Goal: Task Accomplishment & Management: Manage account settings

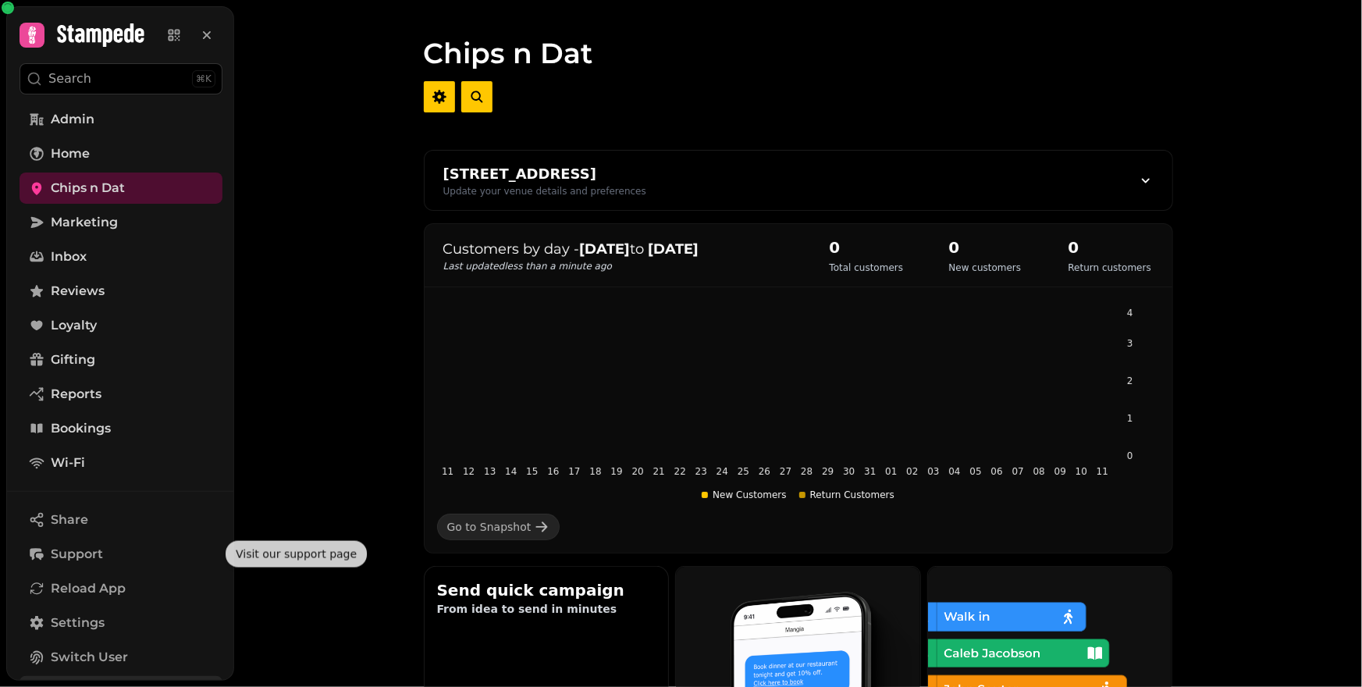
scroll to position [145, 0]
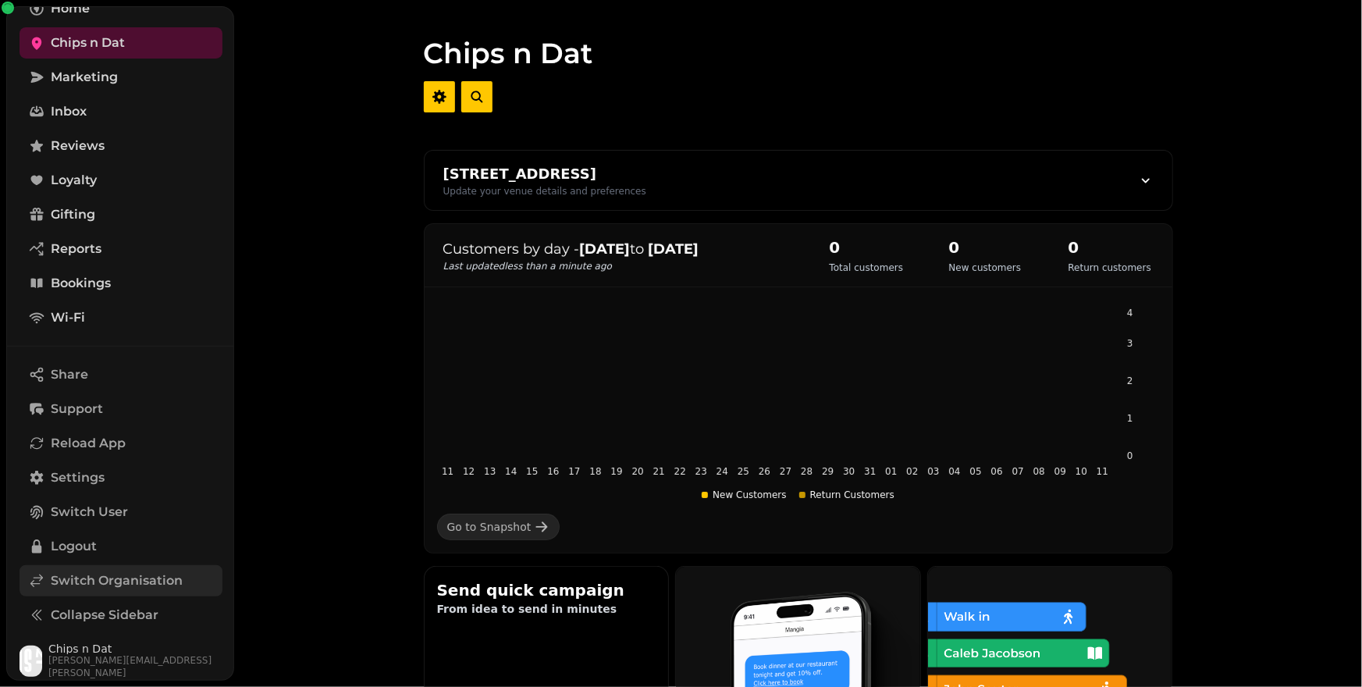
click at [84, 576] on span "Switch Organisation" at bounding box center [117, 580] width 132 height 19
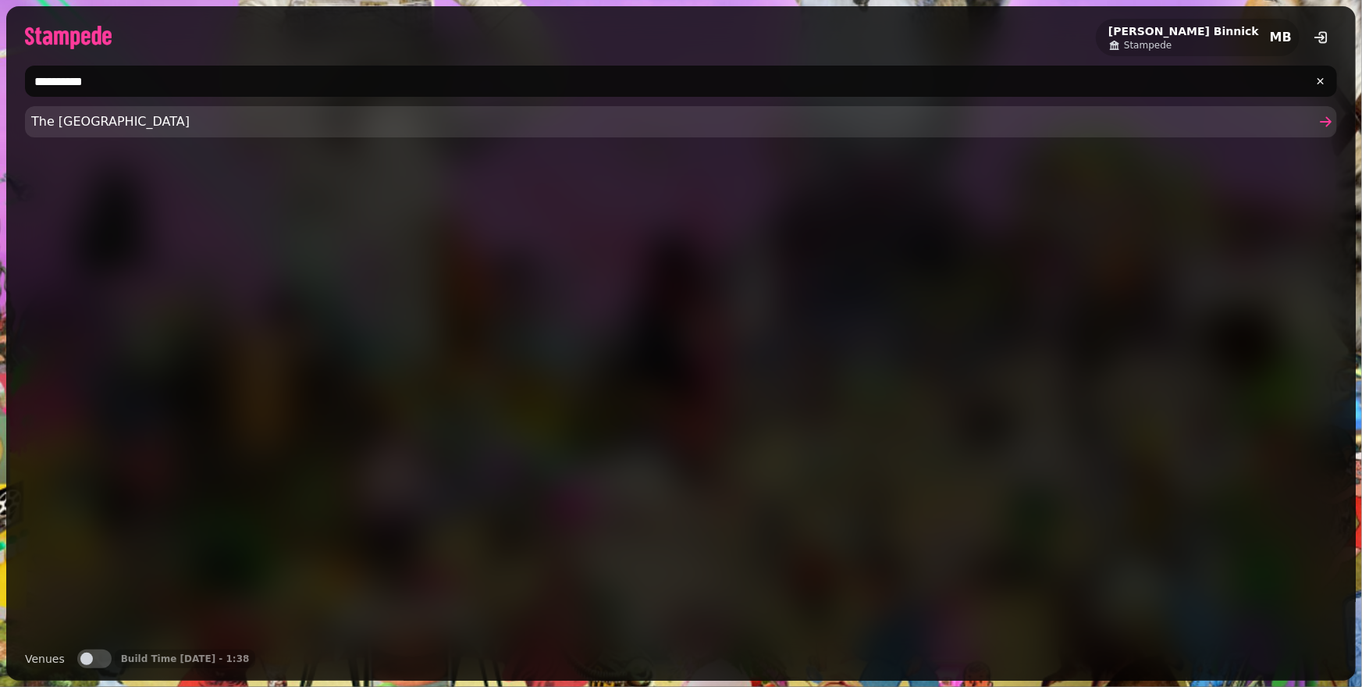
type input "**********"
click at [214, 116] on span "The Palm House" at bounding box center [673, 121] width 1284 height 19
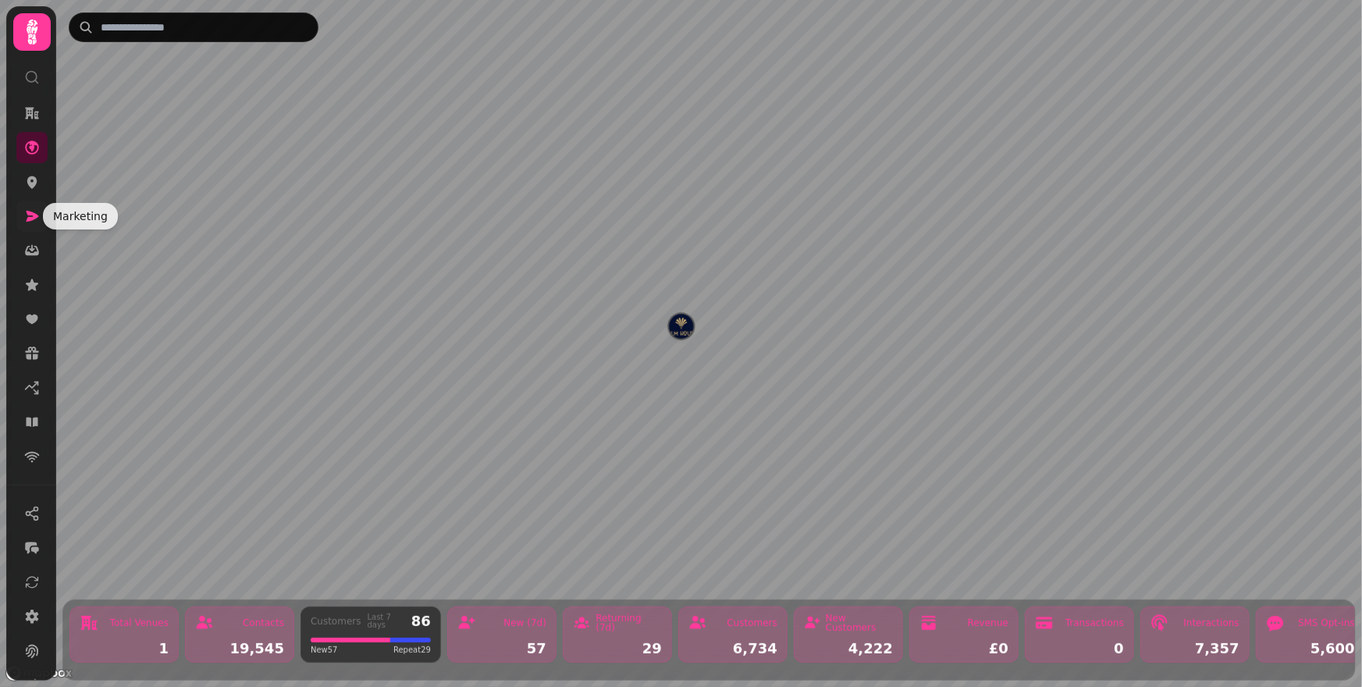
click at [36, 217] on icon at bounding box center [33, 216] width 12 height 11
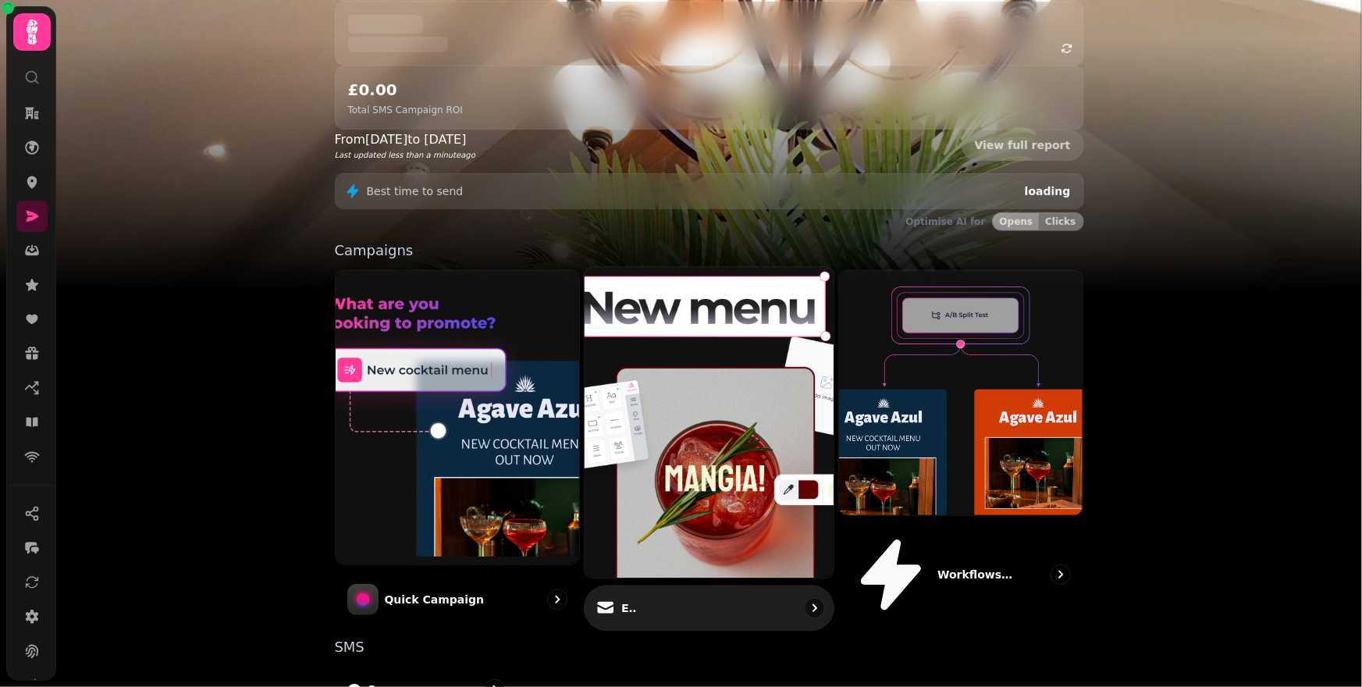
scroll to position [287, 0]
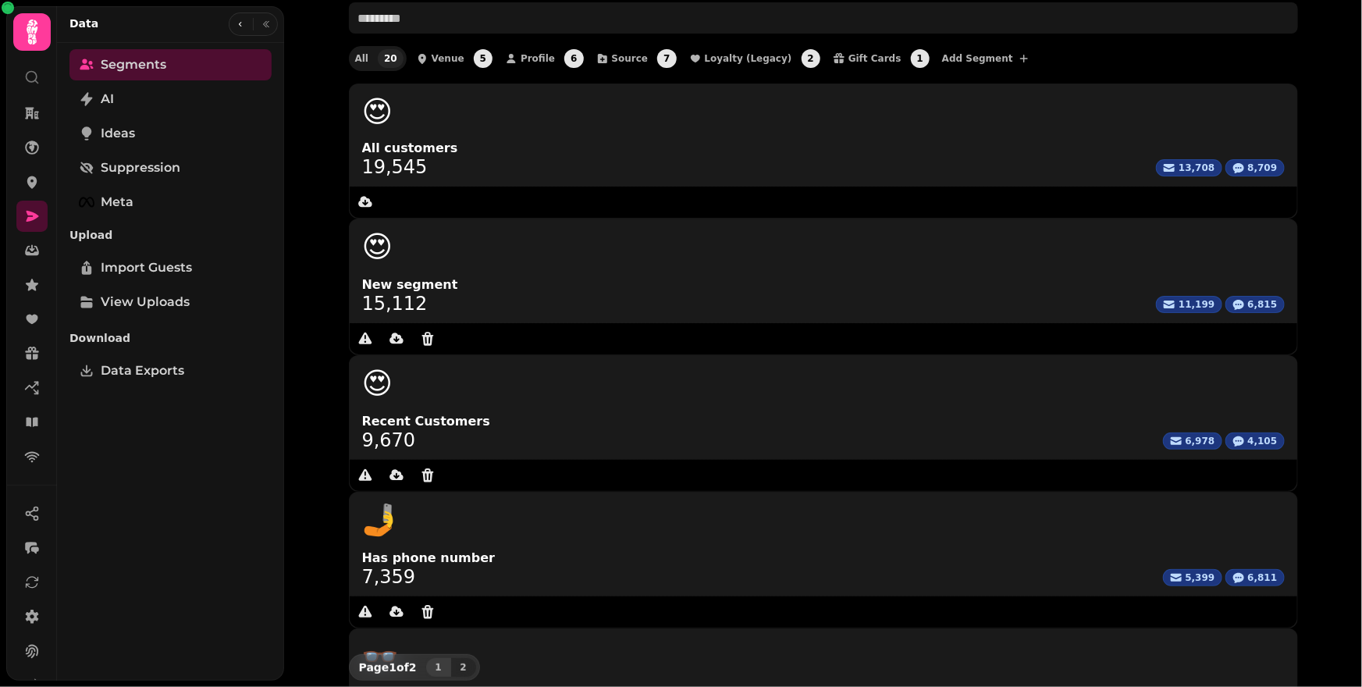
scroll to position [87, 0]
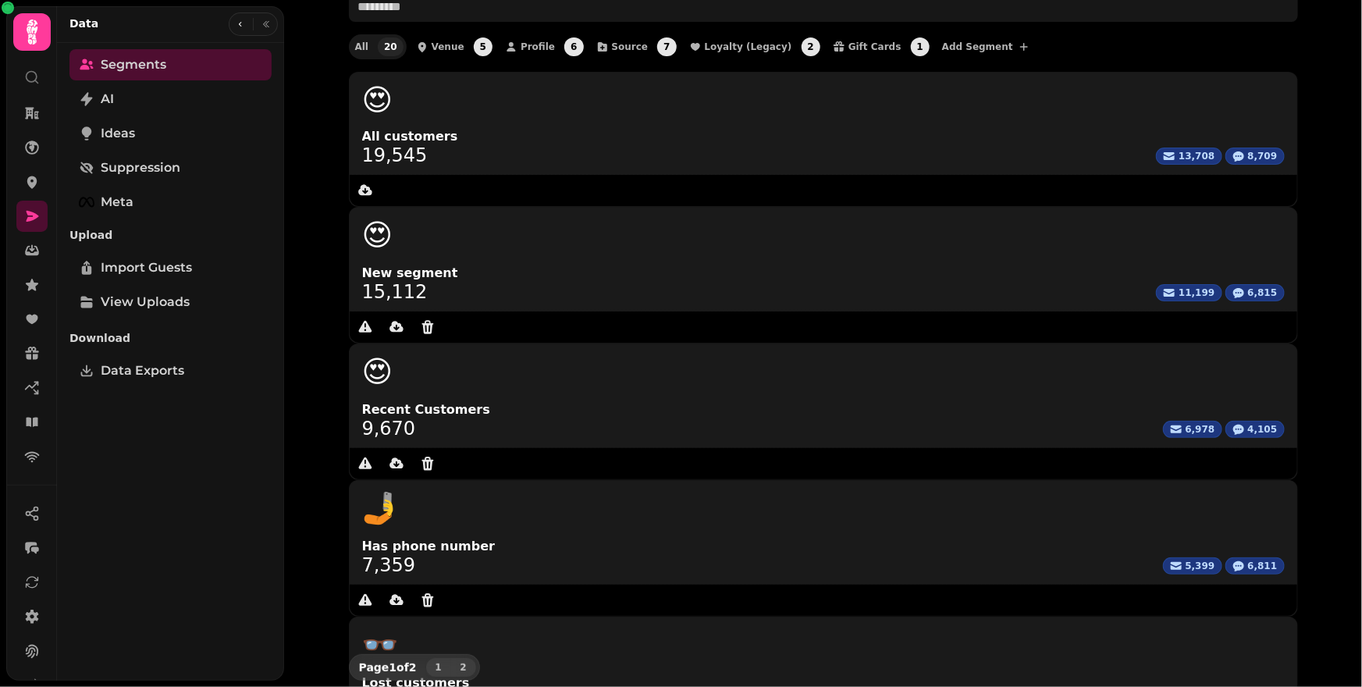
click at [462, 663] on span "2" at bounding box center [464, 667] width 12 height 9
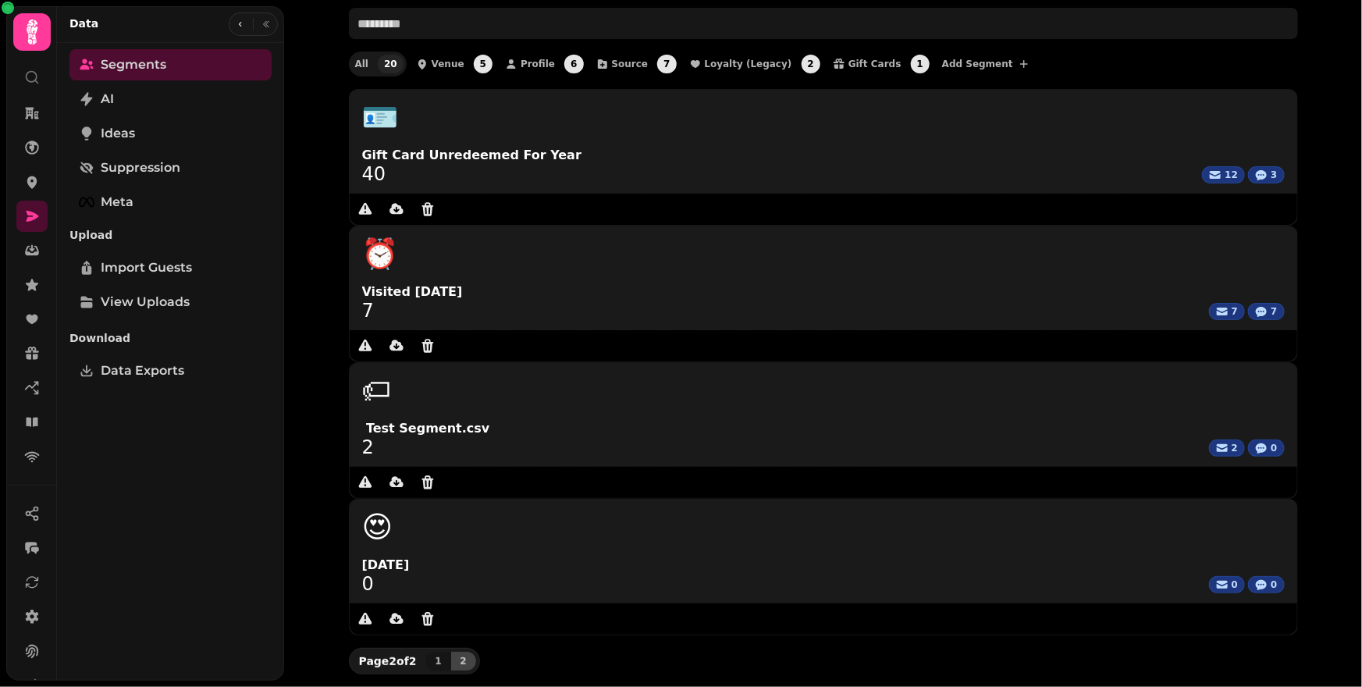
scroll to position [0, 0]
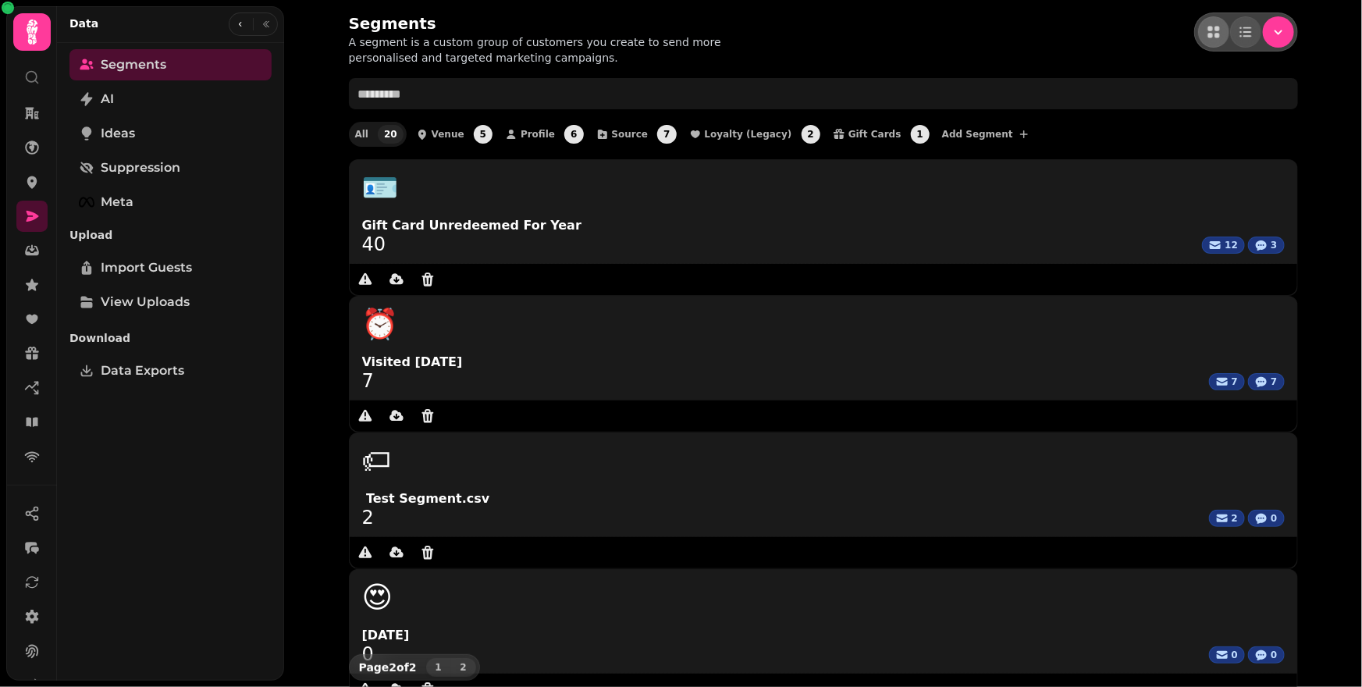
click at [441, 663] on span "1" at bounding box center [439, 667] width 12 height 9
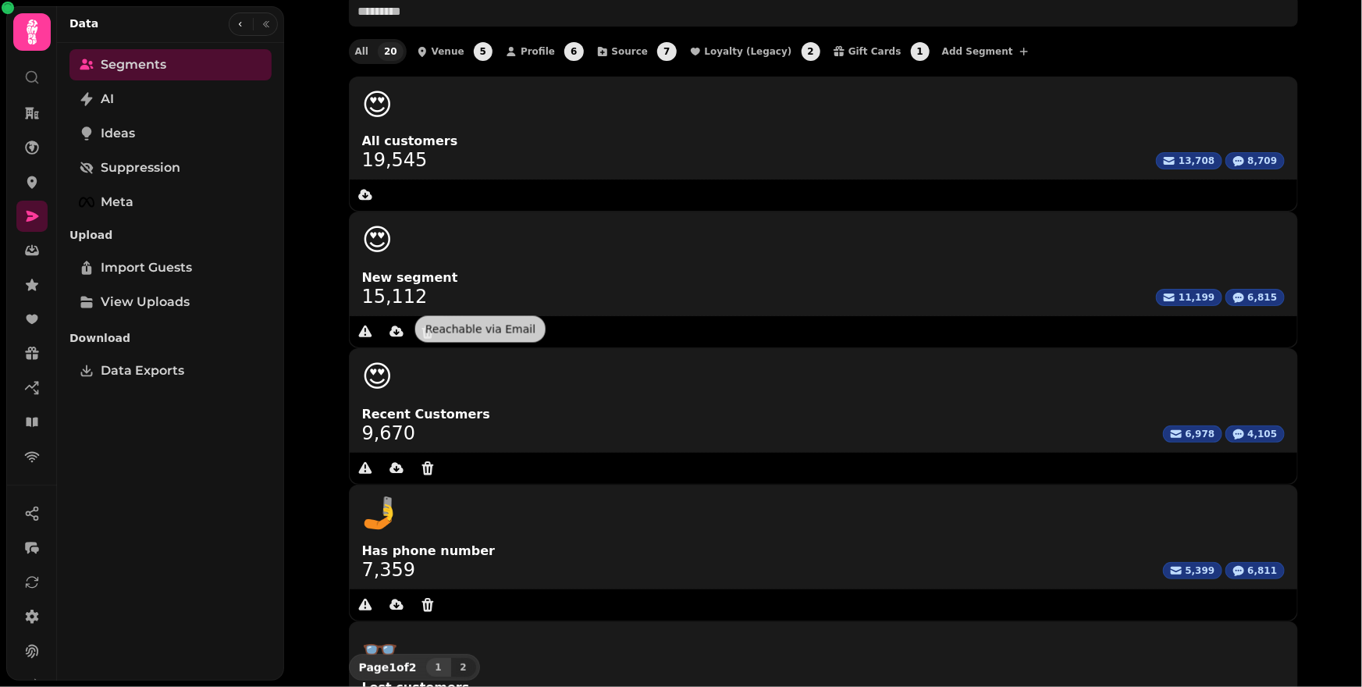
scroll to position [87, 0]
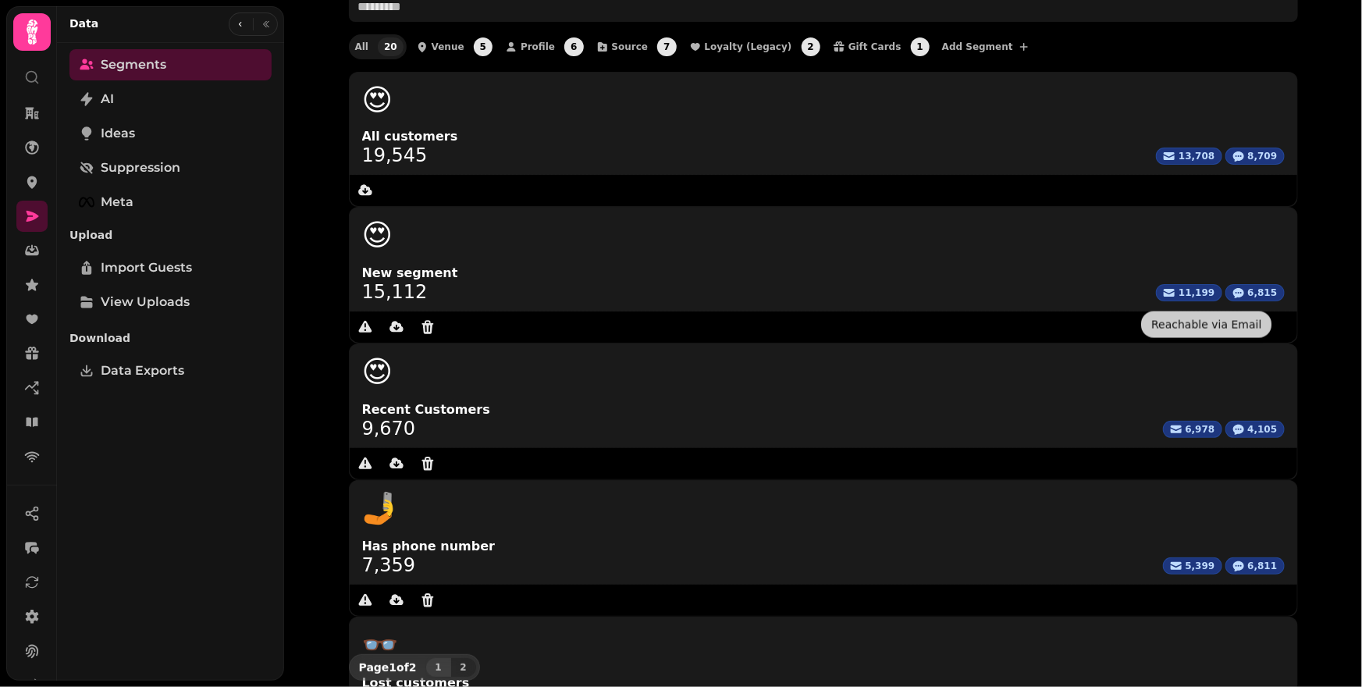
click at [1333, 265] on div "Segments A segment is a custom group of customers you create to send more perso…" at bounding box center [823, 343] width 1078 height 687
click at [461, 663] on span "2" at bounding box center [464, 667] width 12 height 9
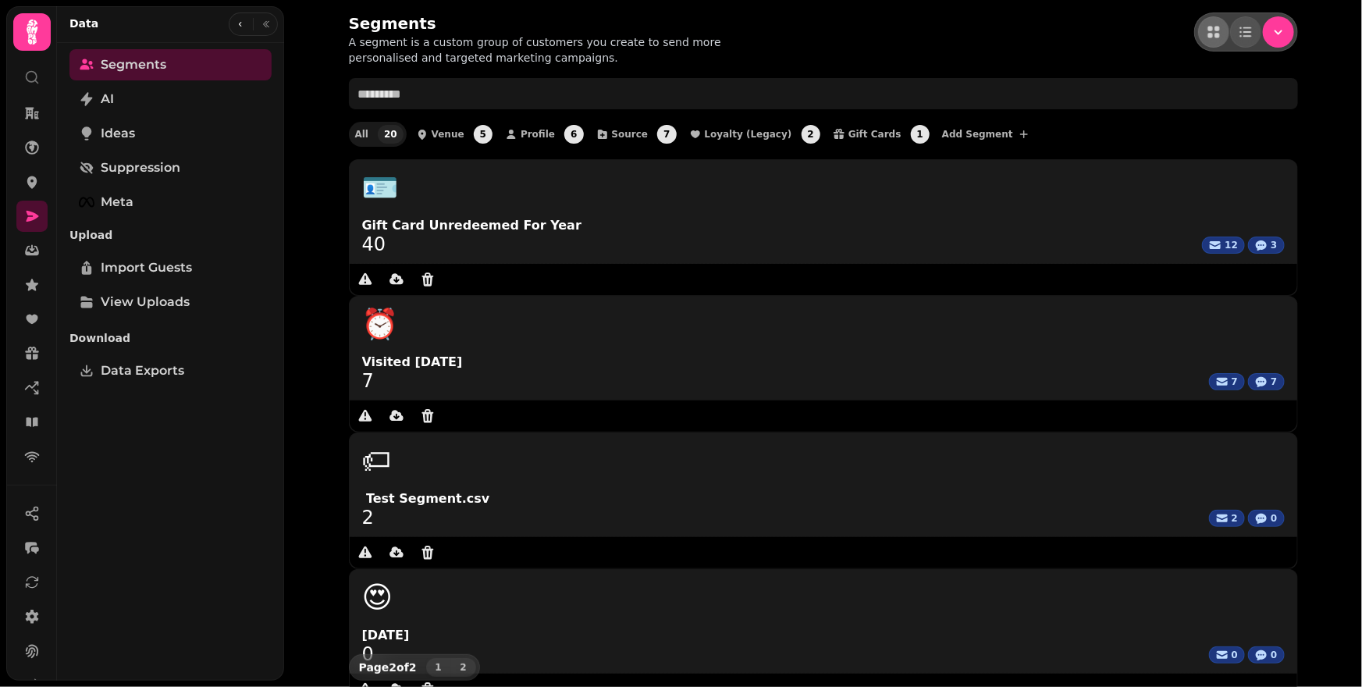
click at [444, 663] on span "1" at bounding box center [439, 667] width 12 height 9
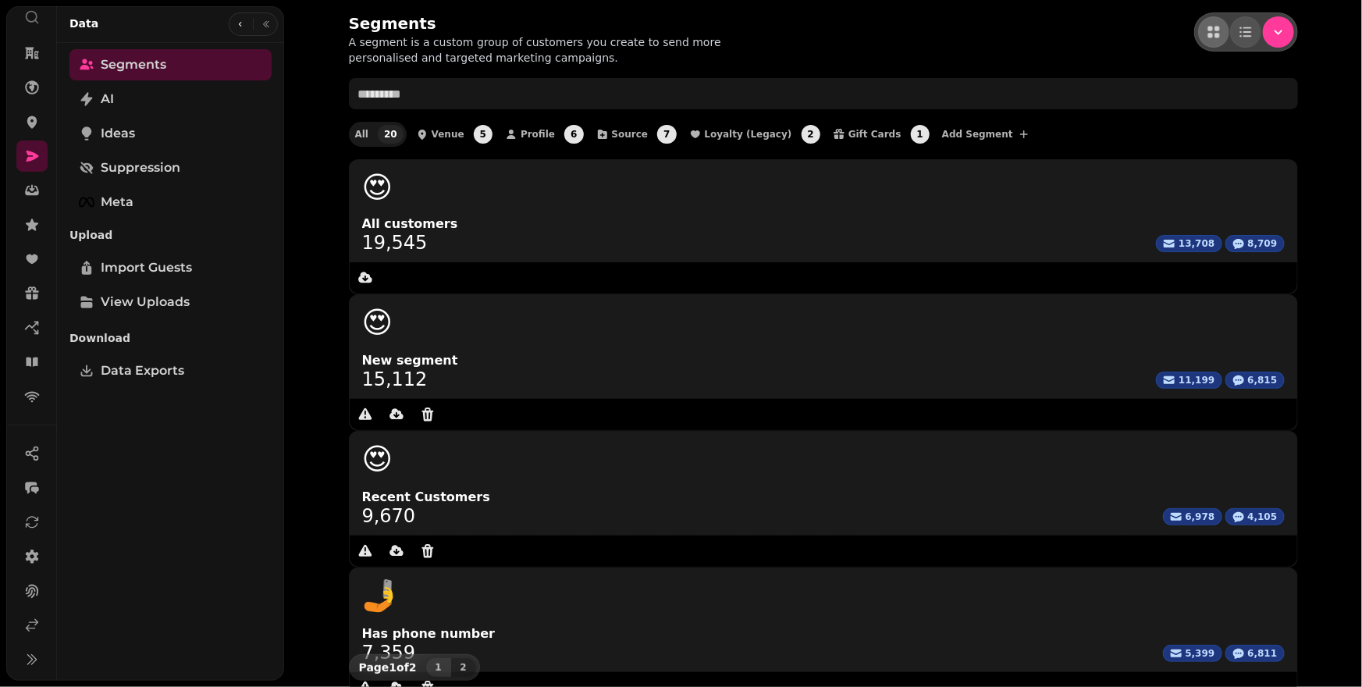
scroll to position [61, 0]
click at [29, 618] on icon at bounding box center [32, 625] width 16 height 16
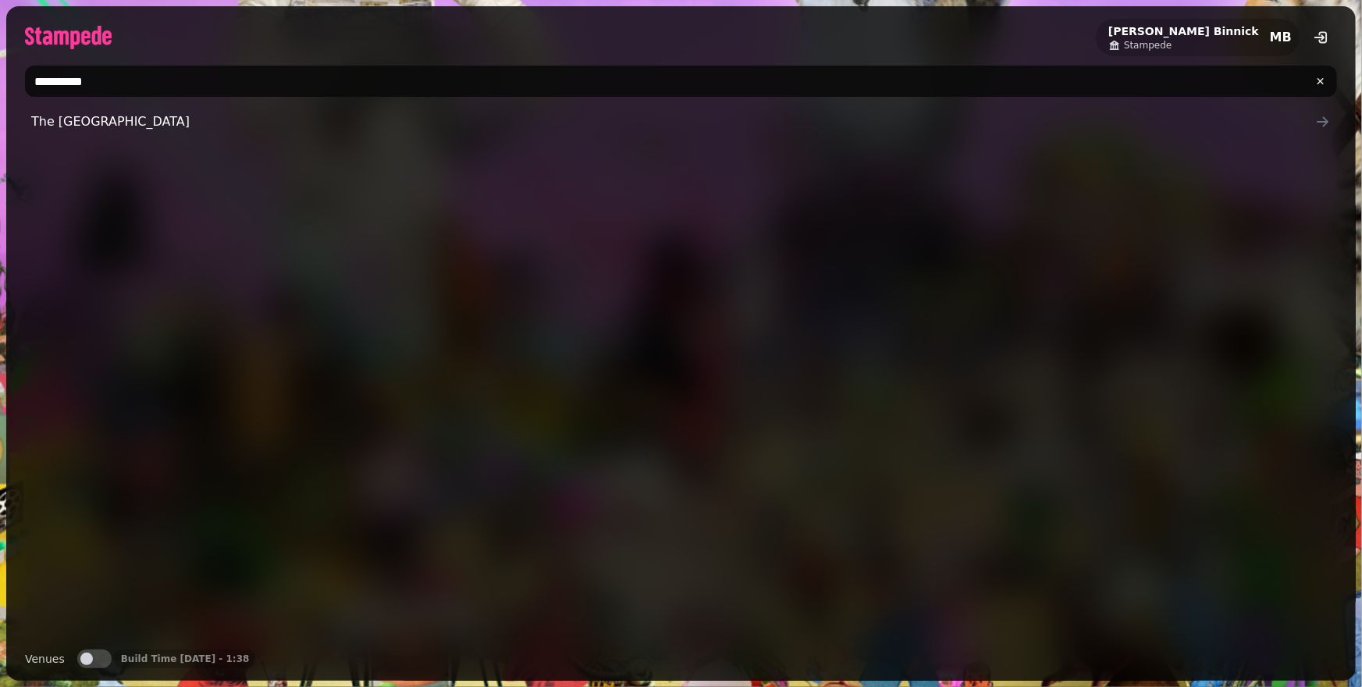
click at [103, 664] on button "Venues" at bounding box center [94, 659] width 34 height 19
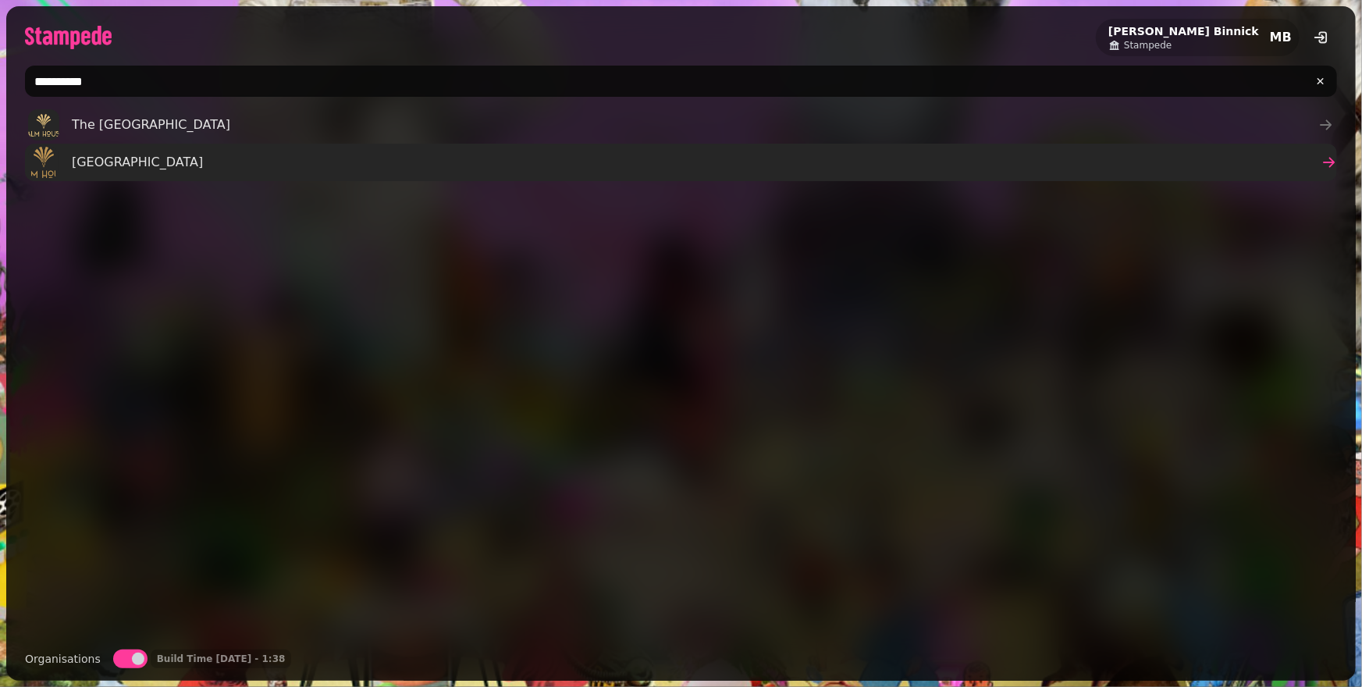
click at [114, 166] on span "Palm House" at bounding box center [137, 162] width 131 height 19
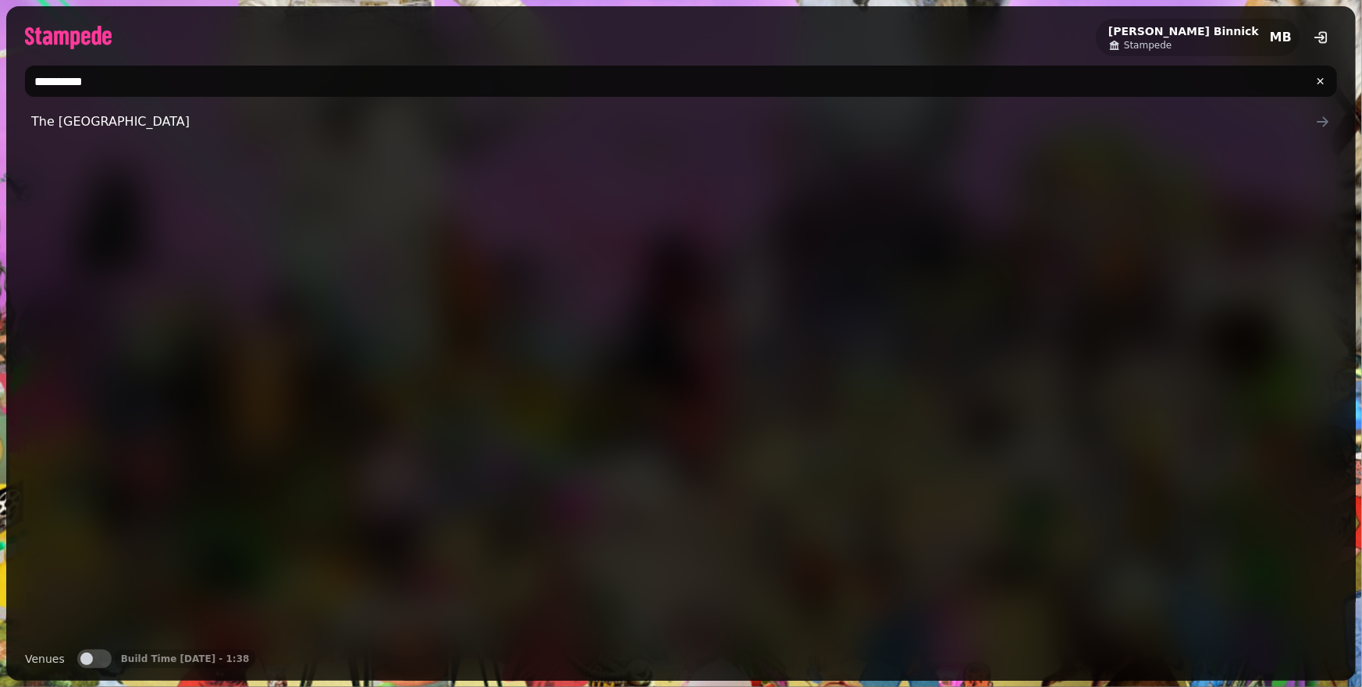
drag, startPoint x: 1119, startPoint y: 198, endPoint x: 1127, endPoint y: 176, distance: 23.5
click at [1120, 198] on div "The Palm House" at bounding box center [681, 371] width 1312 height 531
click at [83, 658] on span "button" at bounding box center [86, 659] width 12 height 12
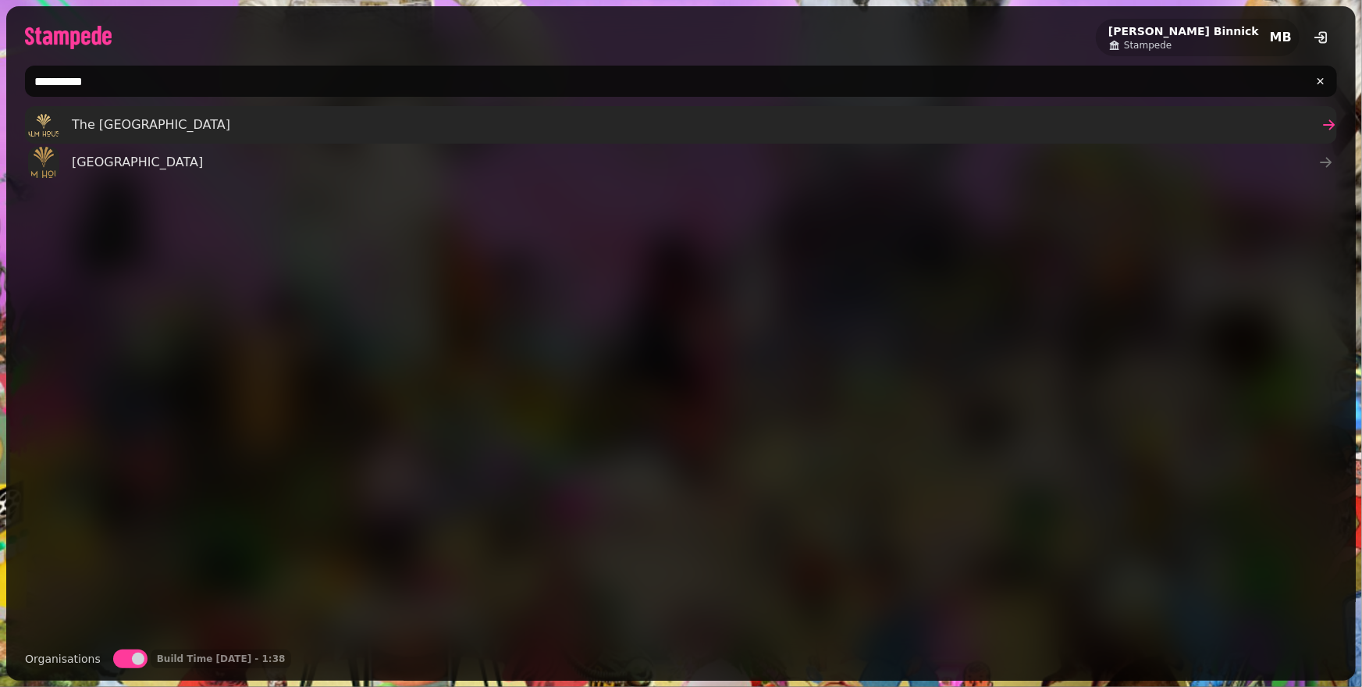
click at [99, 119] on span "The Palm House" at bounding box center [151, 125] width 158 height 19
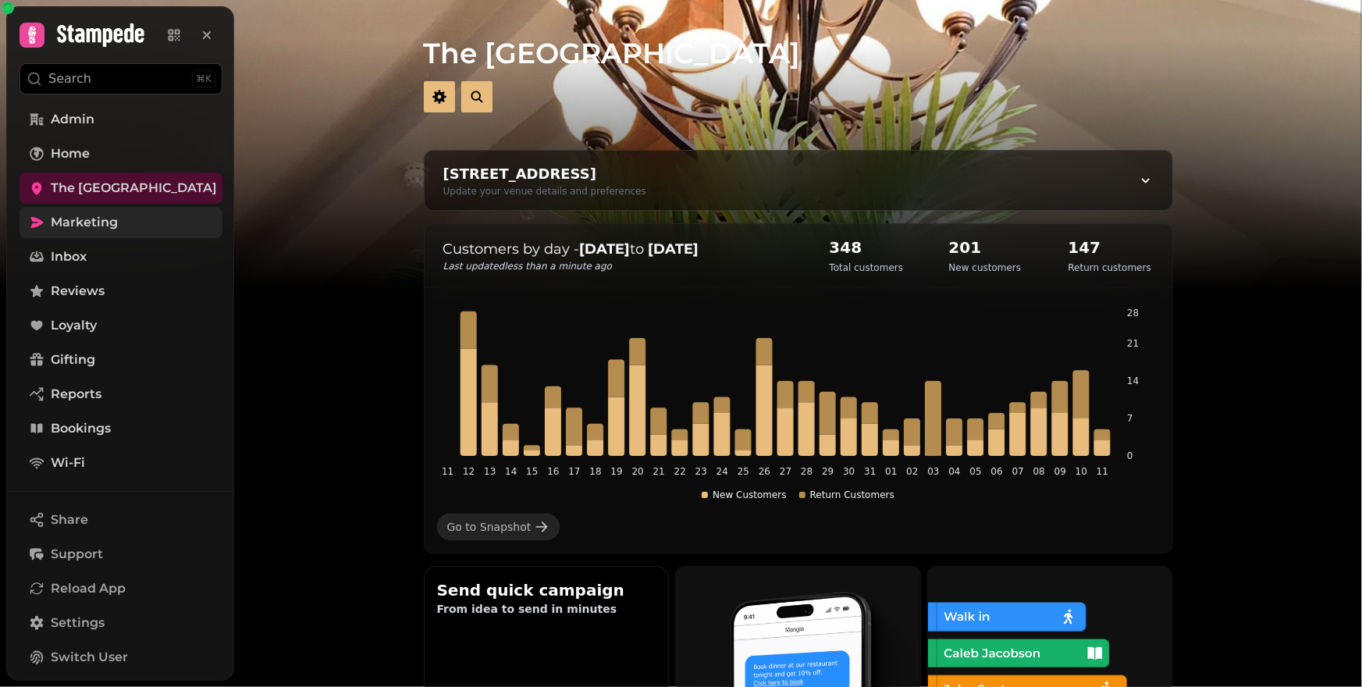
click at [98, 219] on span "Marketing" at bounding box center [84, 222] width 67 height 19
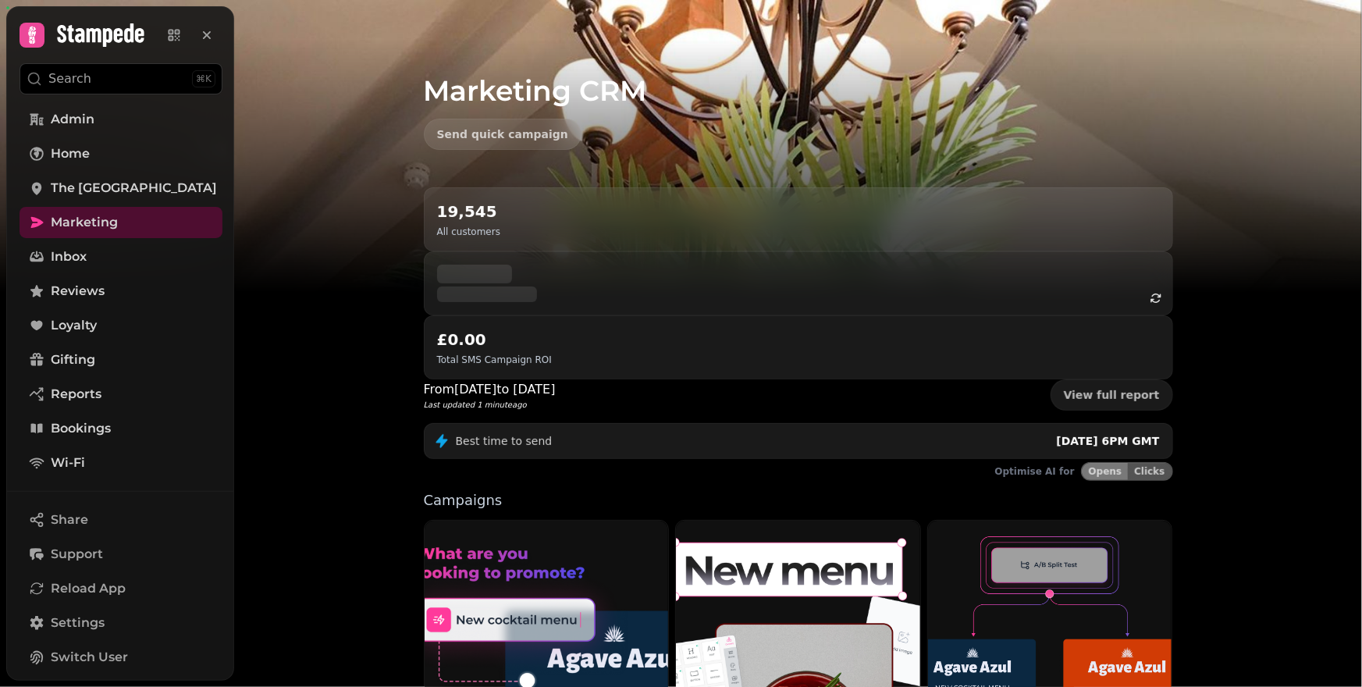
scroll to position [287, 0]
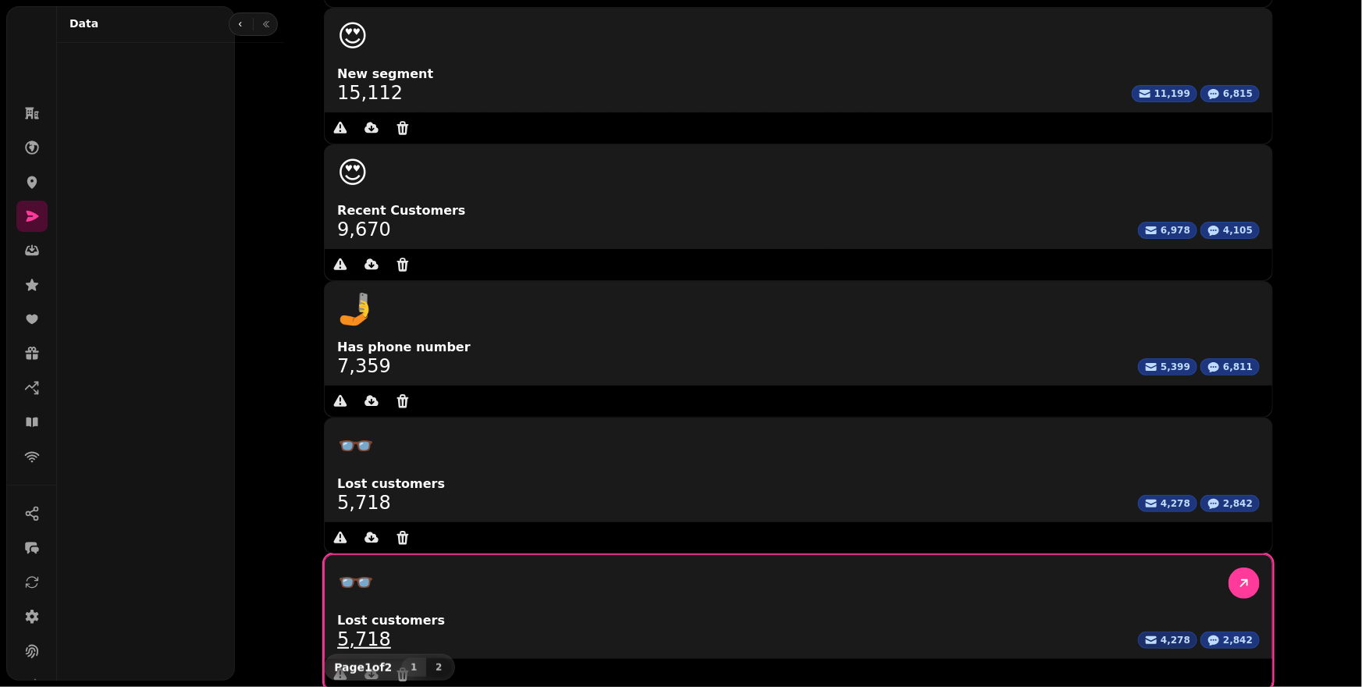
scroll to position [87, 0]
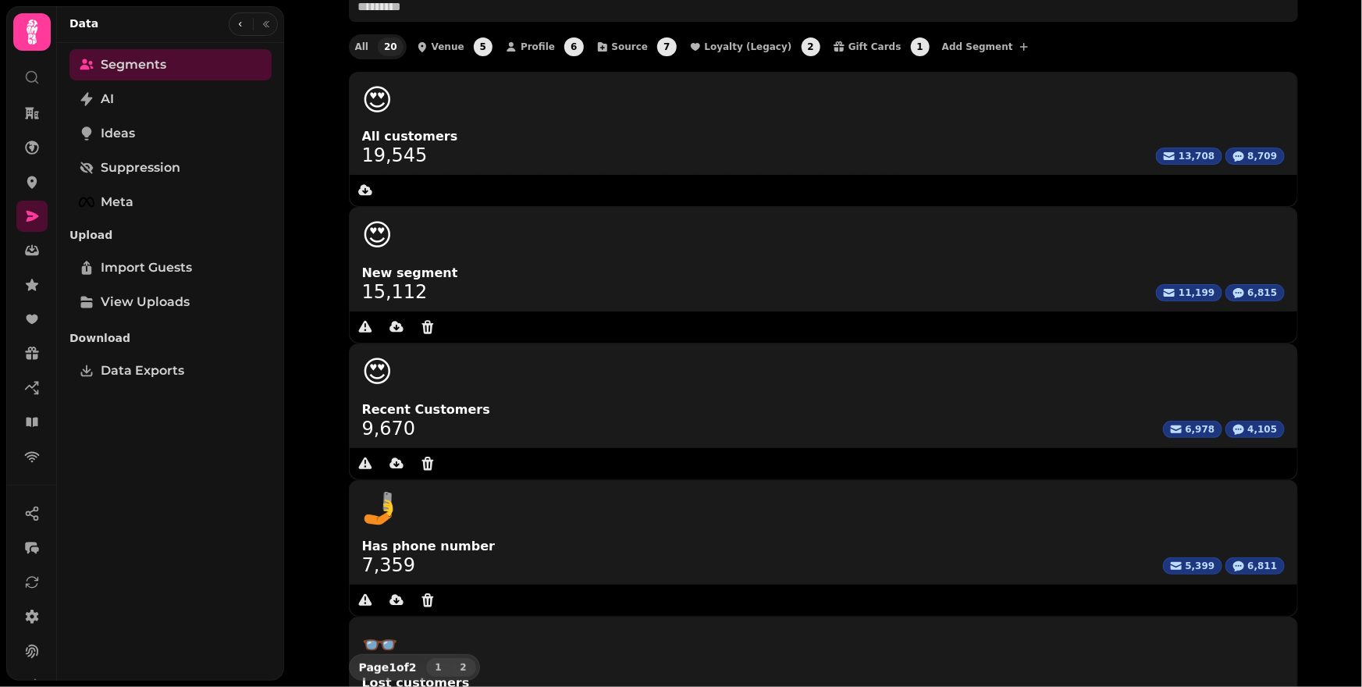
click at [458, 663] on span "2" at bounding box center [464, 667] width 12 height 9
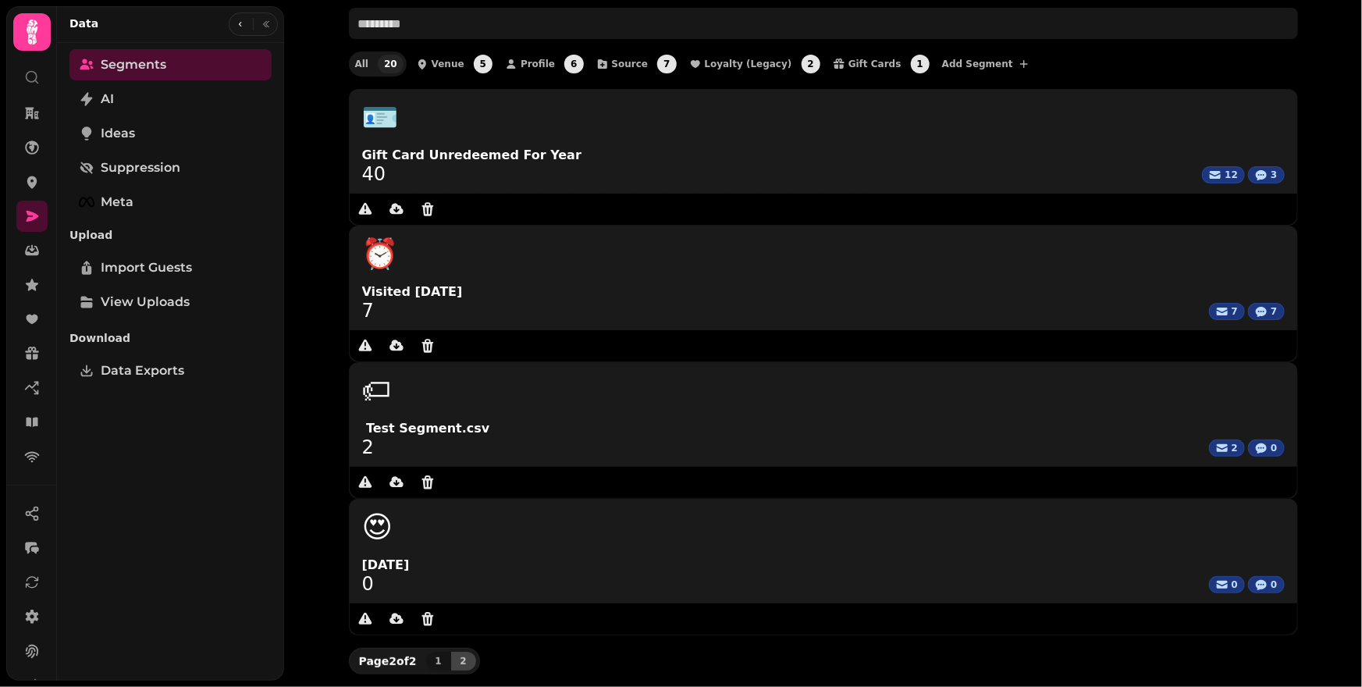
scroll to position [0, 0]
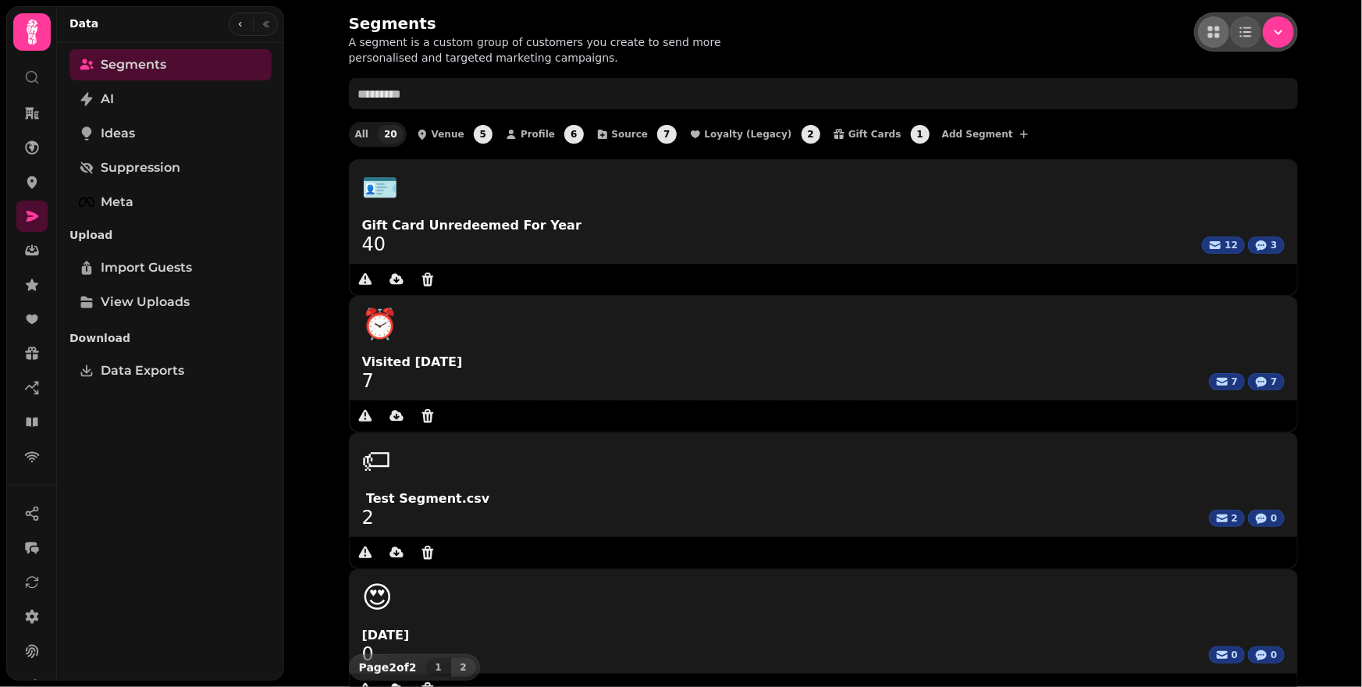
click at [555, 483] on div "Segments A segment is a custom group of customers you create to send more perso…" at bounding box center [823, 343] width 1078 height 687
click at [30, 620] on icon at bounding box center [32, 617] width 13 height 14
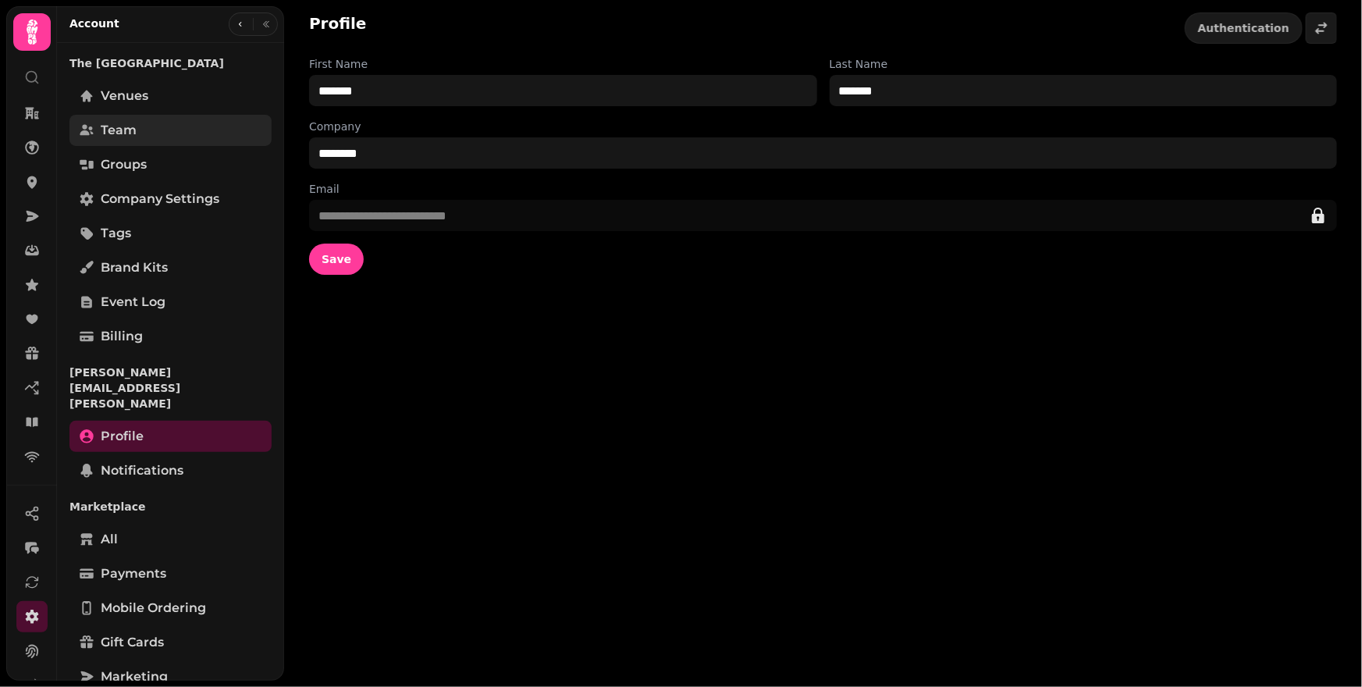
click at [130, 130] on span "Team" at bounding box center [119, 130] width 36 height 19
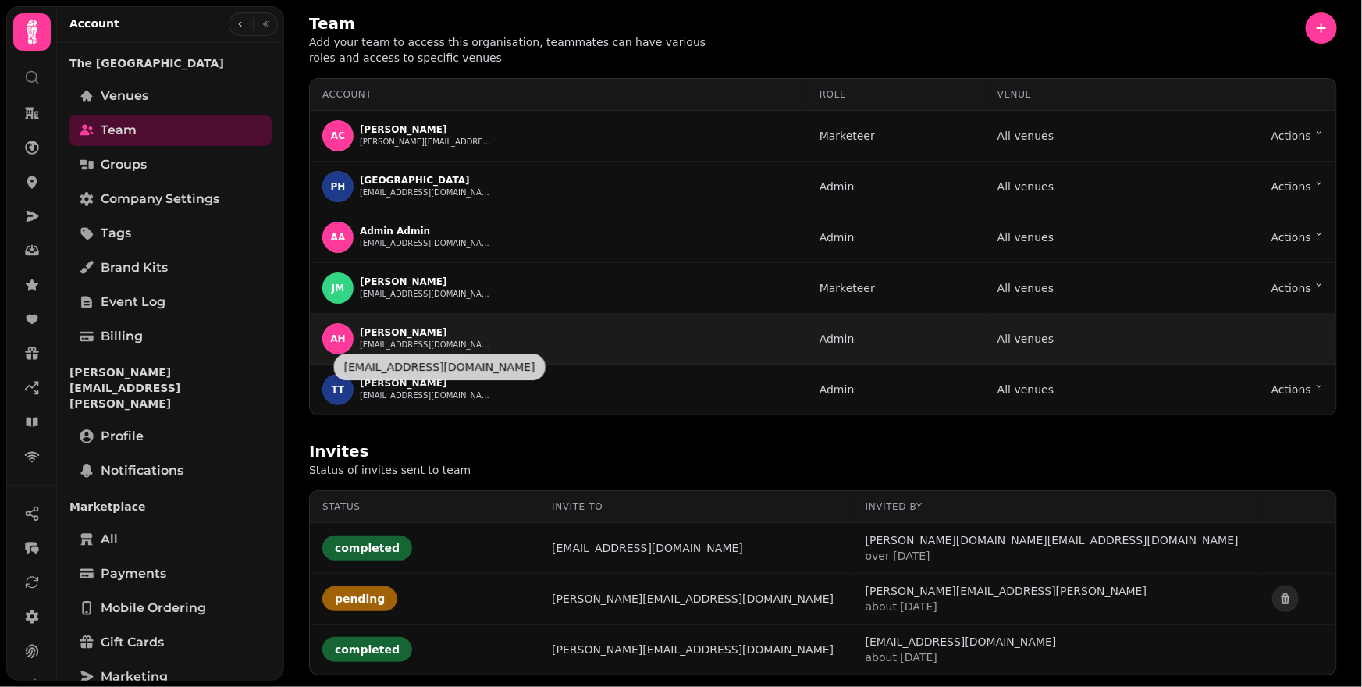
click at [385, 347] on button "alihougham@hotmail.co.uk" at bounding box center [426, 345] width 133 height 12
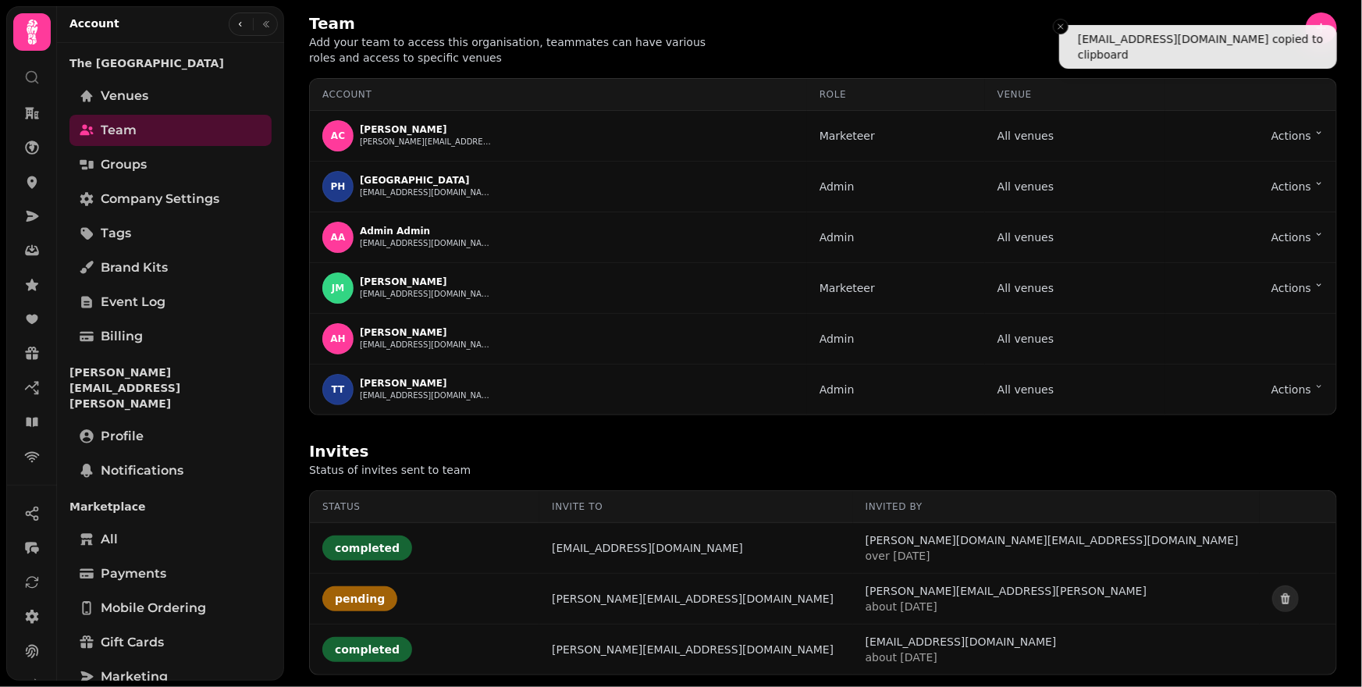
click at [36, 85] on div at bounding box center [32, 71] width 28 height 41
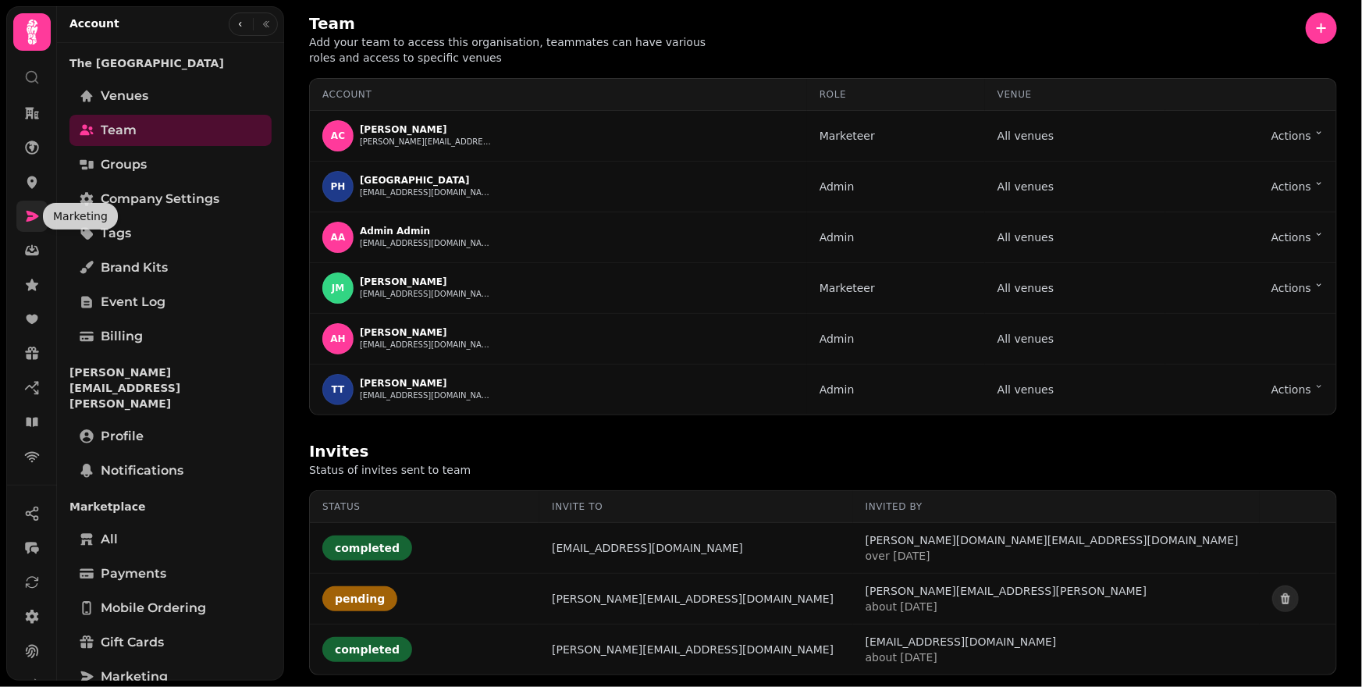
click at [34, 214] on icon at bounding box center [33, 216] width 12 height 11
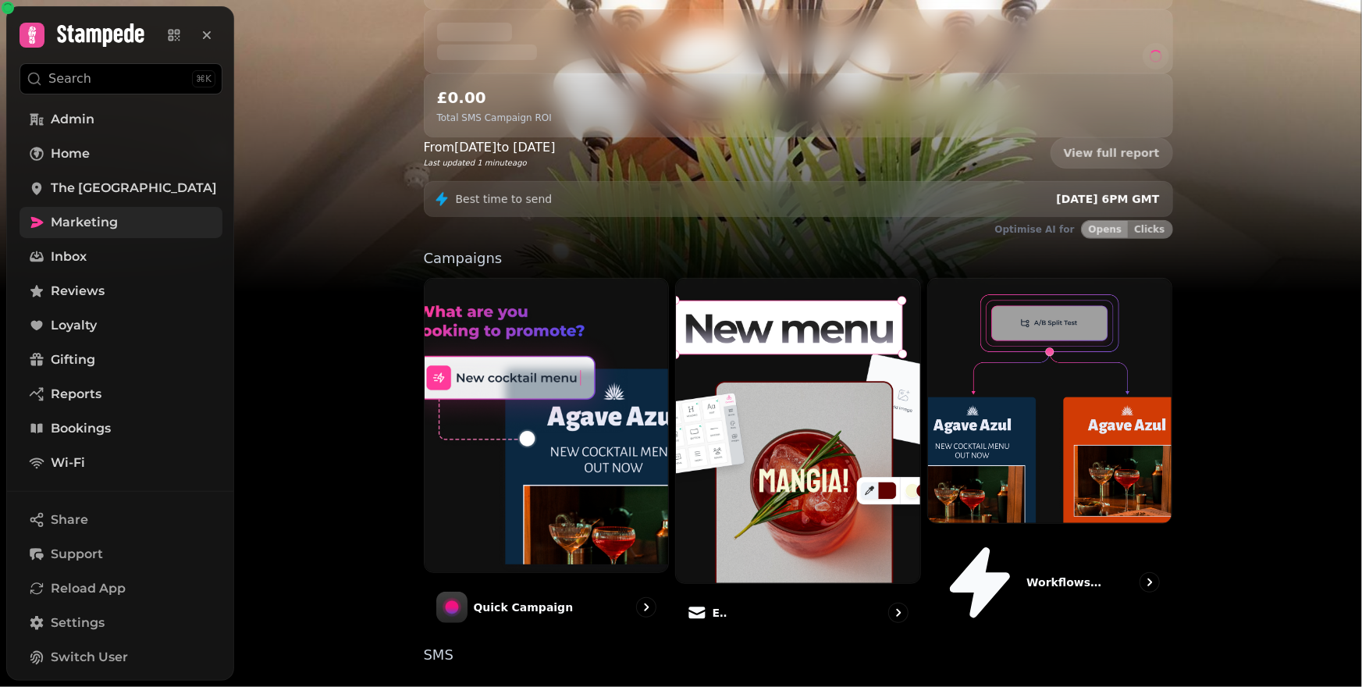
scroll to position [287, 0]
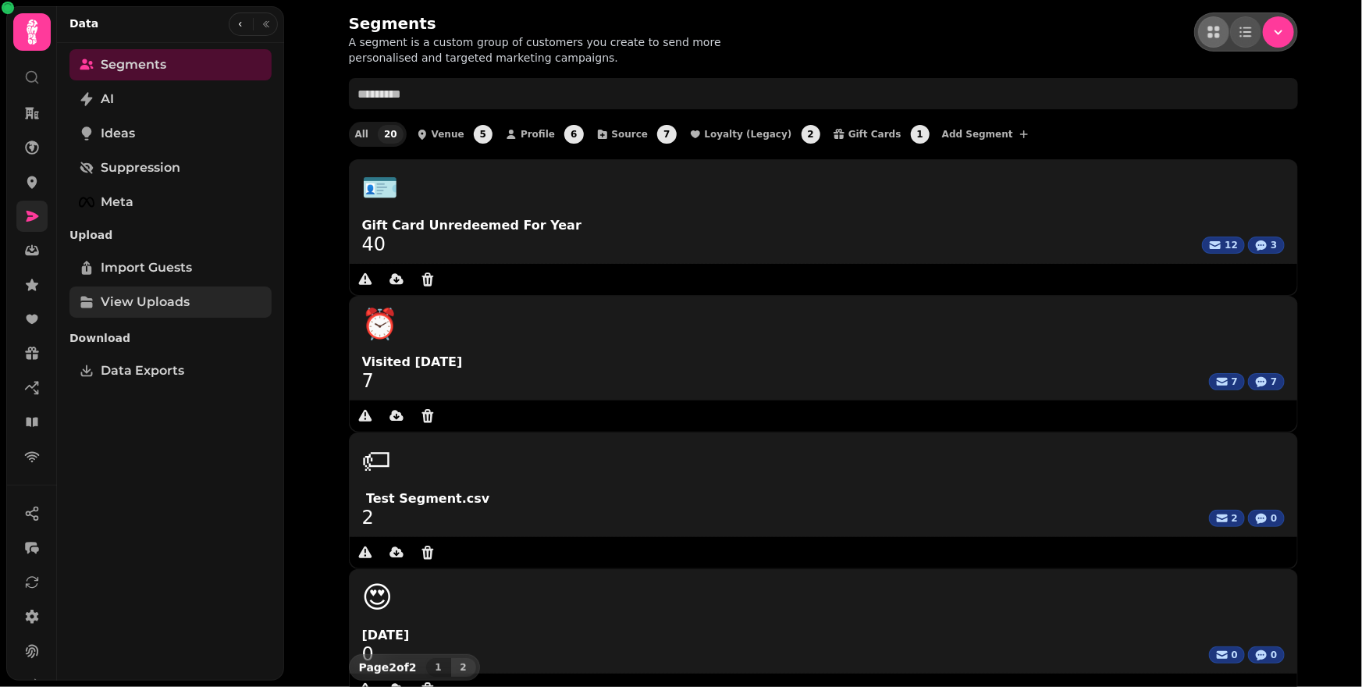
click at [161, 314] on link "View Uploads" at bounding box center [170, 302] width 202 height 31
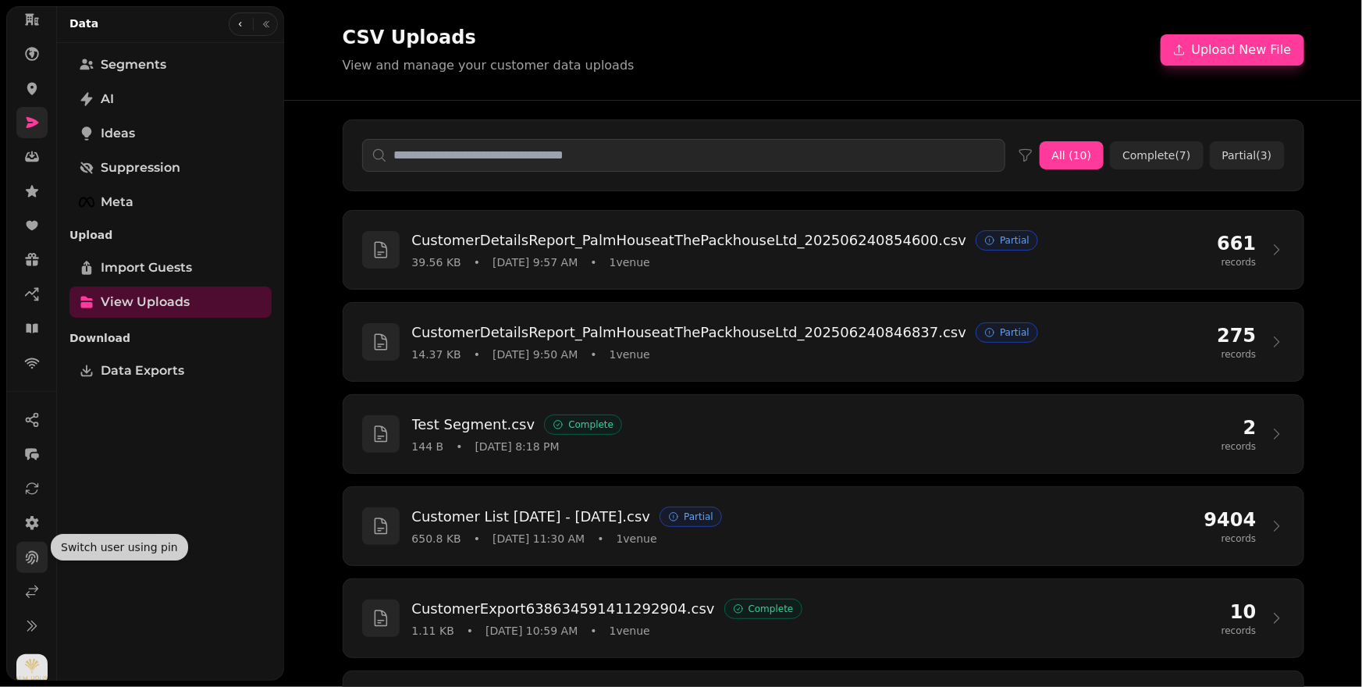
scroll to position [105, 0]
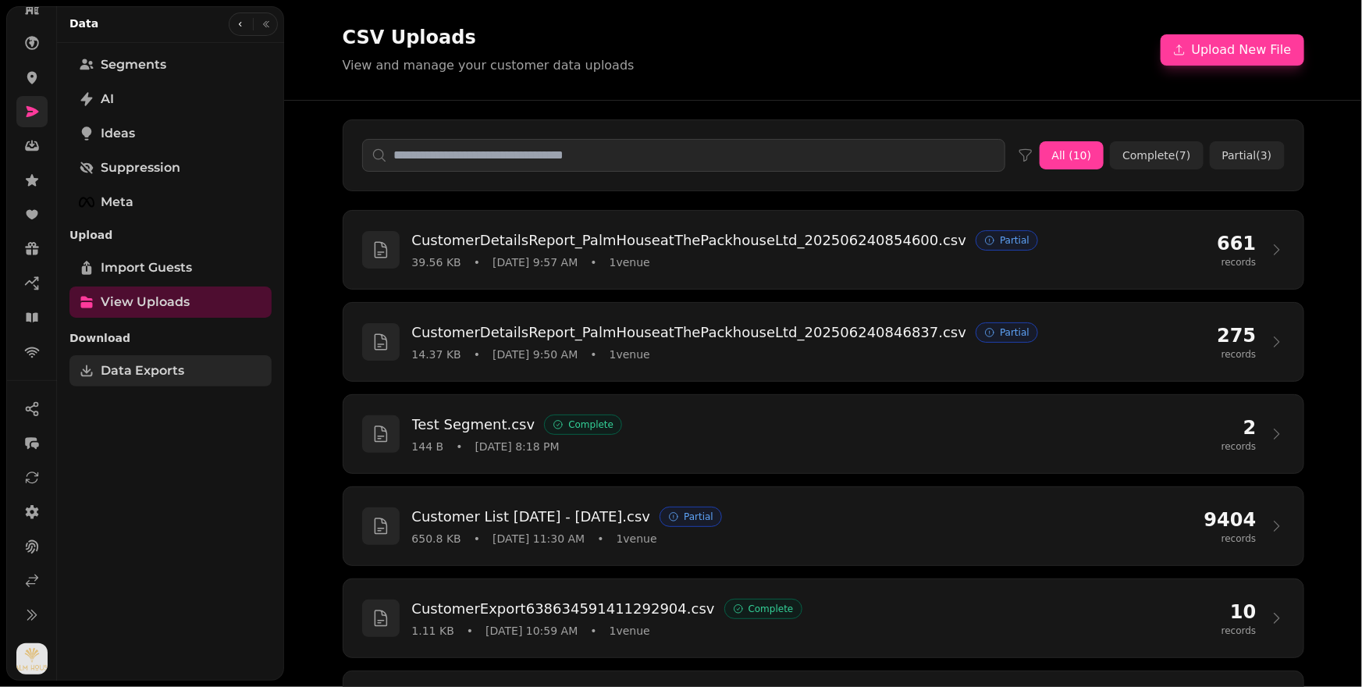
click at [166, 373] on span "Data Exports" at bounding box center [143, 370] width 84 height 19
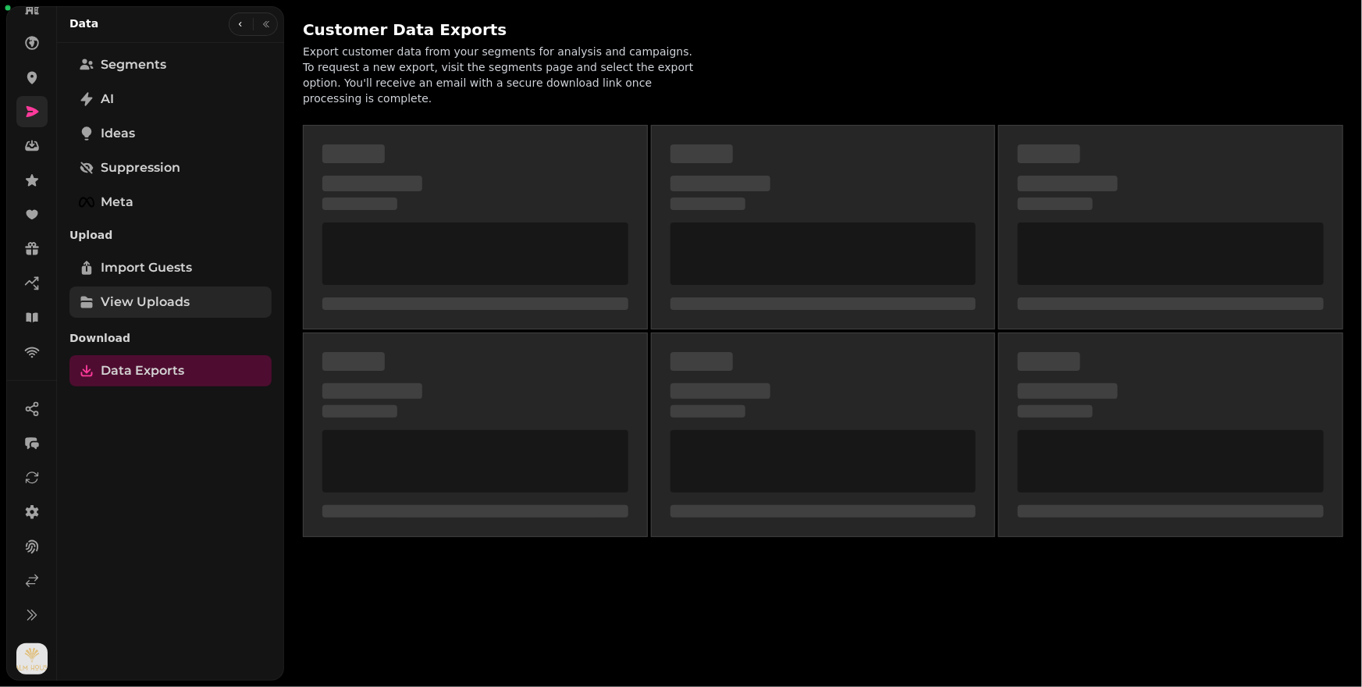
click at [158, 299] on span "View Uploads" at bounding box center [145, 302] width 89 height 19
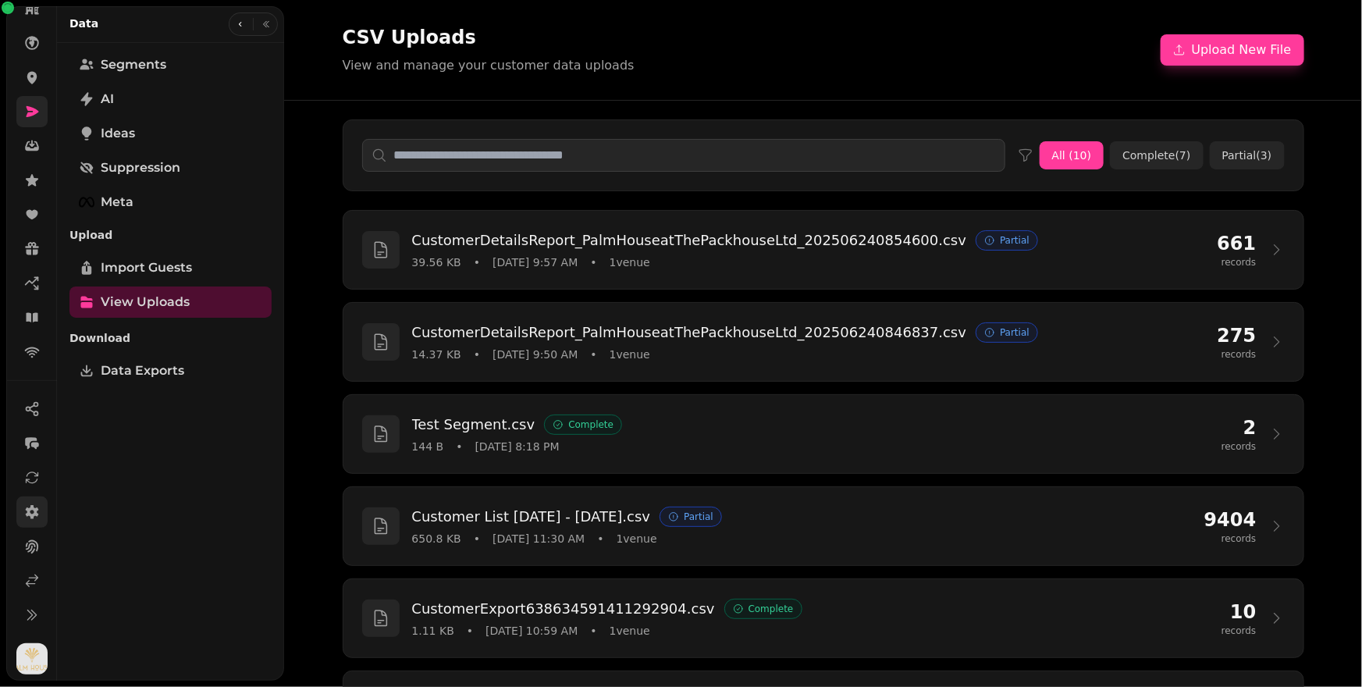
click at [34, 520] on link at bounding box center [31, 512] width 31 height 31
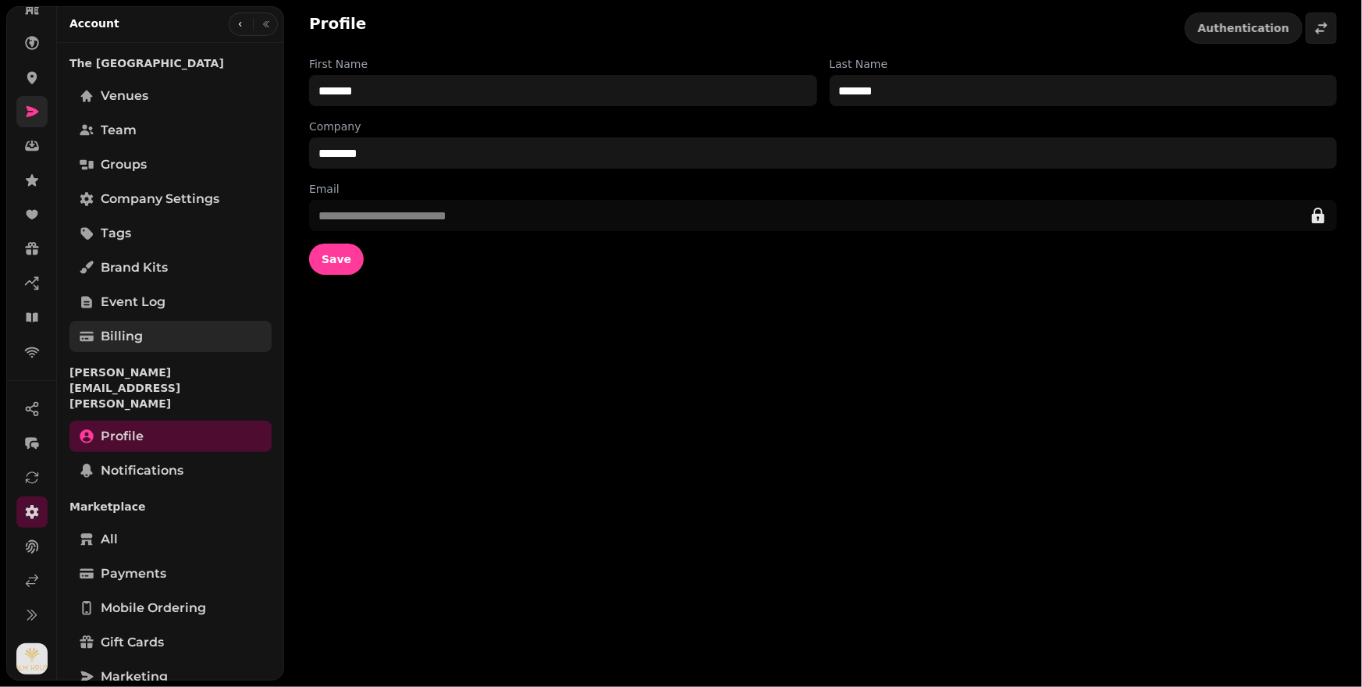
click at [145, 341] on link "Billing" at bounding box center [170, 336] width 202 height 31
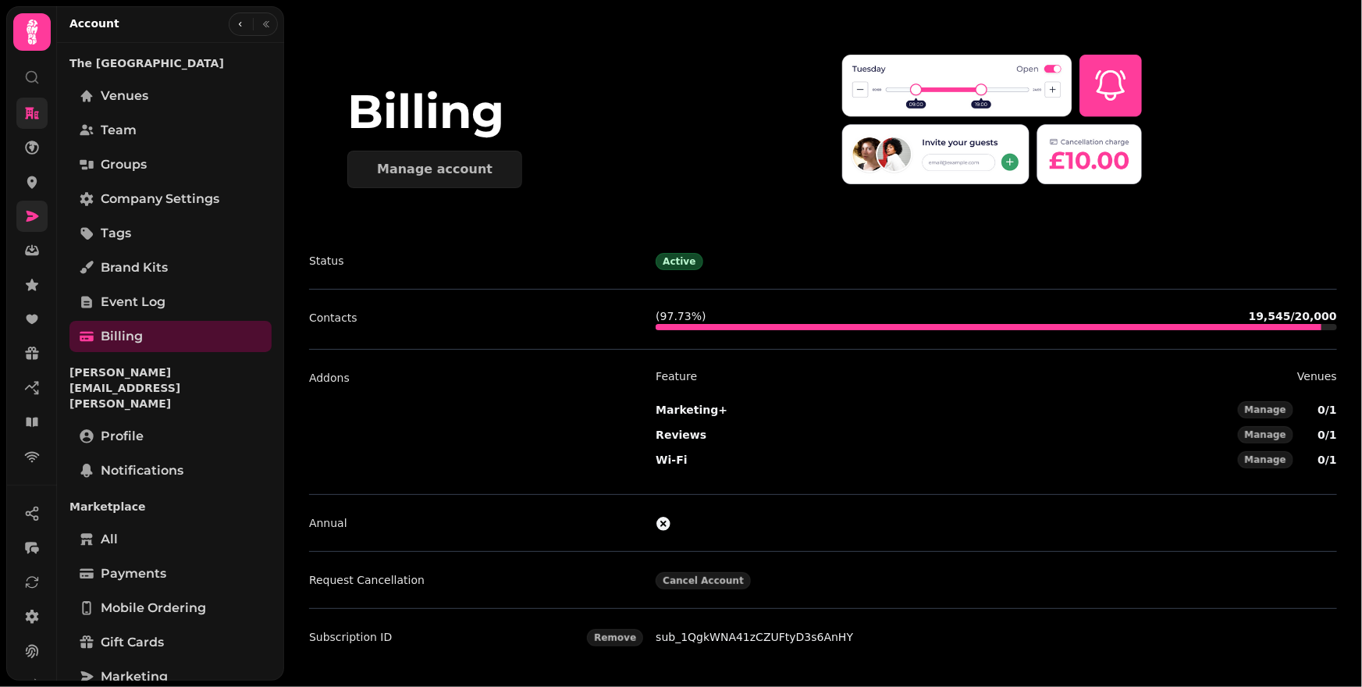
click at [20, 114] on link at bounding box center [31, 113] width 31 height 31
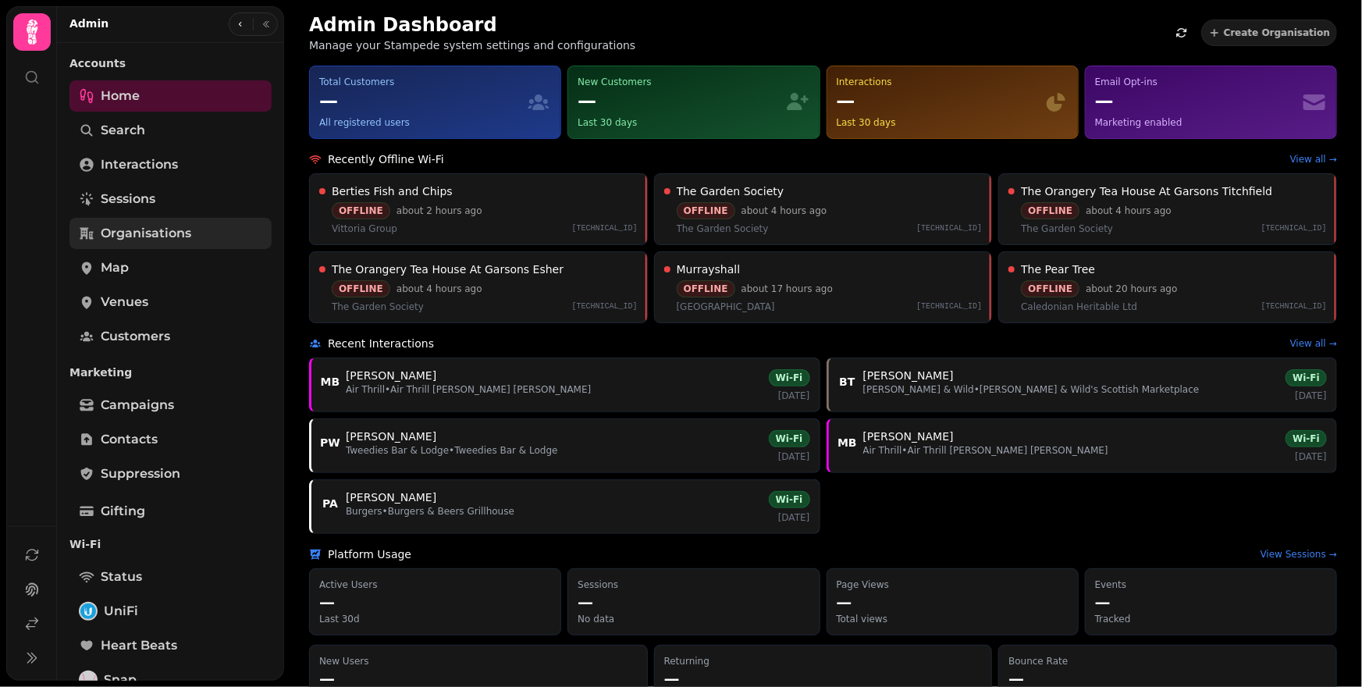
click at [149, 233] on span "Organisations" at bounding box center [146, 233] width 91 height 19
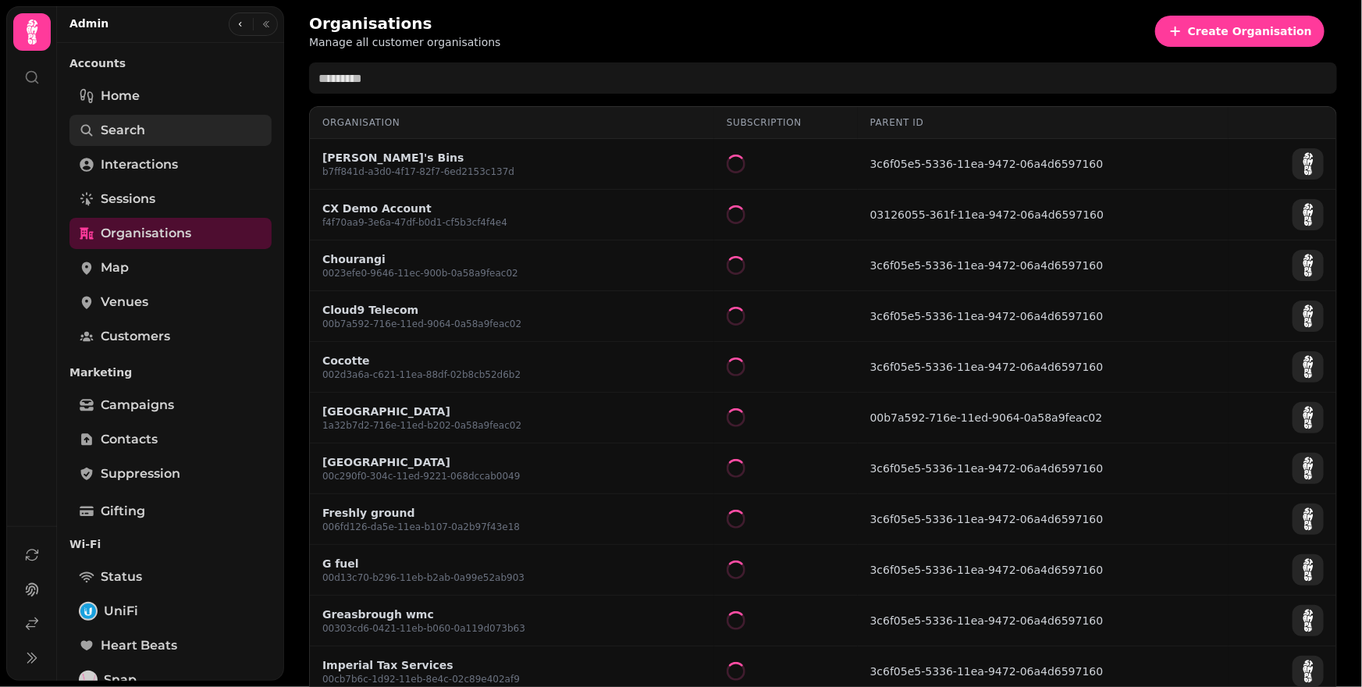
click at [148, 135] on link "Search" at bounding box center [170, 130] width 202 height 31
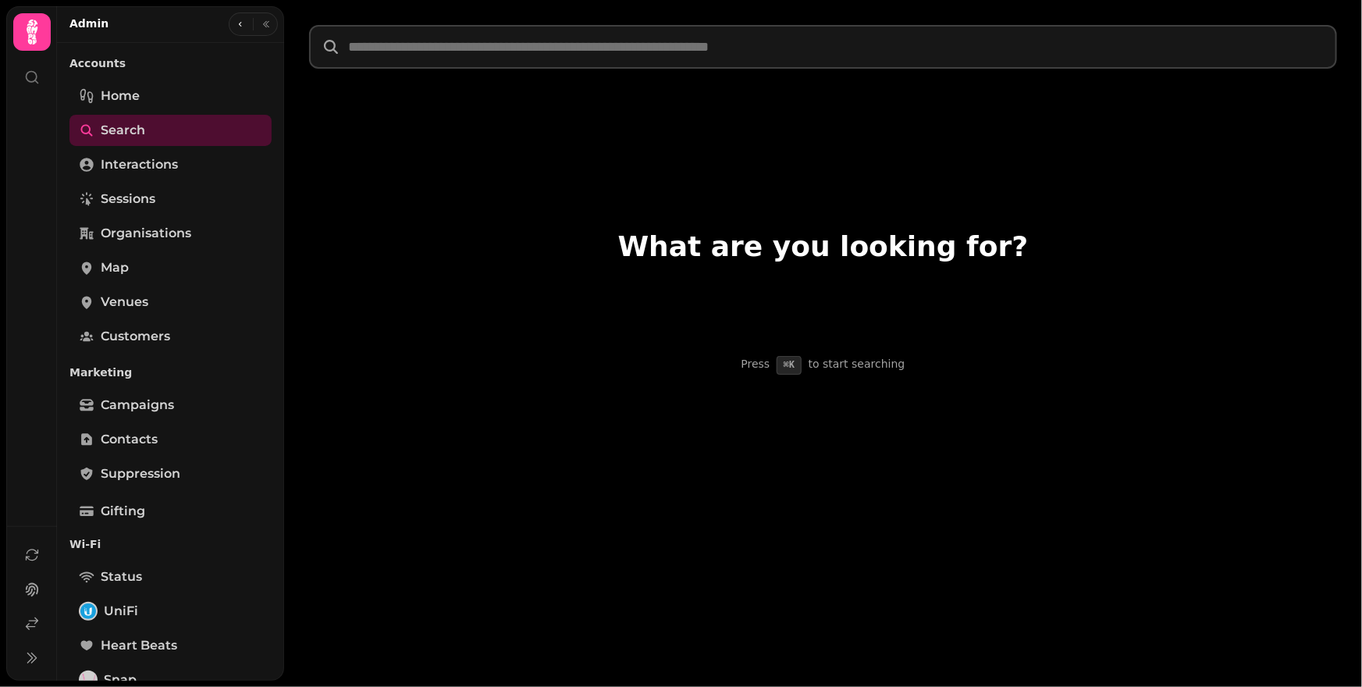
click at [461, 52] on input "text" at bounding box center [823, 47] width 1028 height 44
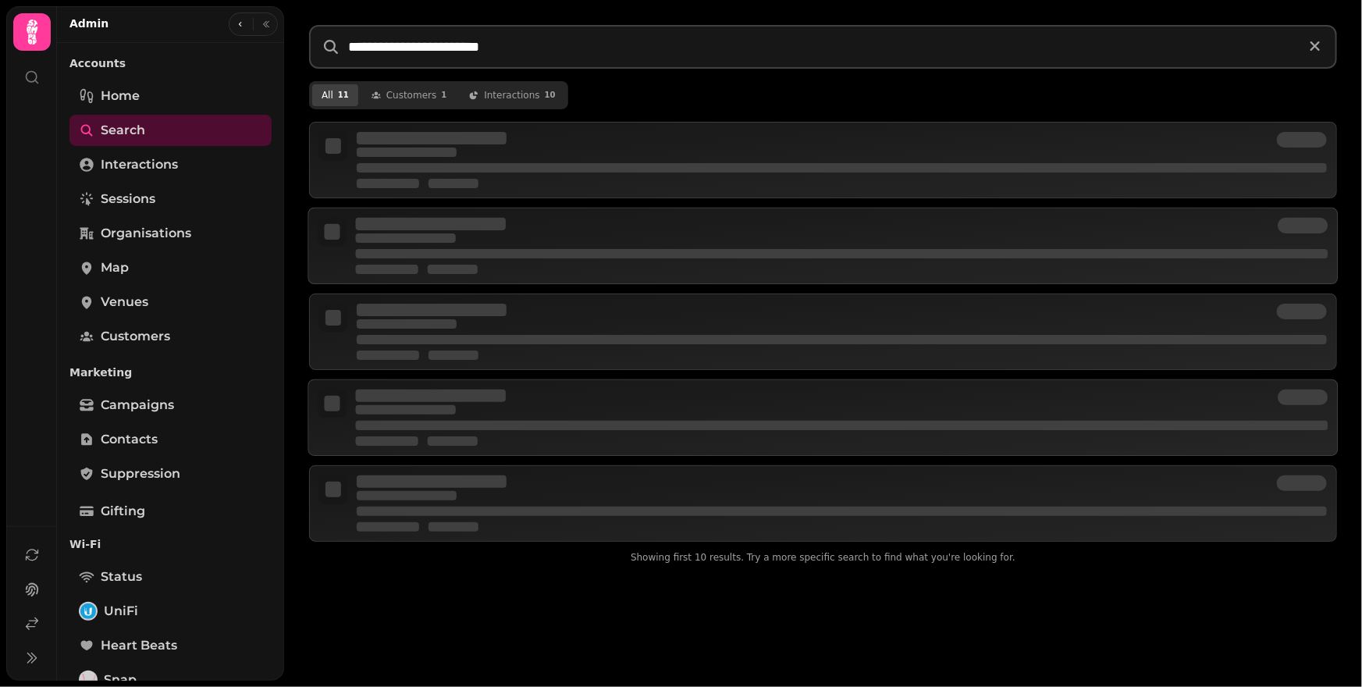
type input "**********"
click at [1020, 101] on div "All 11 customer s 1 interaction s 10" at bounding box center [823, 95] width 1028 height 28
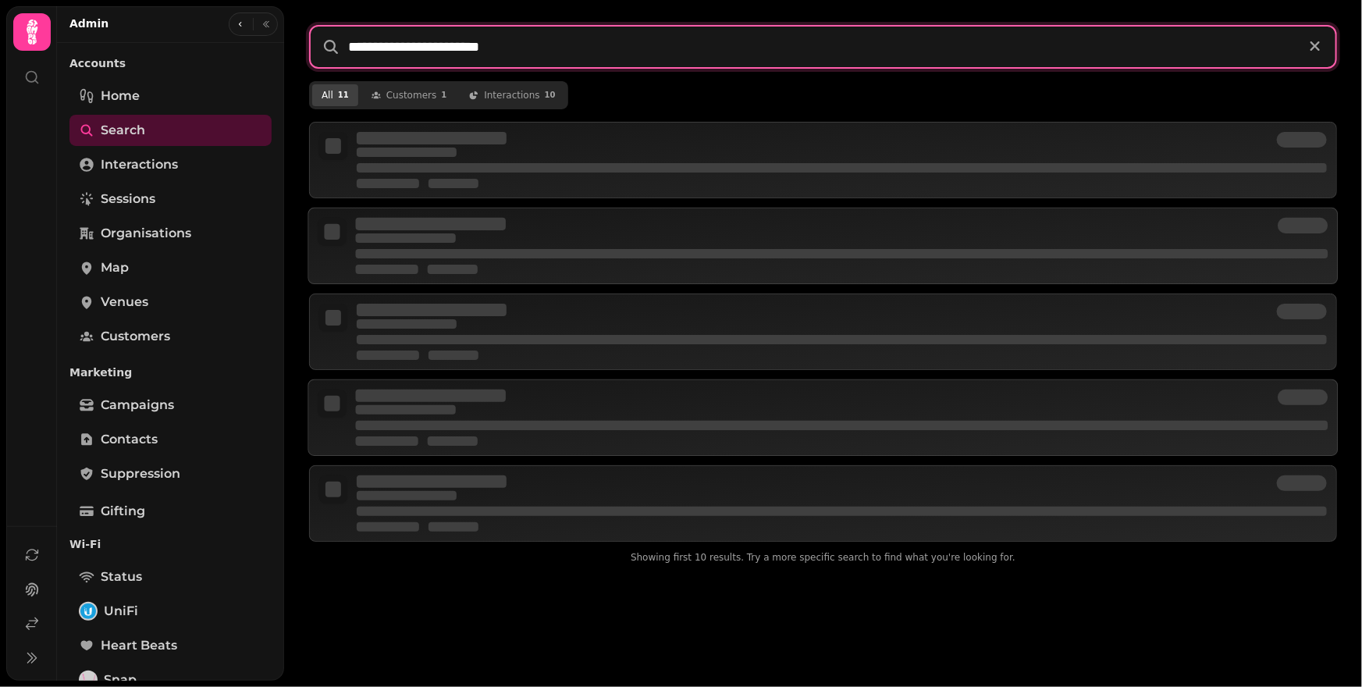
click at [764, 46] on input "**********" at bounding box center [823, 47] width 1028 height 44
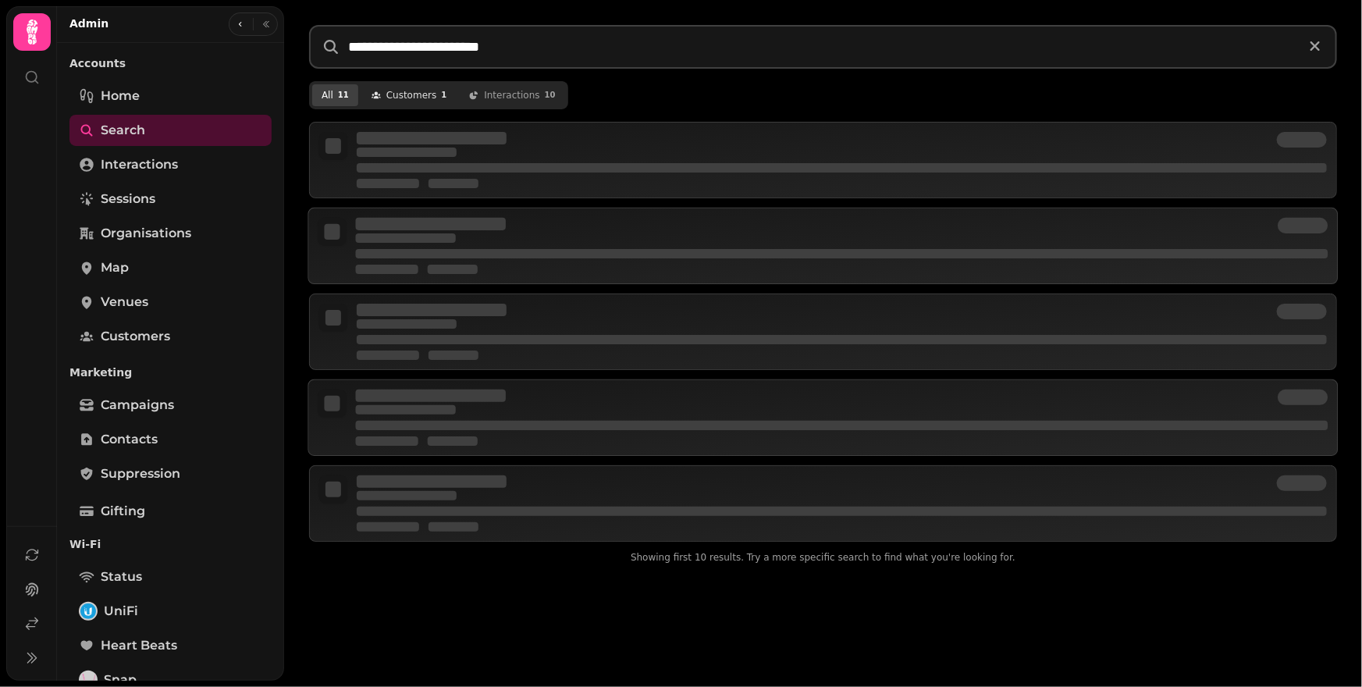
click at [420, 98] on span "customer s" at bounding box center [411, 95] width 51 height 12
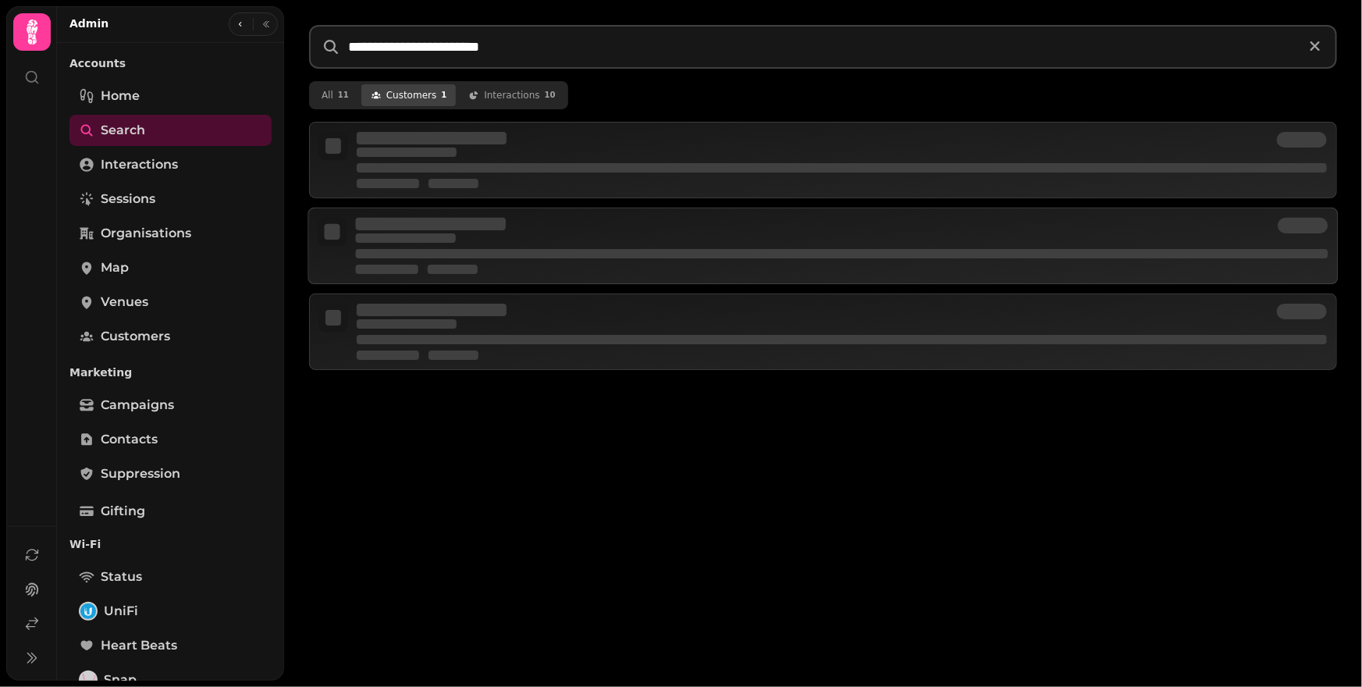
click at [1016, 95] on div "All 11 customer s 1 interaction s 10" at bounding box center [823, 95] width 1028 height 28
click at [905, 87] on div "All 11 customer s 1 interaction s 10" at bounding box center [823, 95] width 1028 height 28
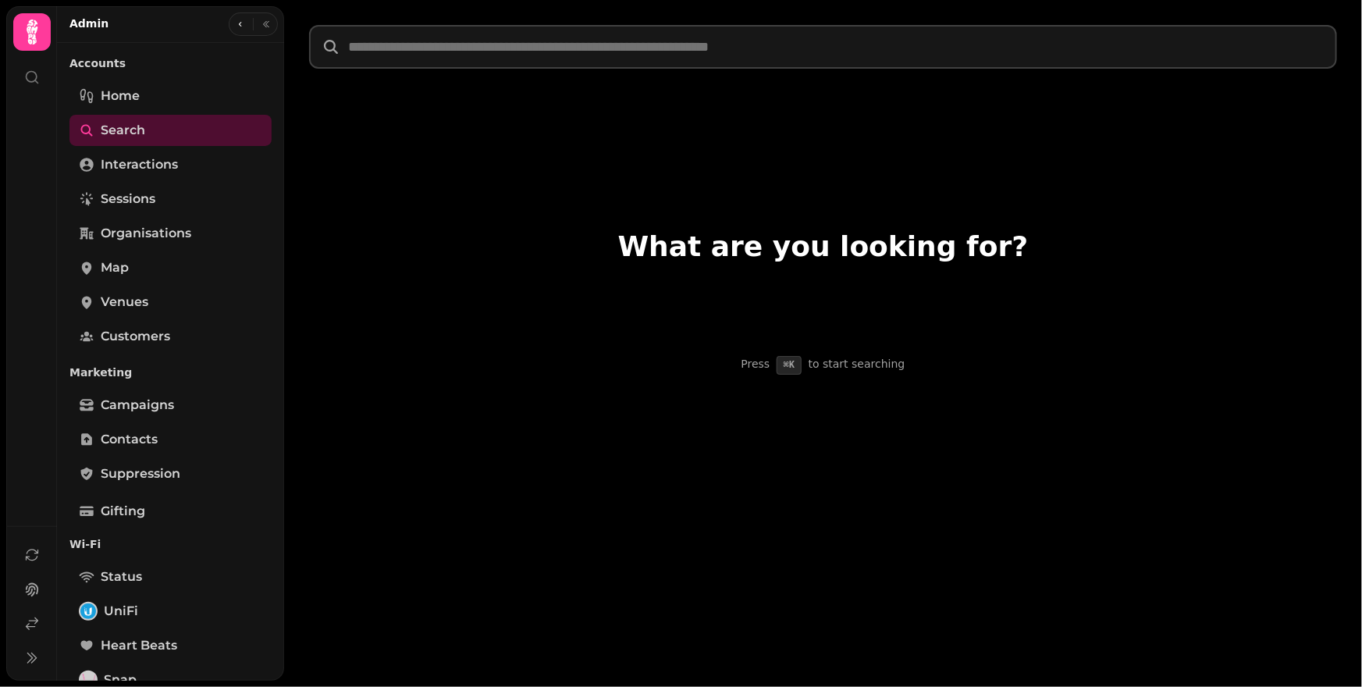
click at [539, 58] on input "text" at bounding box center [823, 47] width 1028 height 44
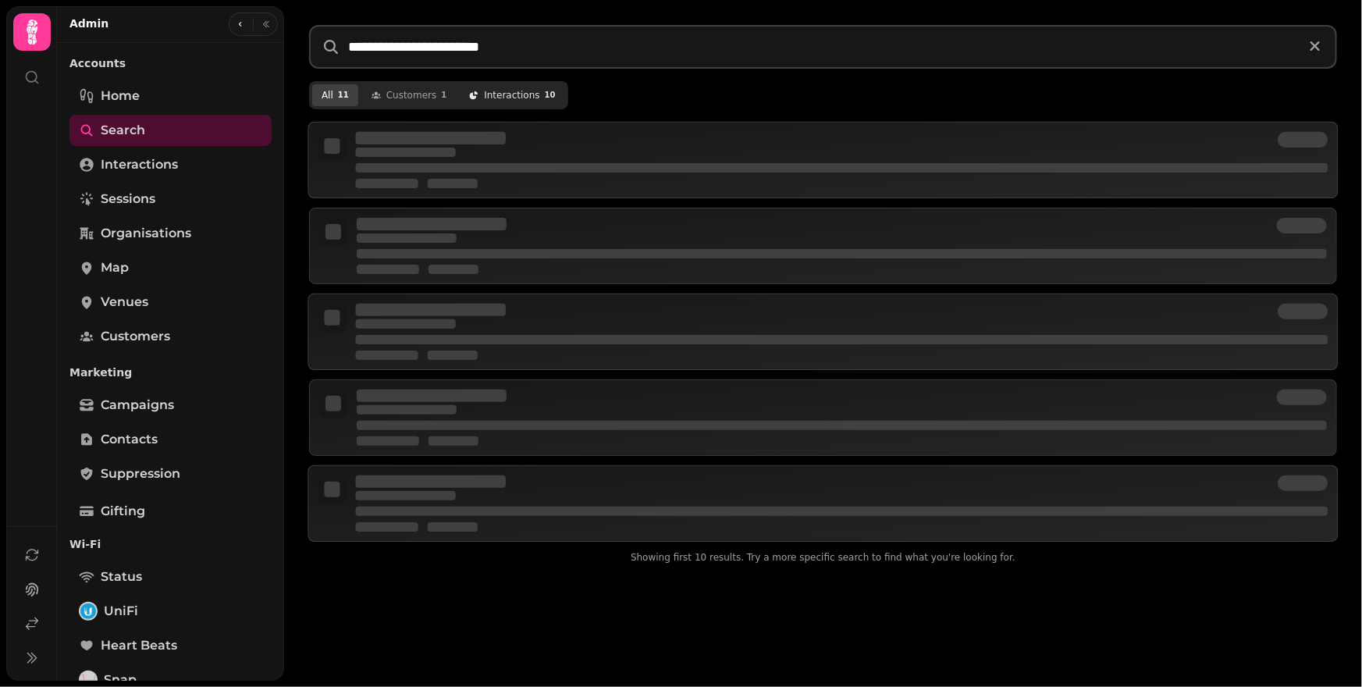
type input "**********"
click at [492, 96] on span "interaction s" at bounding box center [511, 95] width 55 height 12
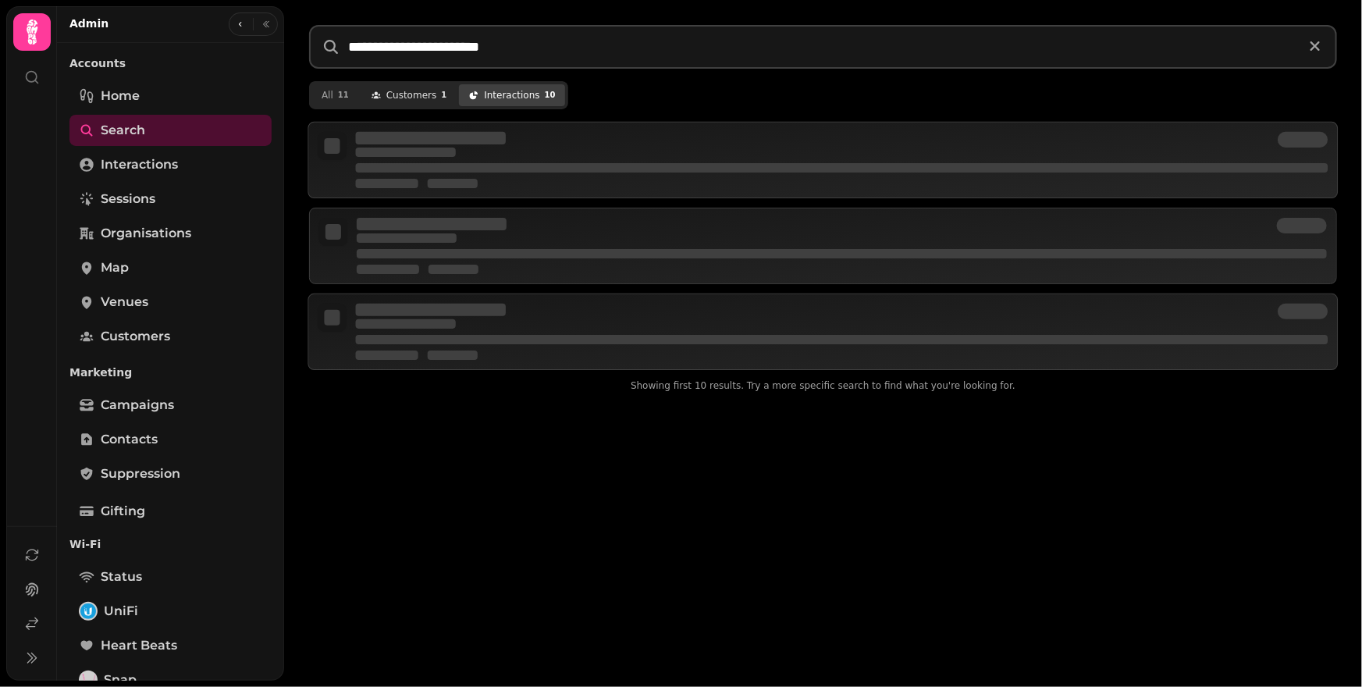
click at [397, 98] on span "customer s" at bounding box center [411, 95] width 51 height 12
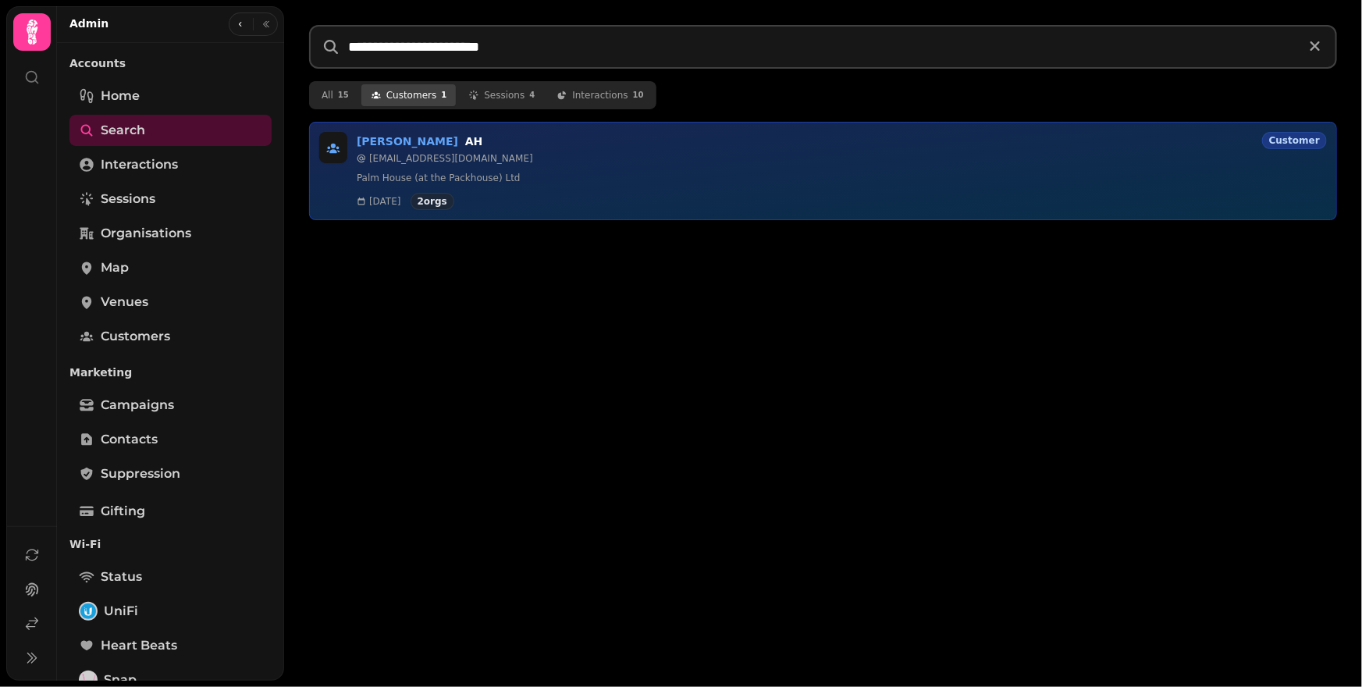
click at [405, 178] on p "Palm House (at the Packhouse) Ltd" at bounding box center [842, 179] width 970 height 16
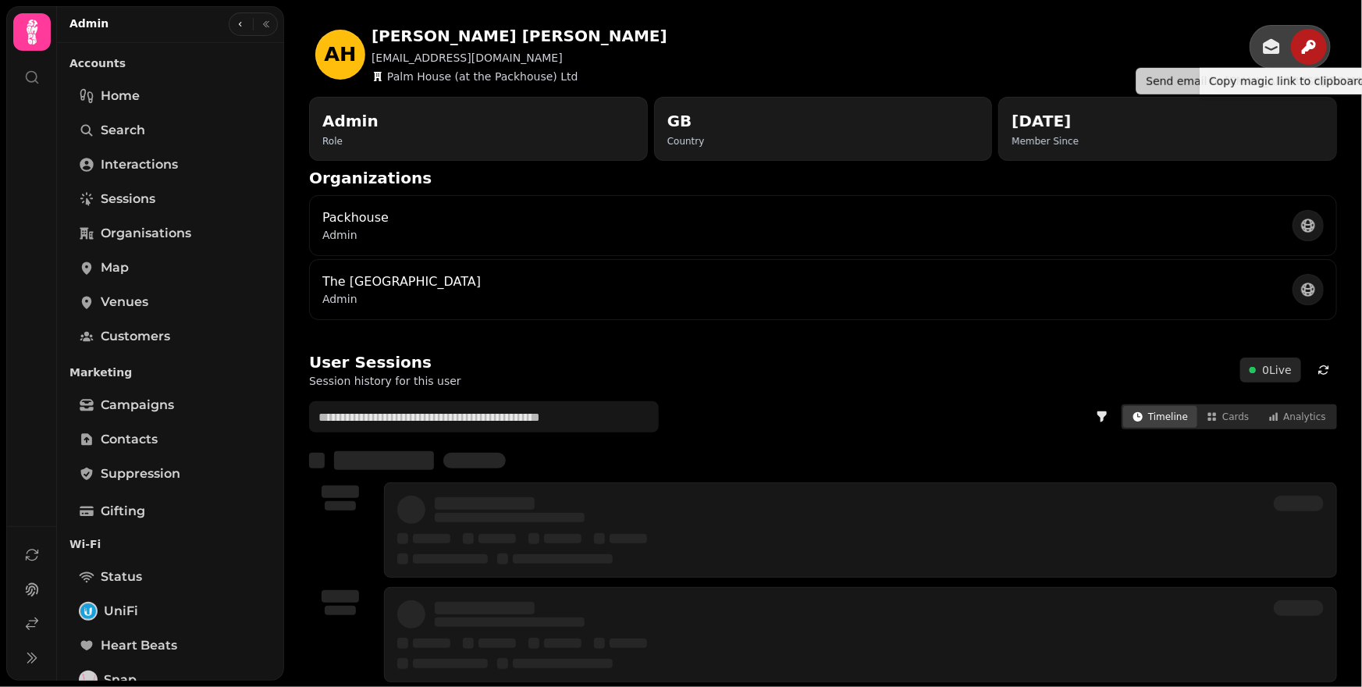
click at [1300, 43] on icon "button" at bounding box center [1309, 46] width 19 height 19
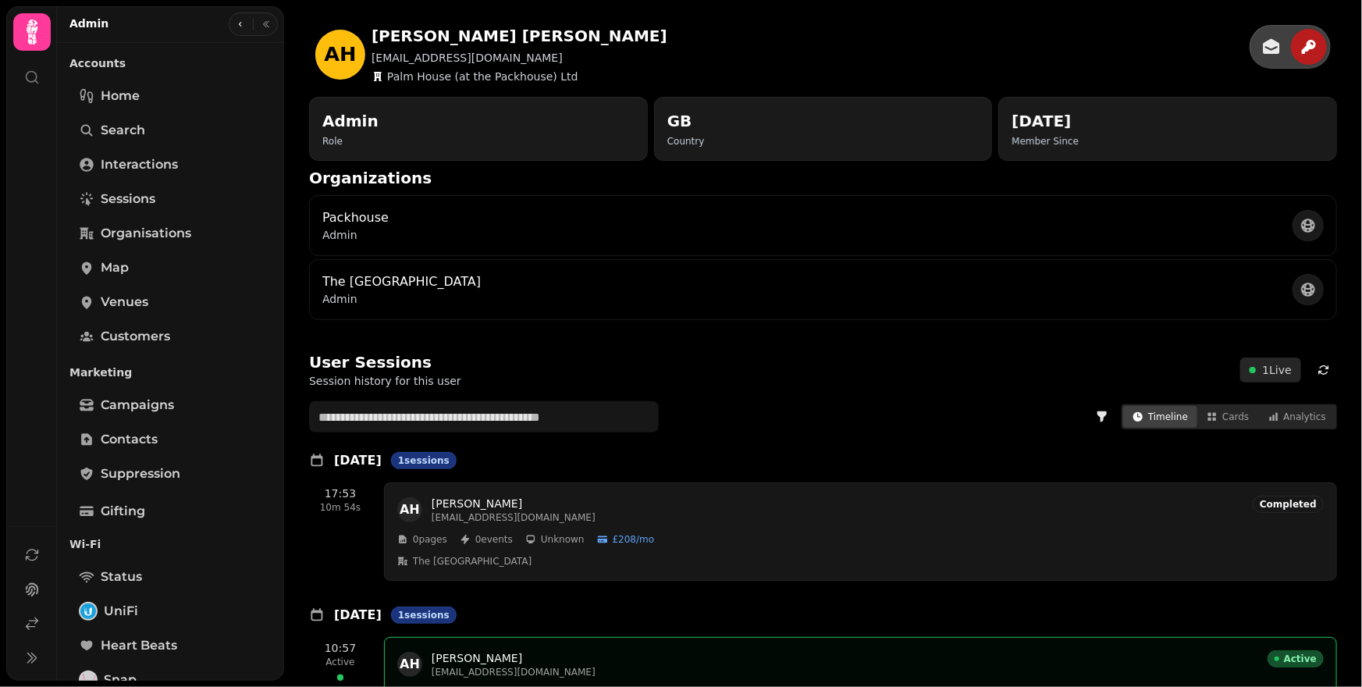
click at [404, 198] on div "Packhouse Admin" at bounding box center [823, 225] width 1028 height 61
click at [1301, 226] on icon at bounding box center [1308, 226] width 14 height 14
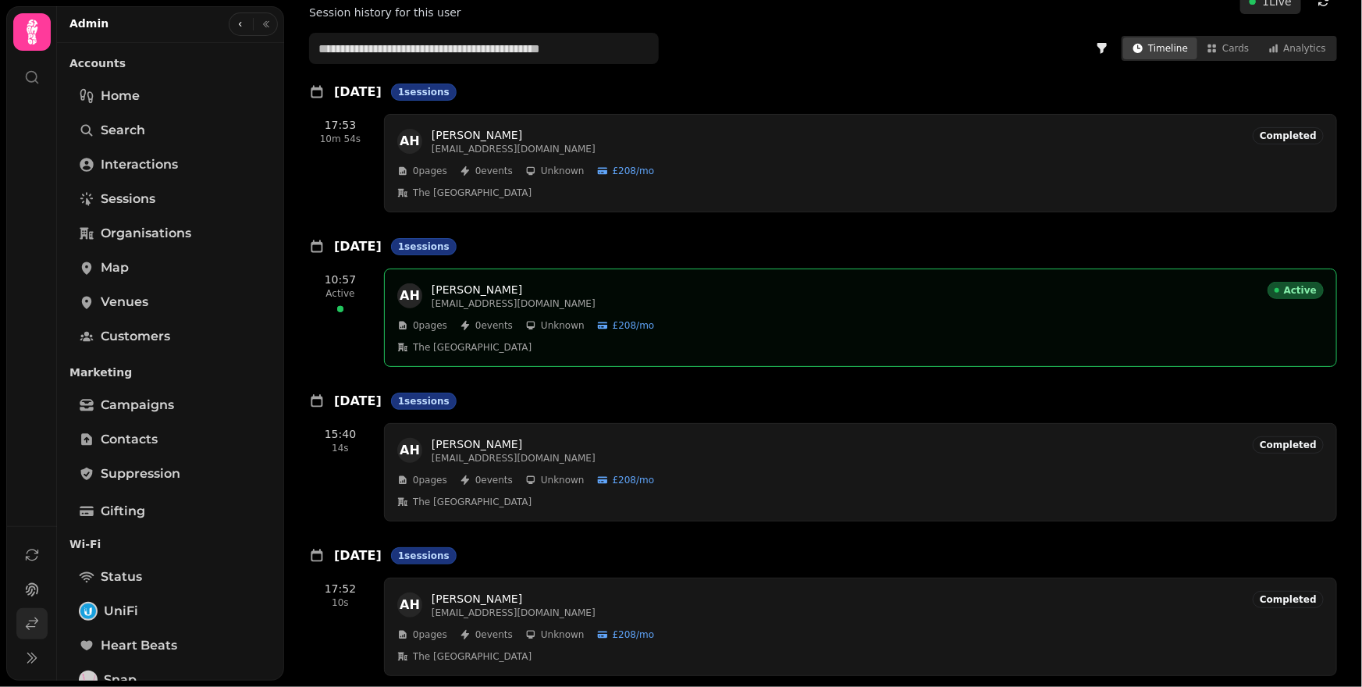
click at [34, 628] on icon at bounding box center [32, 624] width 16 height 16
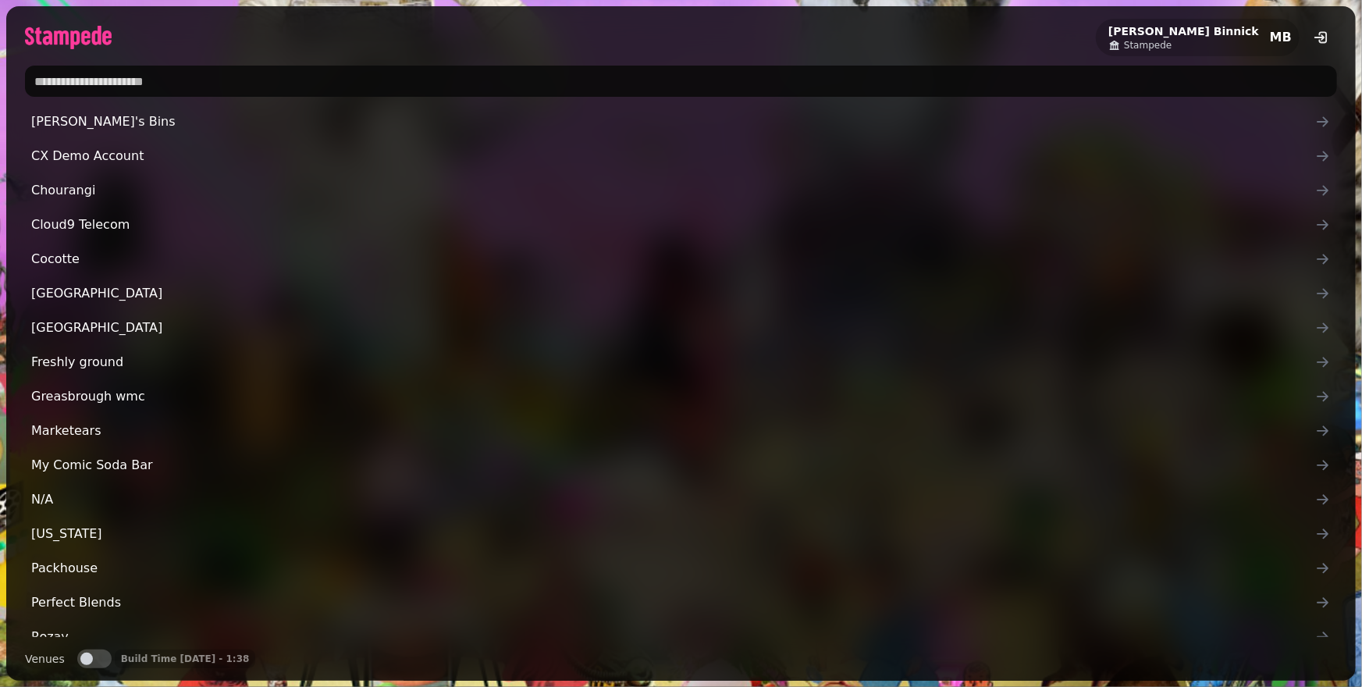
click at [276, 80] on input "text" at bounding box center [681, 81] width 1312 height 31
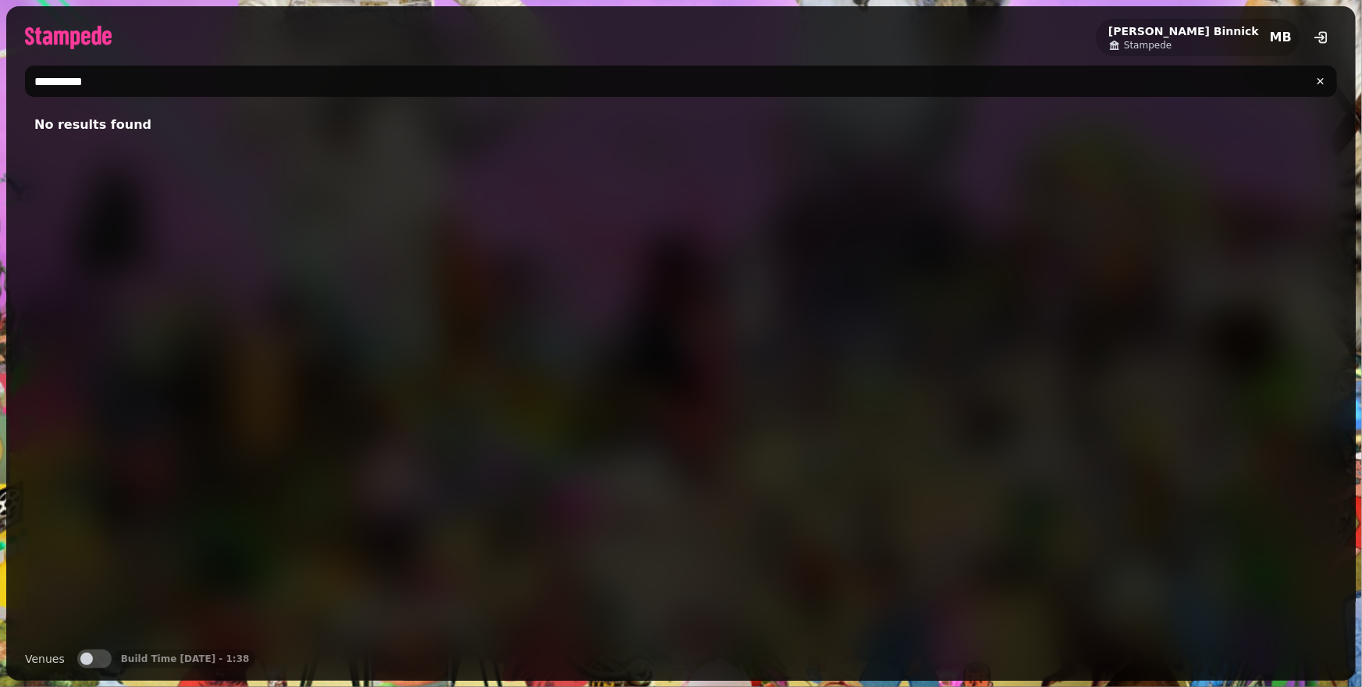
click at [91, 650] on div "No results found Venues Venues Build Time 11 Aug, 25 - 1:38" at bounding box center [681, 393] width 1350 height 575
click at [87, 663] on span "button" at bounding box center [86, 659] width 12 height 12
click at [71, 86] on input "**********" at bounding box center [681, 81] width 1312 height 31
type input "*********"
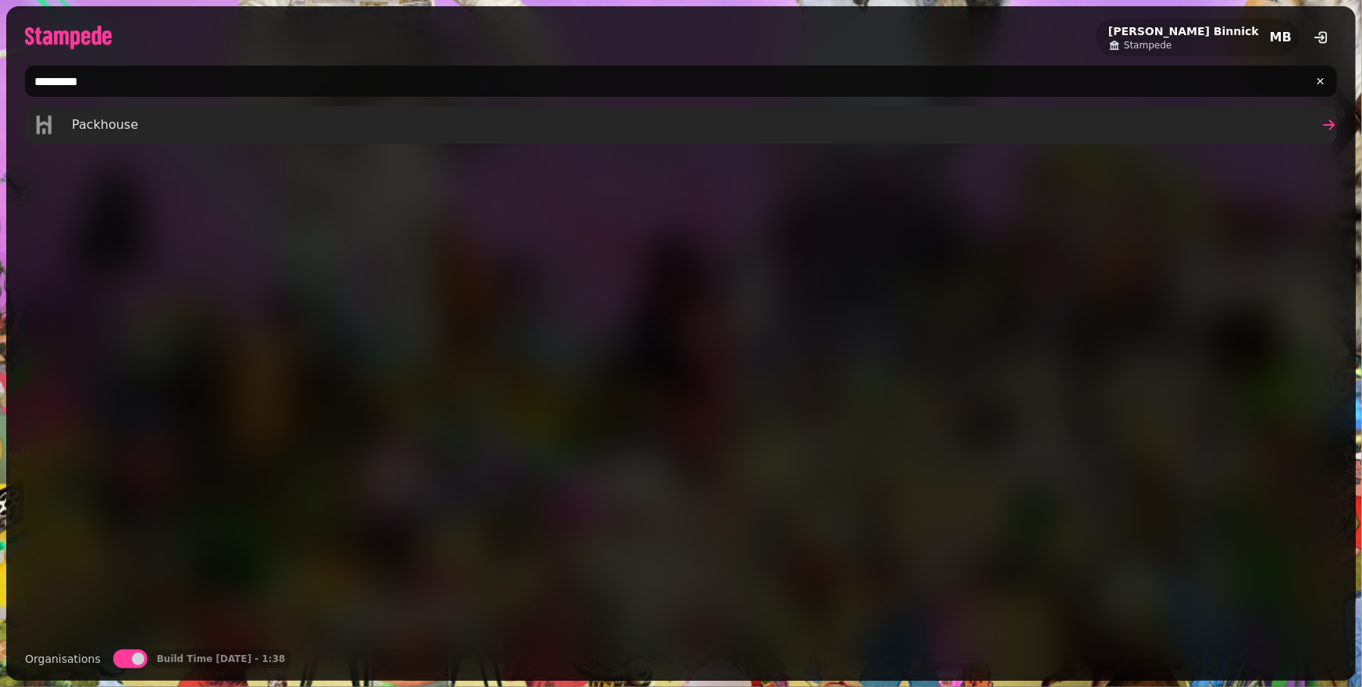
click at [125, 132] on span "Packhouse" at bounding box center [105, 125] width 66 height 19
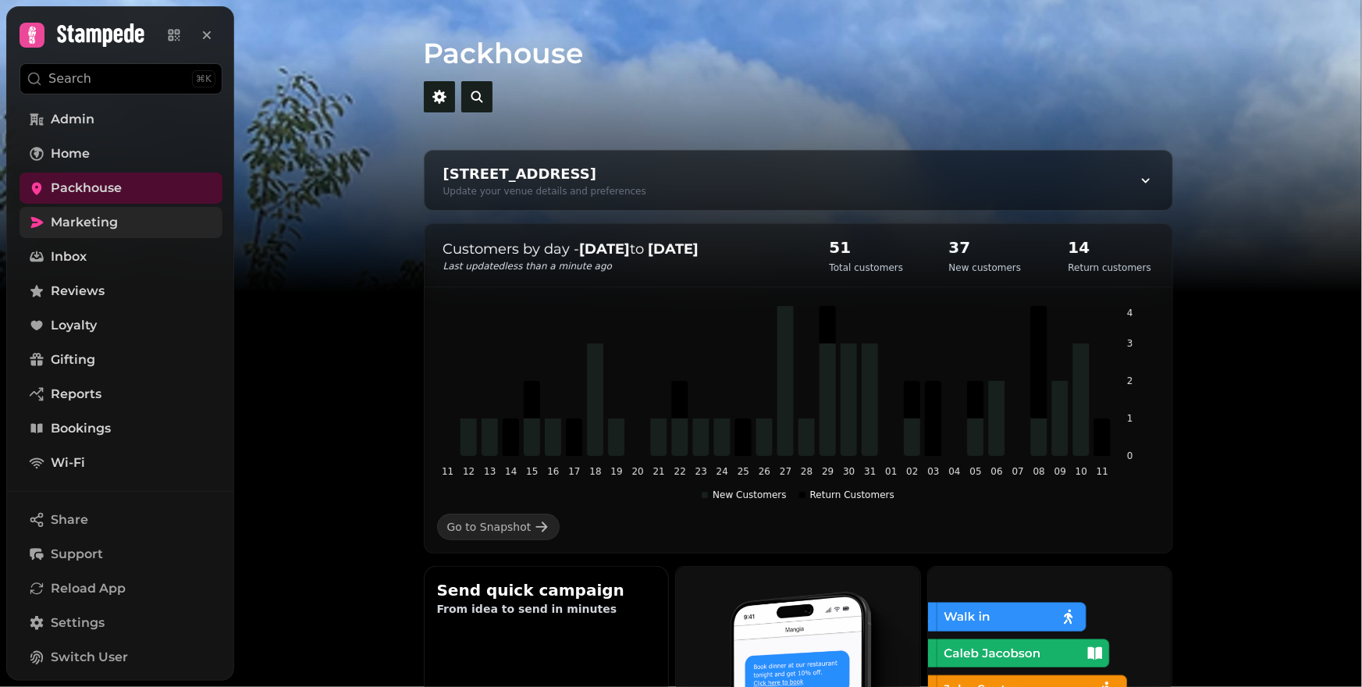
click at [91, 216] on span "Marketing" at bounding box center [84, 222] width 67 height 19
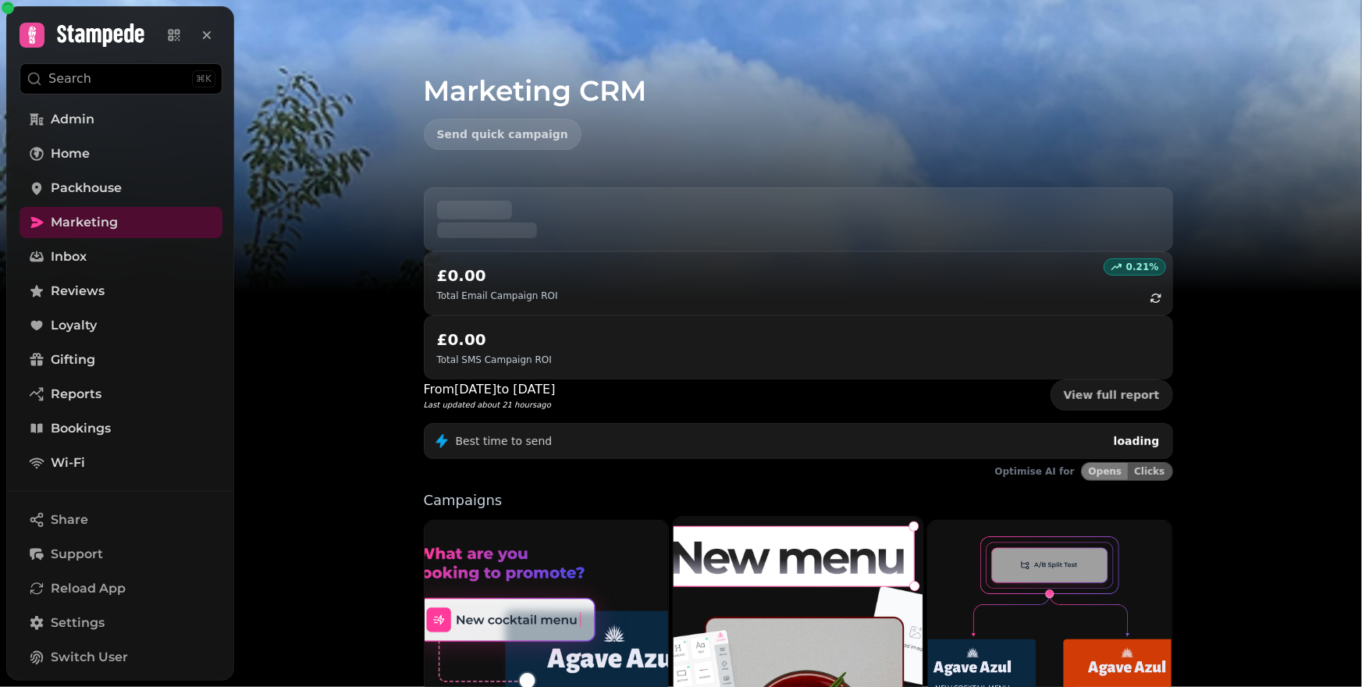
scroll to position [287, 0]
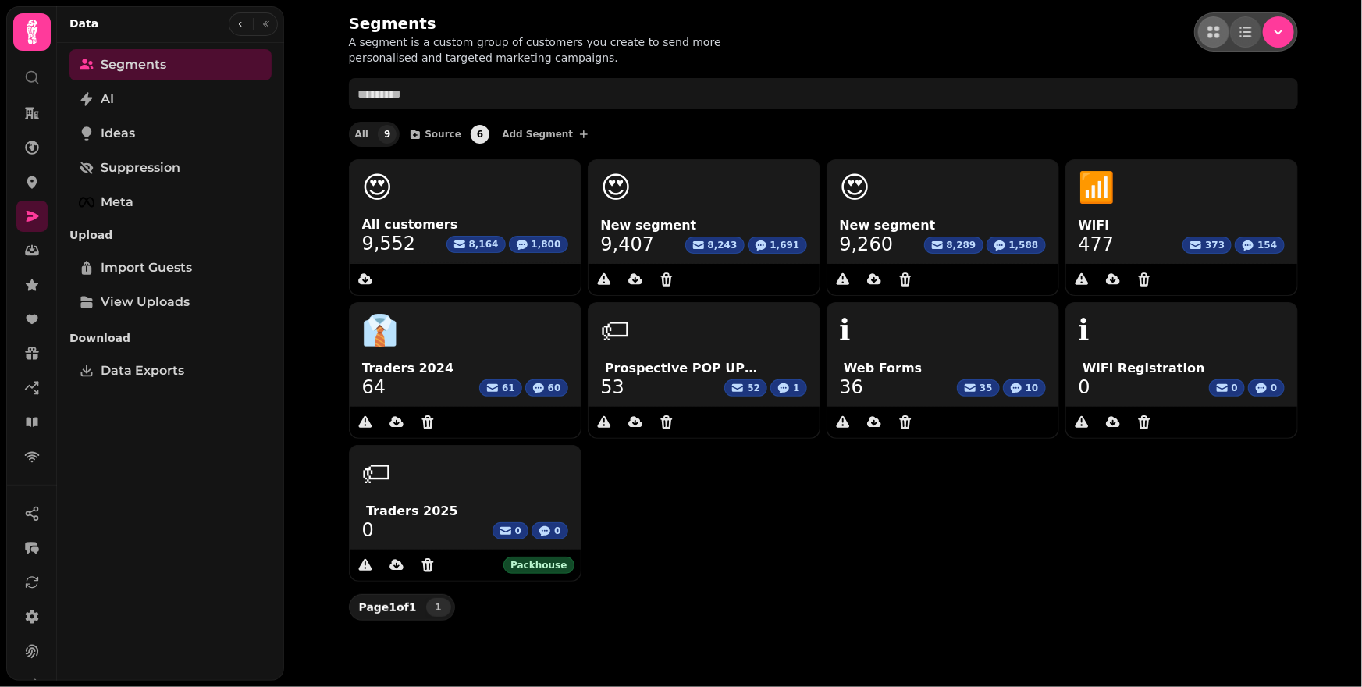
click at [371, 525] on link "0" at bounding box center [368, 530] width 12 height 19
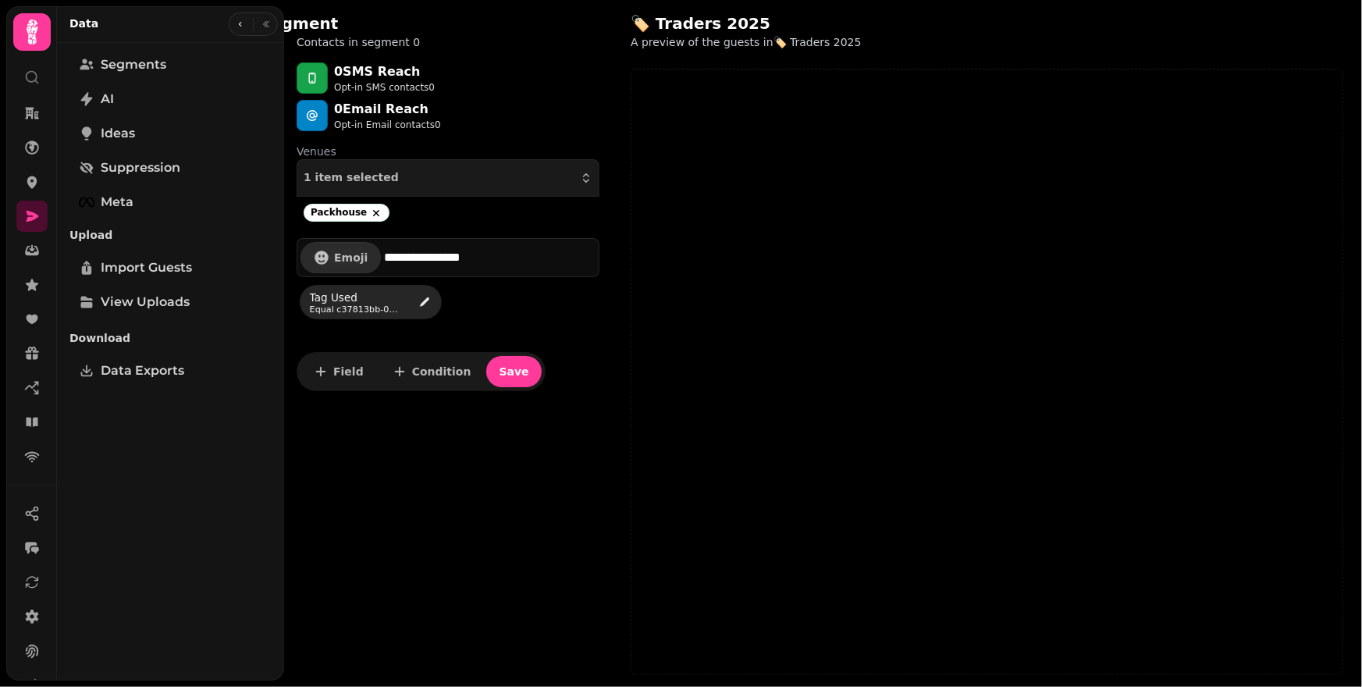
select select "**"
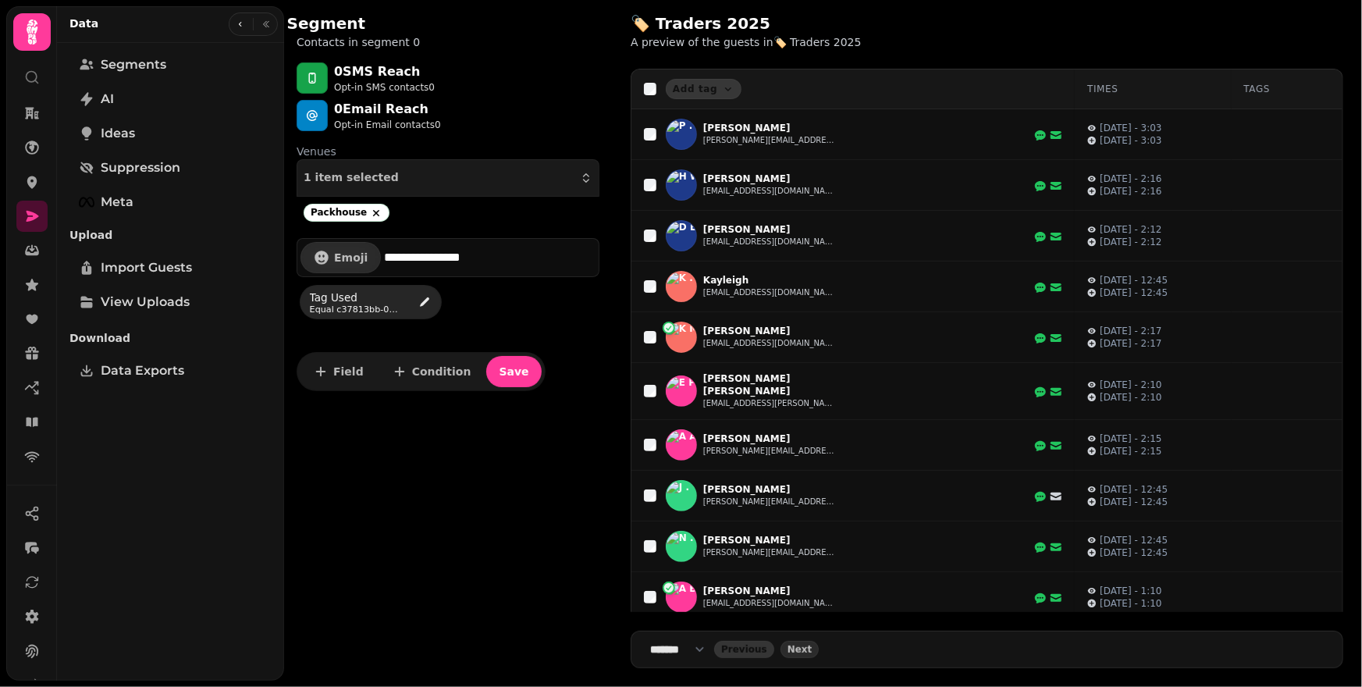
click at [488, 0] on div "Segment Contacts in segment 0" at bounding box center [448, 31] width 328 height 62
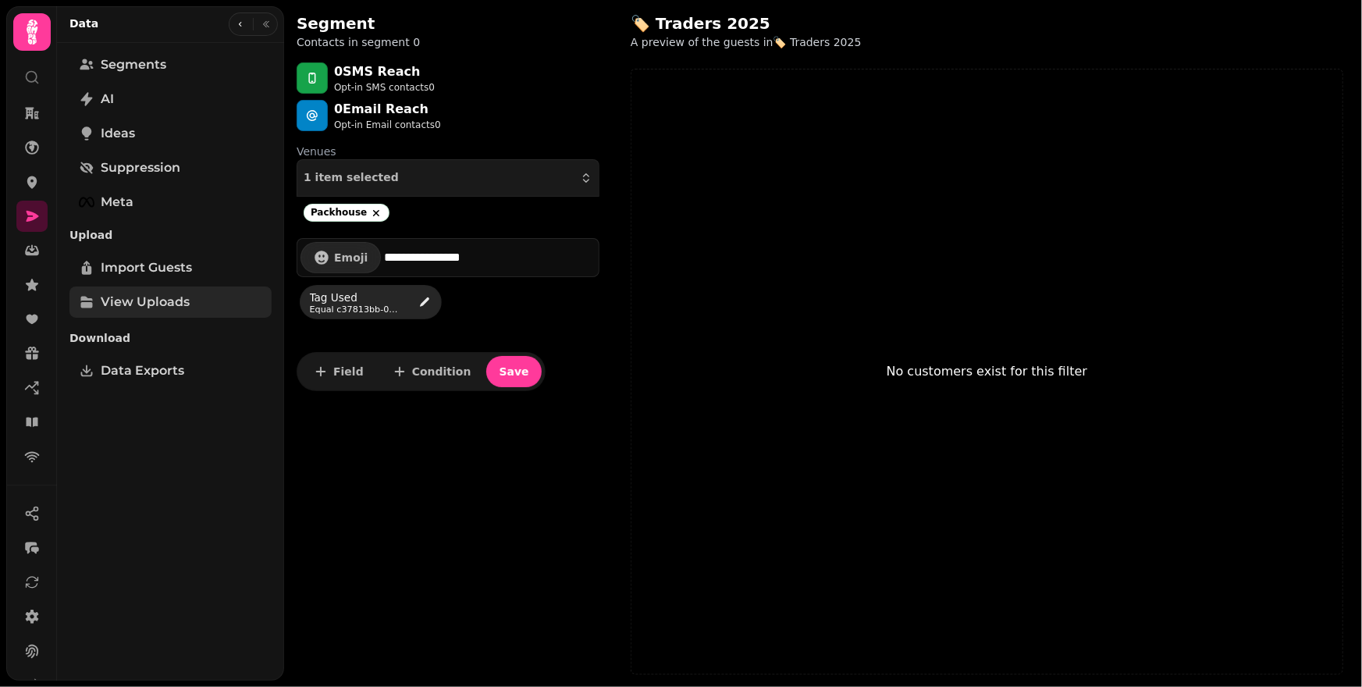
click at [162, 312] on link "View Uploads" at bounding box center [170, 302] width 202 height 31
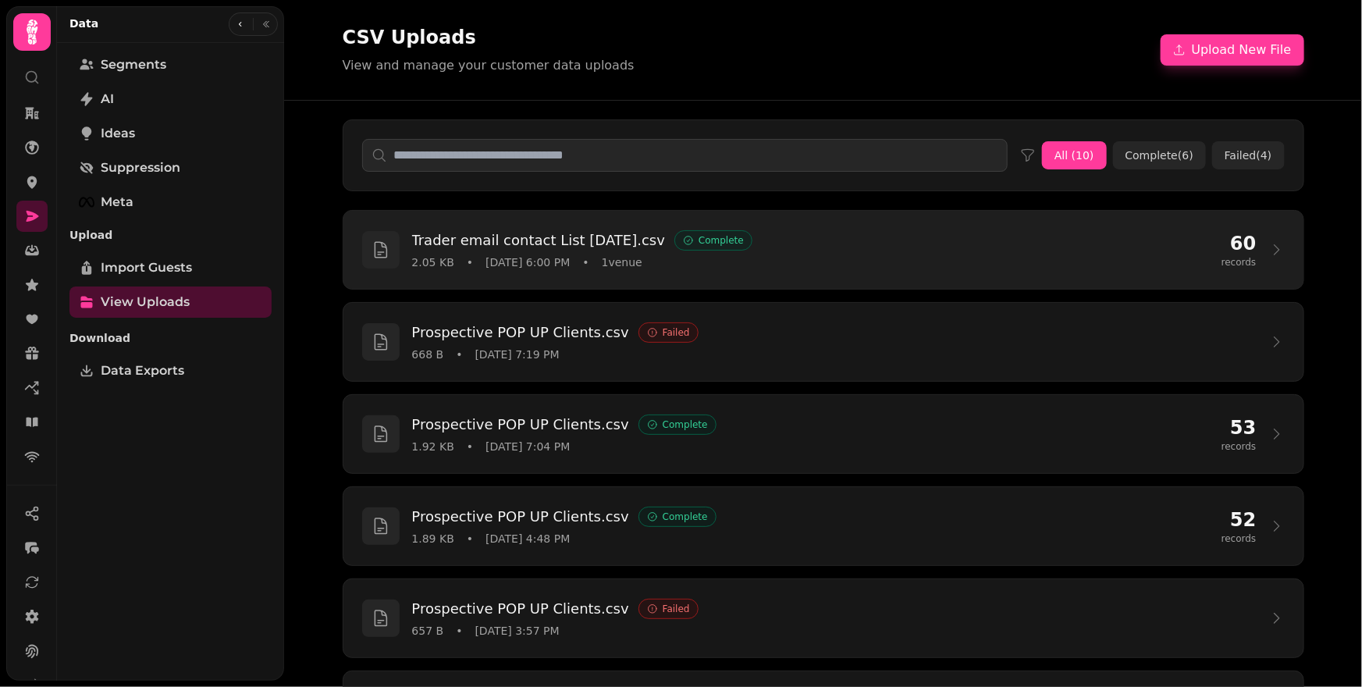
click at [774, 242] on div "Trader email contact List Aug25.csv Complete" at bounding box center [810, 241] width 797 height 22
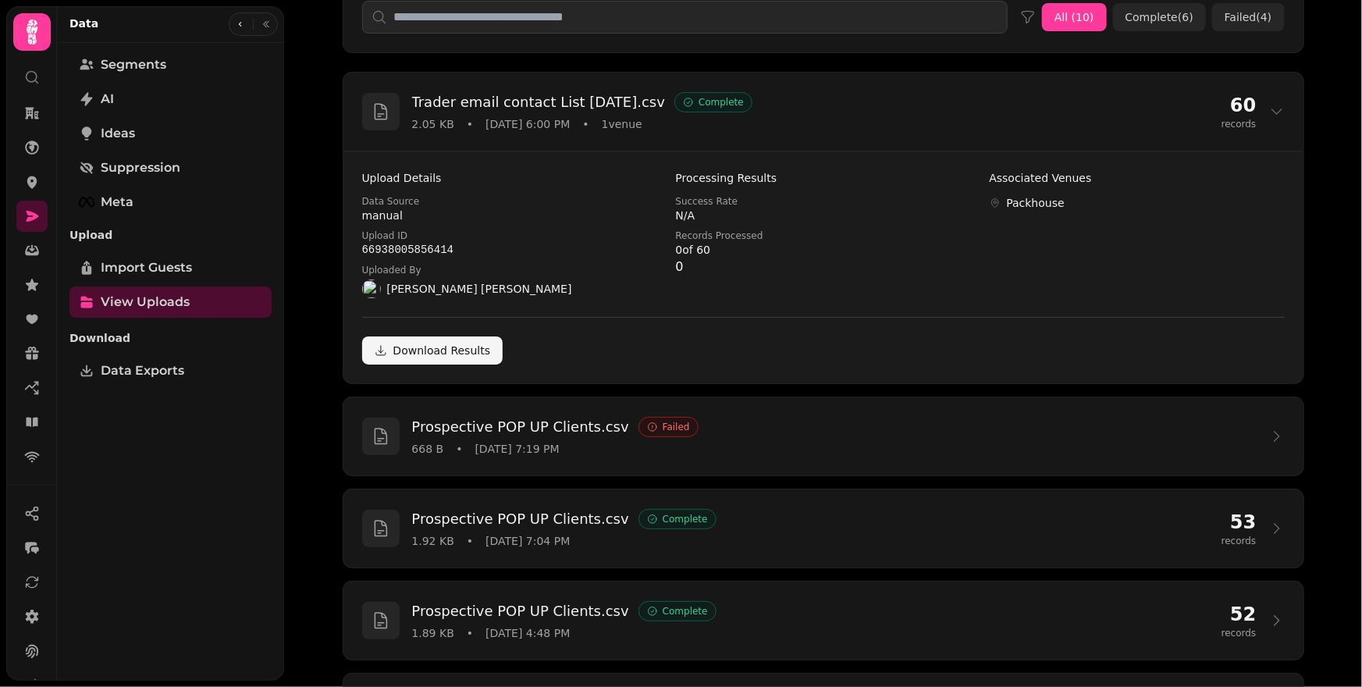
scroll to position [148, 0]
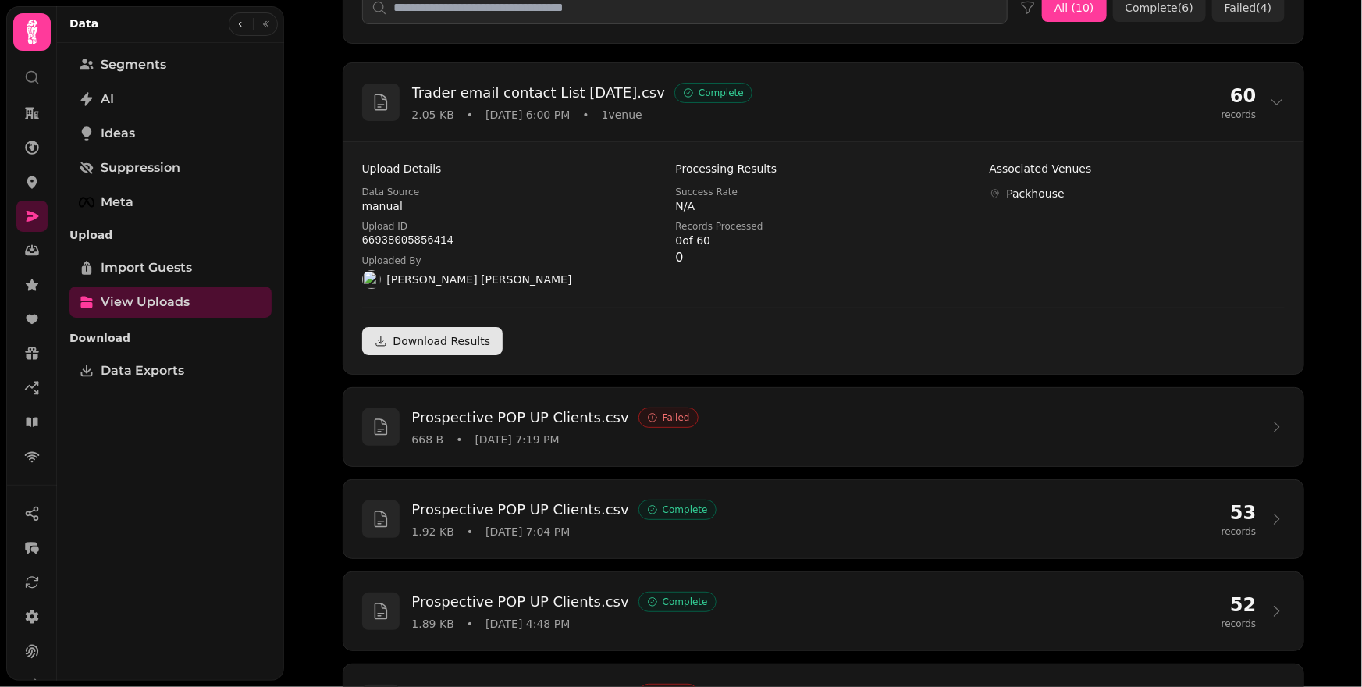
click at [422, 340] on link "Download Results" at bounding box center [432, 341] width 141 height 28
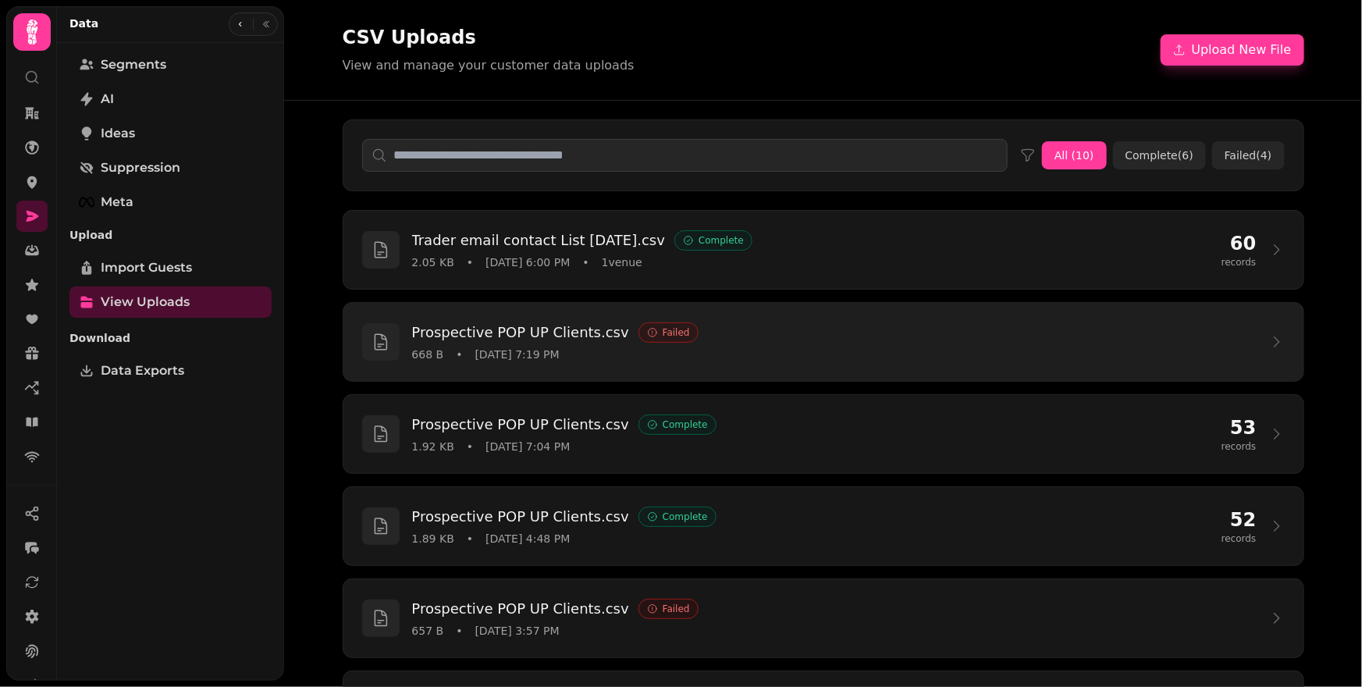
click at [579, 335] on h3 "Prospective POP UP Clients.csv" at bounding box center [520, 333] width 217 height 22
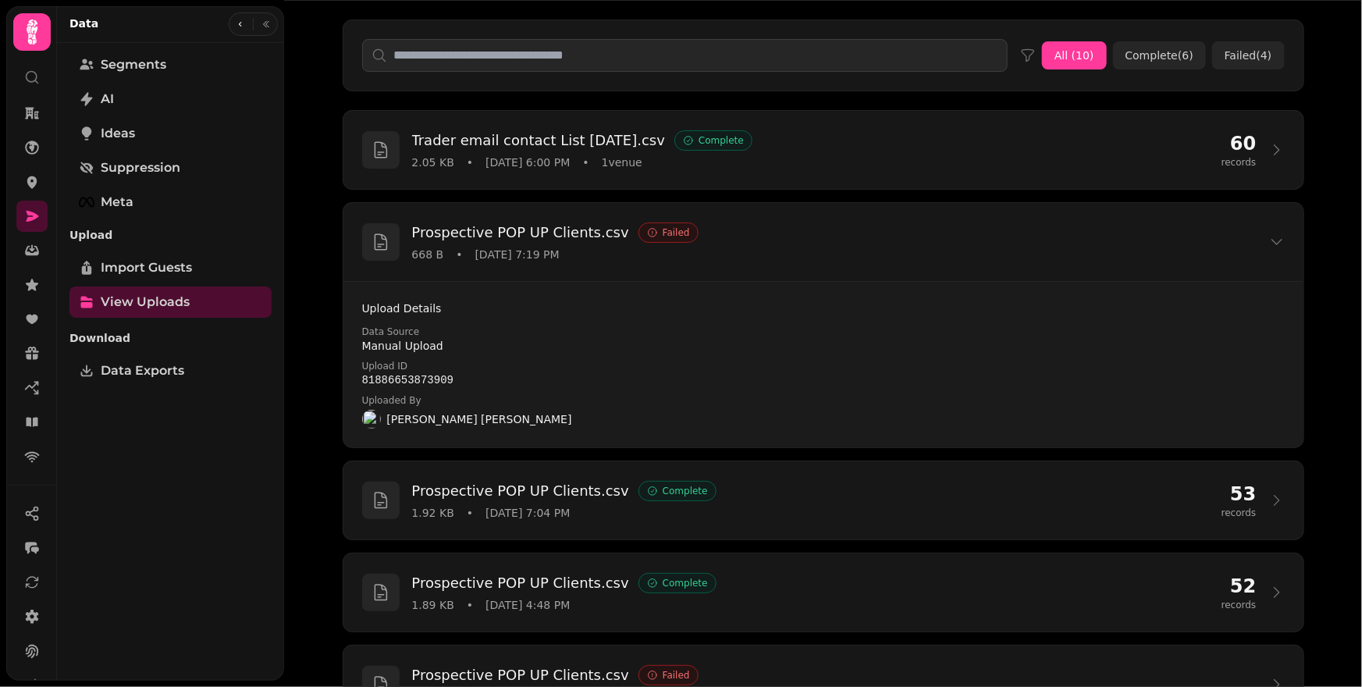
scroll to position [115, 0]
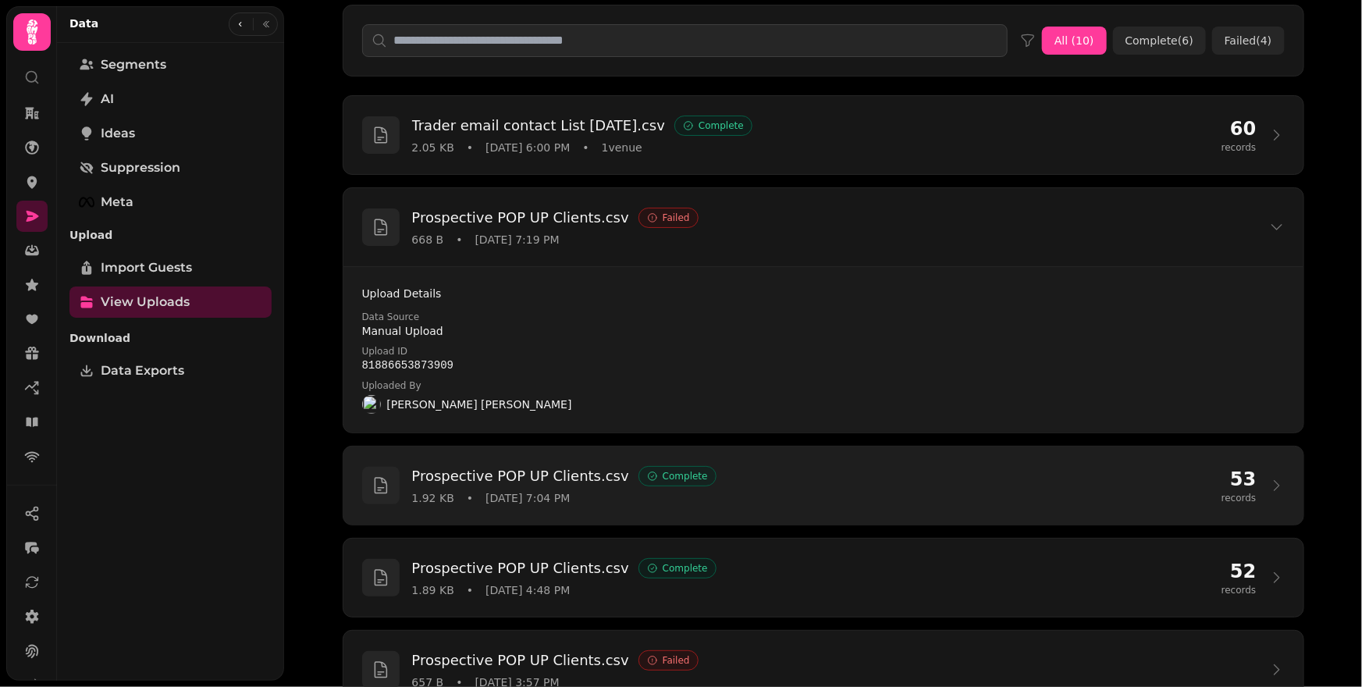
click at [586, 480] on h3 "Prospective POP UP Clients.csv" at bounding box center [520, 476] width 217 height 22
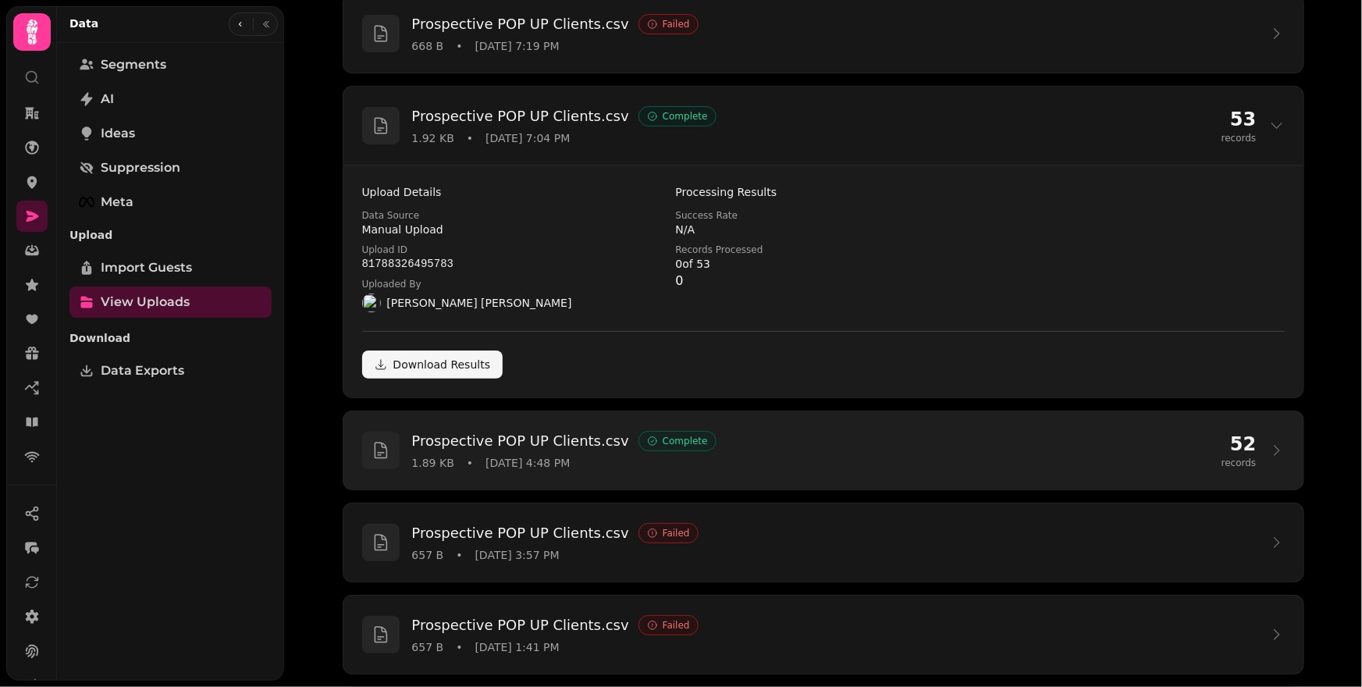
scroll to position [318, 0]
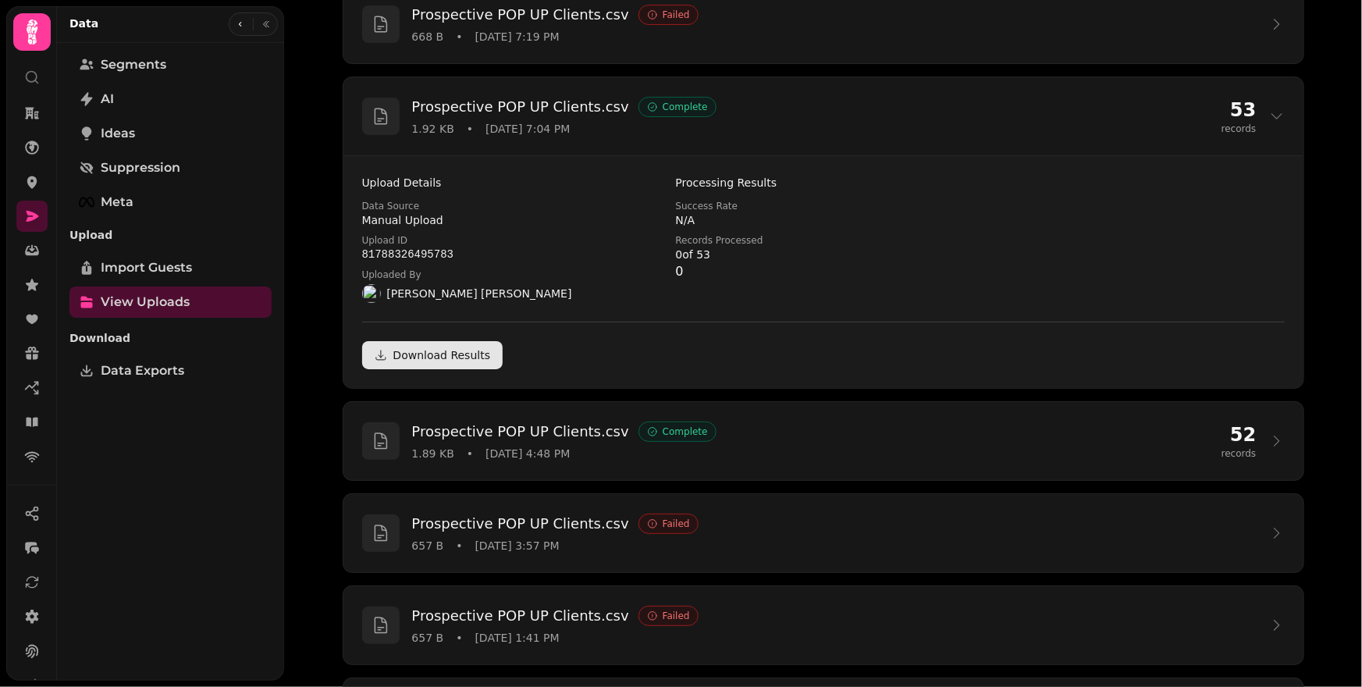
click at [442, 360] on link "Download Results" at bounding box center [432, 355] width 141 height 28
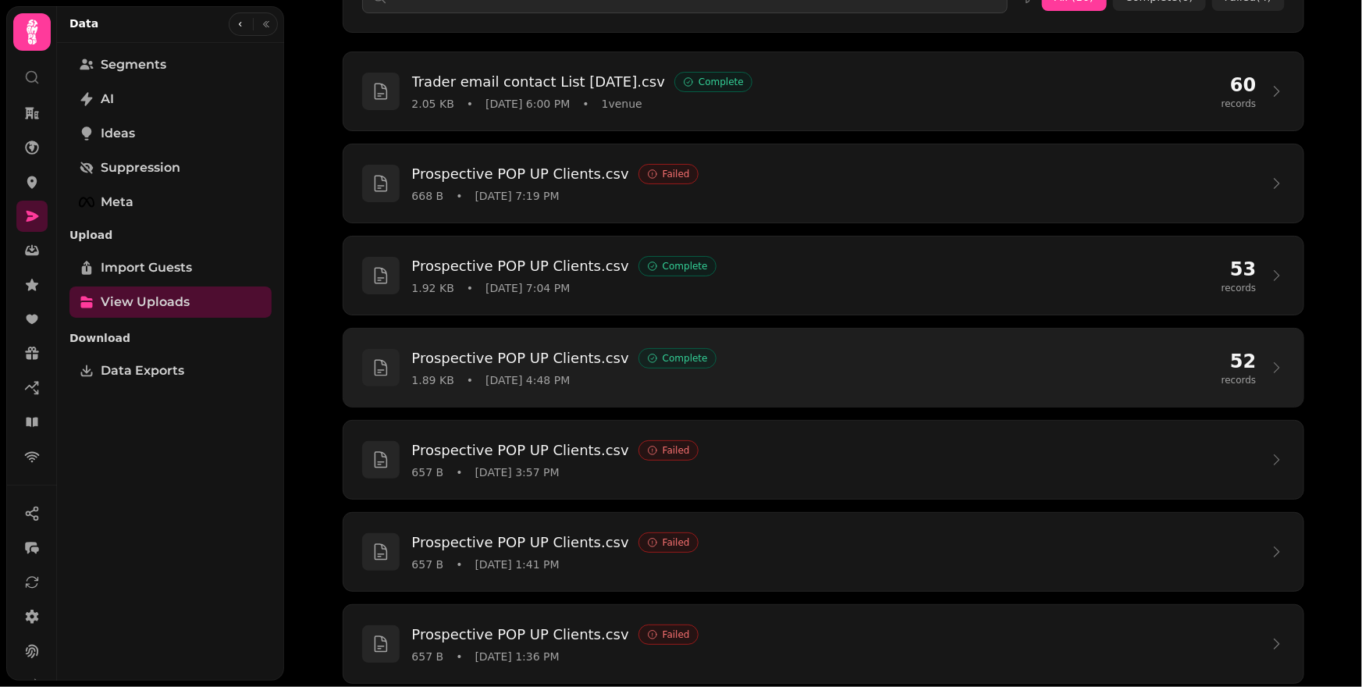
scroll to position [201, 0]
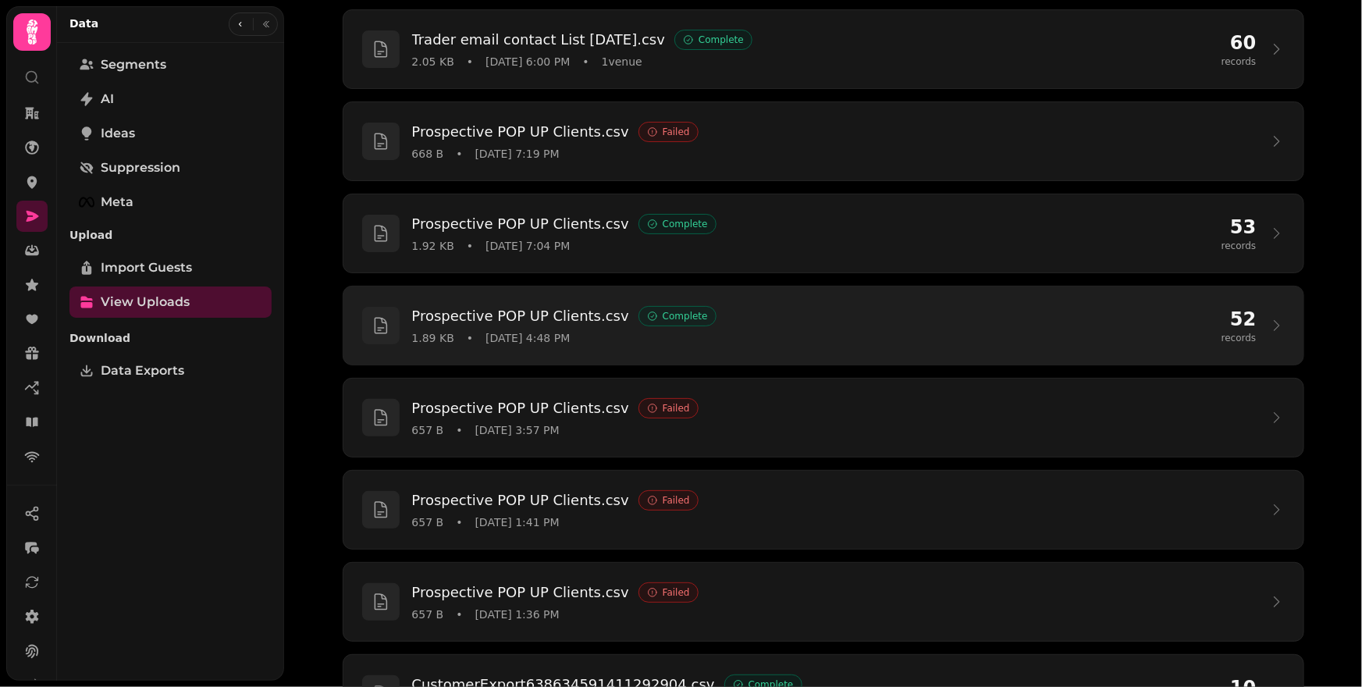
click at [496, 311] on h3 "Prospective POP UP Clients.csv" at bounding box center [520, 316] width 217 height 22
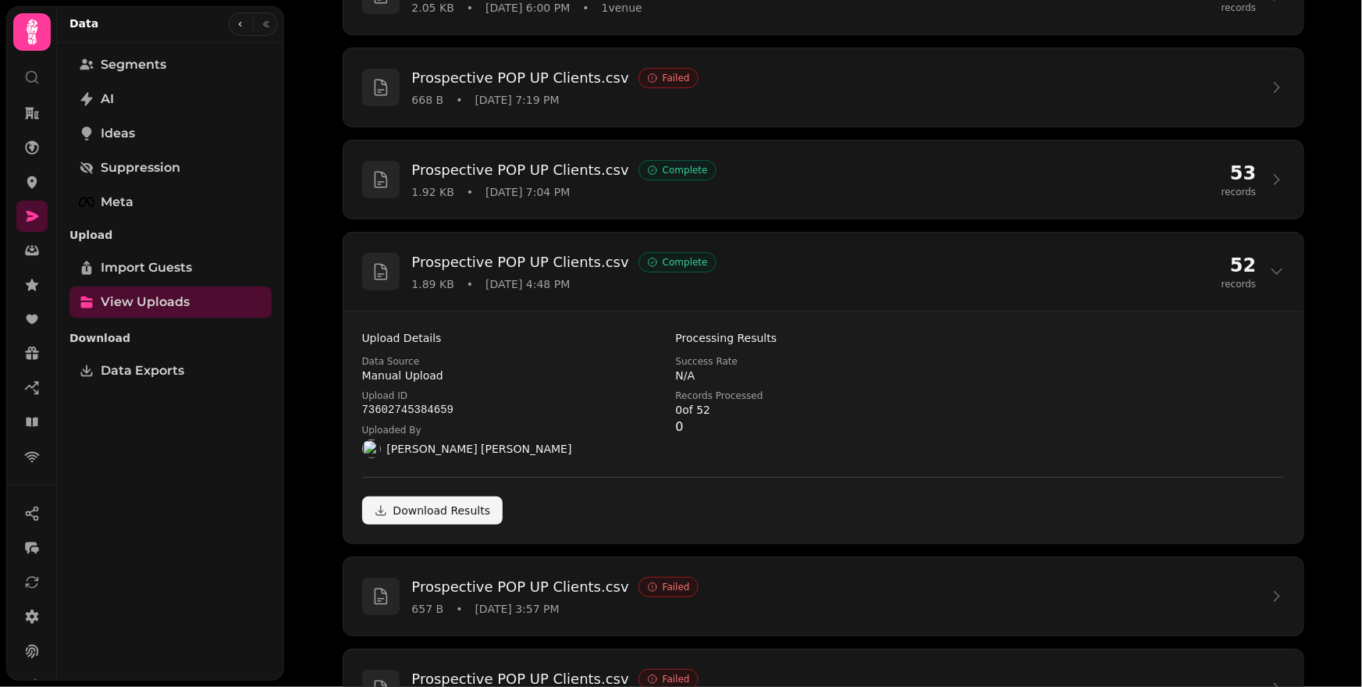
scroll to position [299, 0]
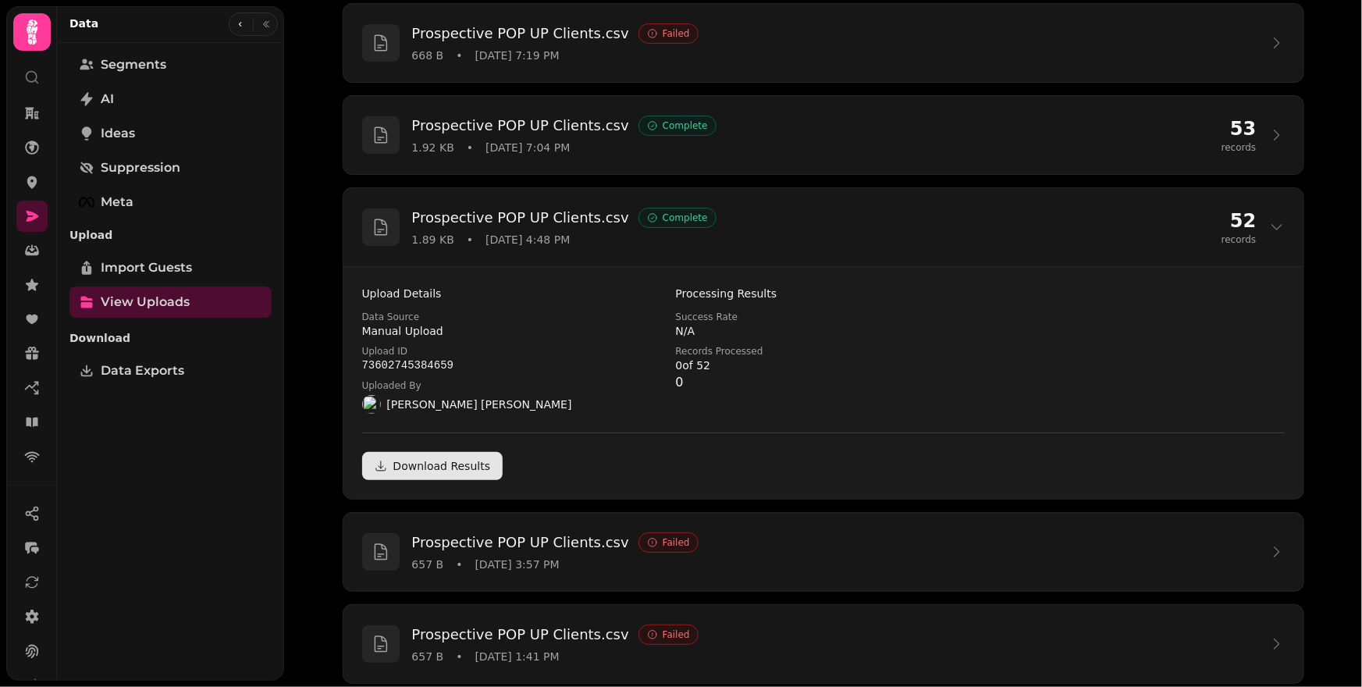
click at [461, 462] on link "Download Results" at bounding box center [432, 466] width 141 height 28
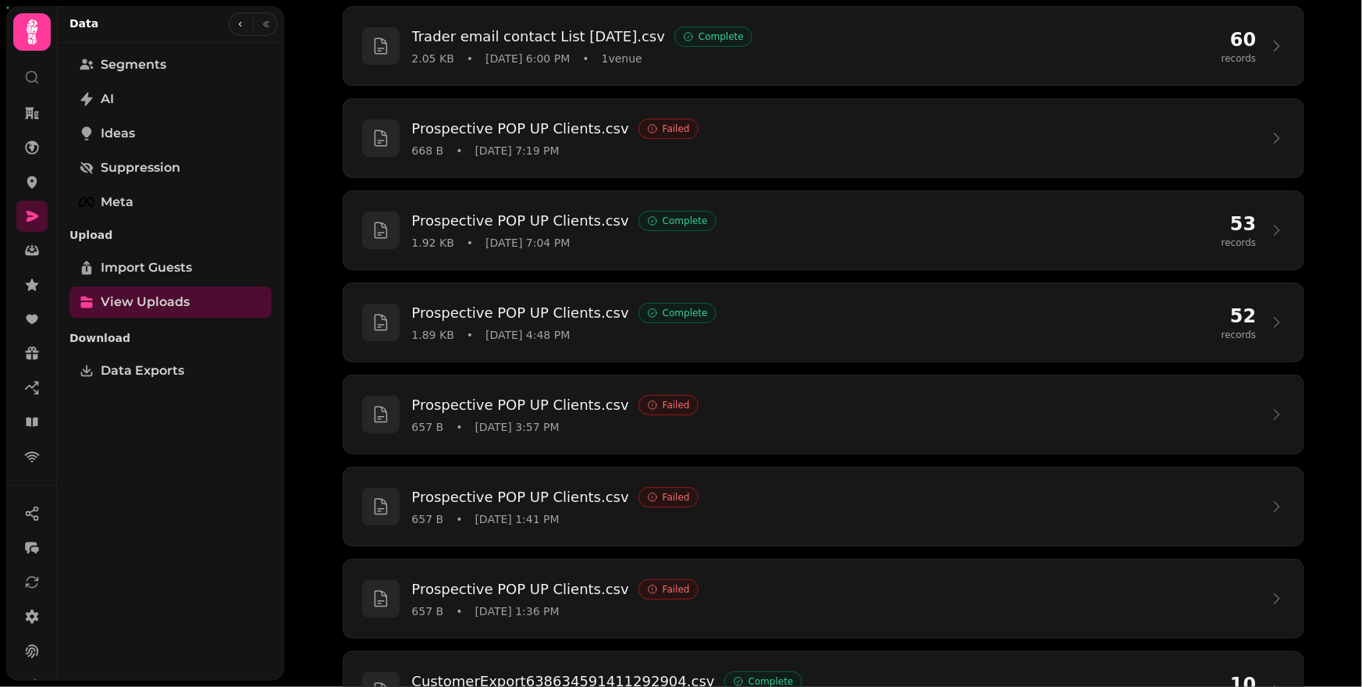
scroll to position [242, 0]
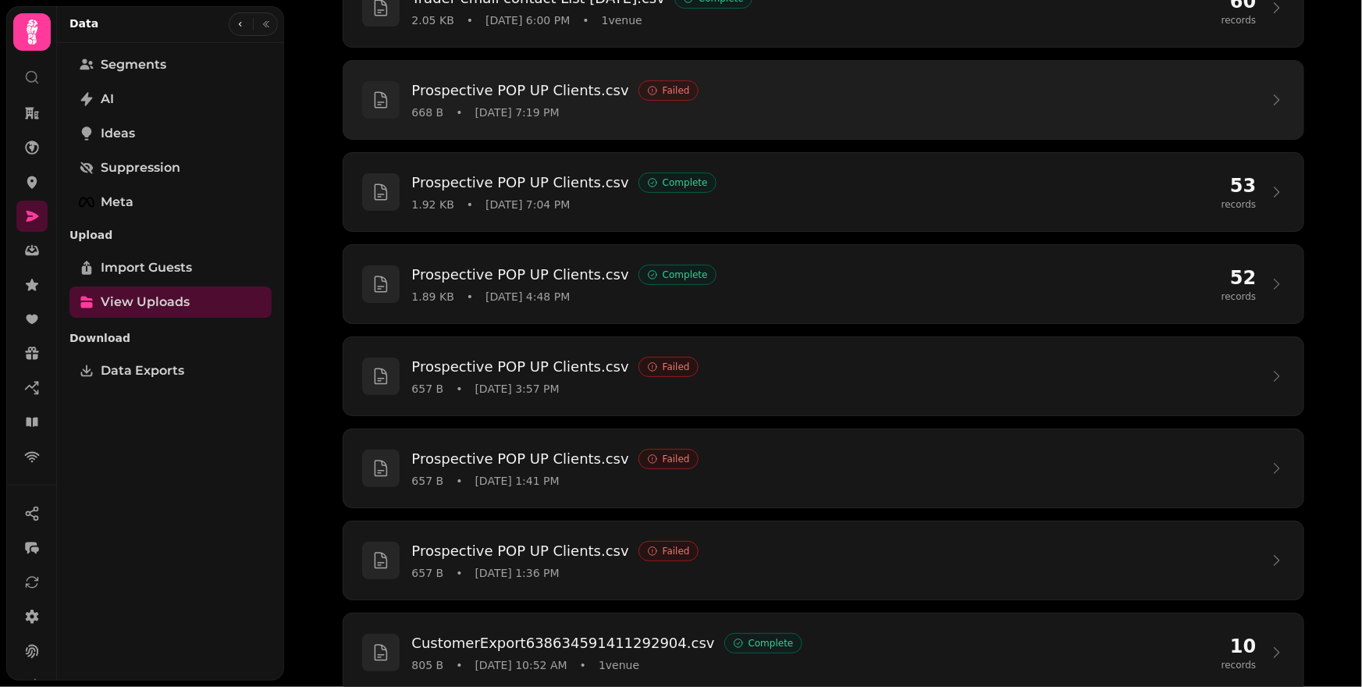
click at [711, 94] on div "Prospective POP UP Clients.csv Failed" at bounding box center [834, 91] width 845 height 22
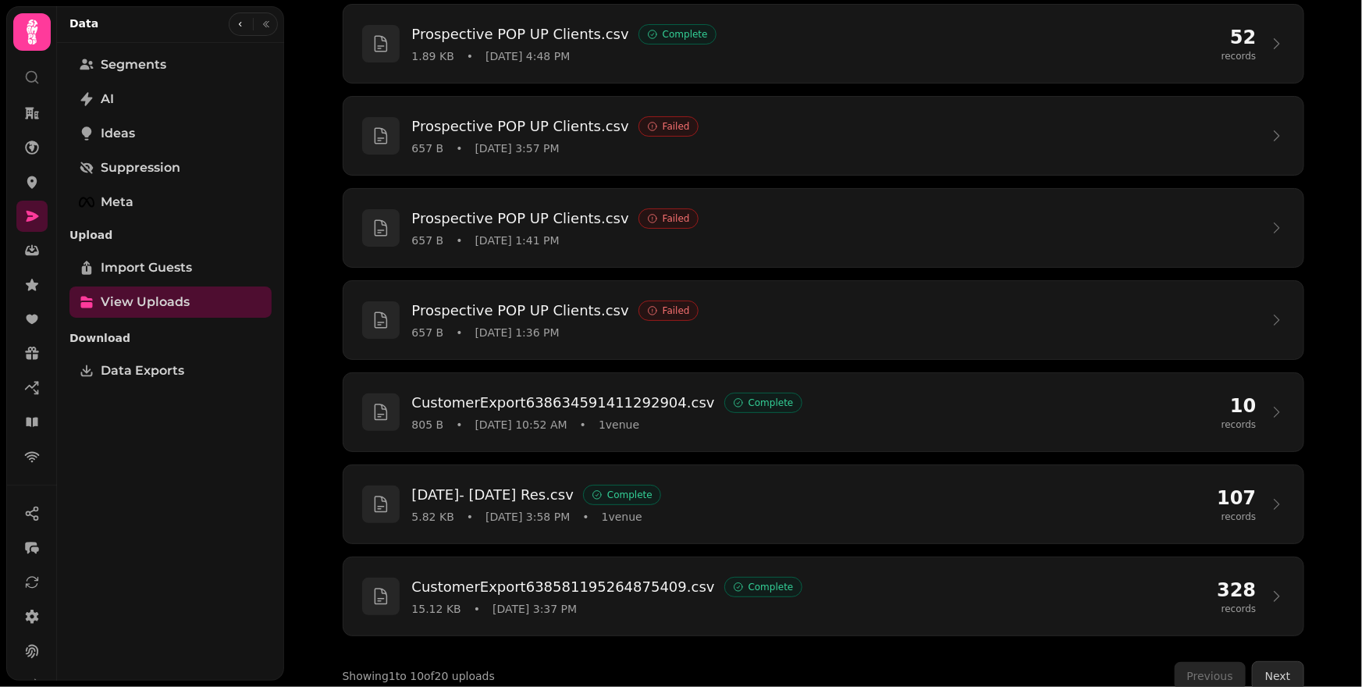
scroll to position [675, 0]
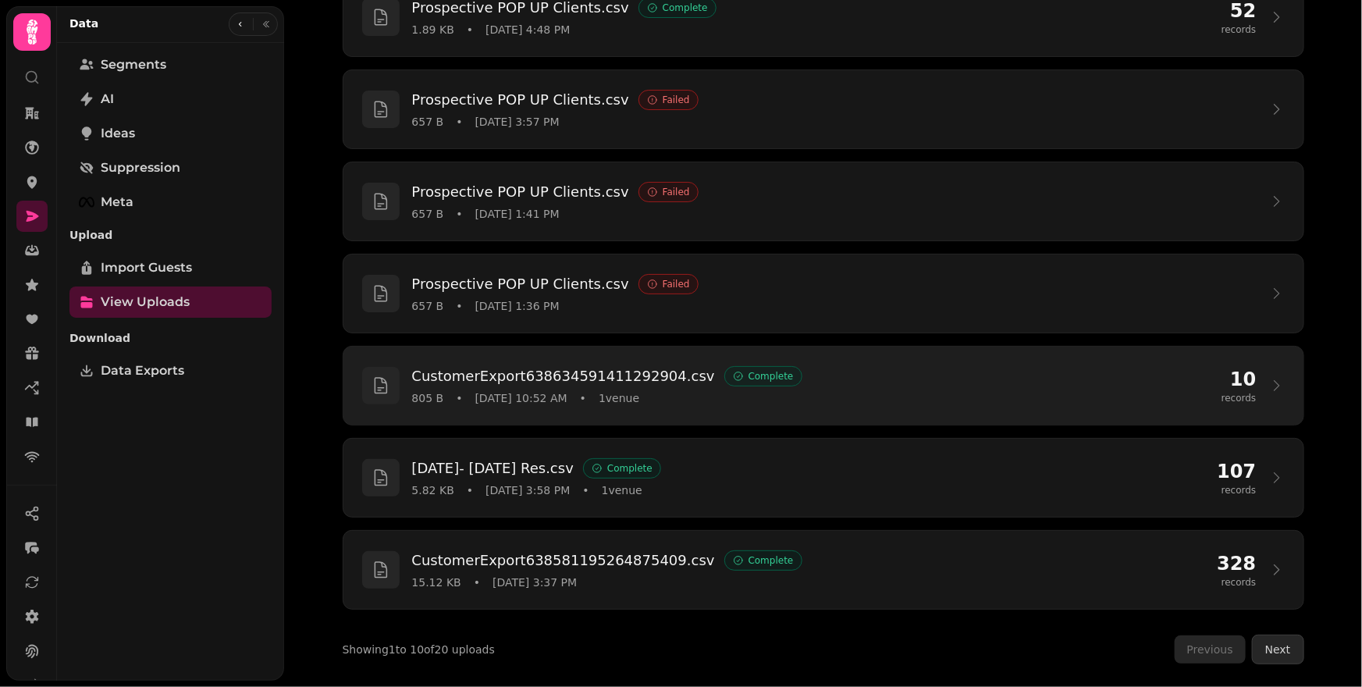
click at [835, 386] on div "CustomerExport638634591411292904.csv Complete 805 B • [DATE] 10:52 AM • 1 venue" at bounding box center [810, 385] width 797 height 41
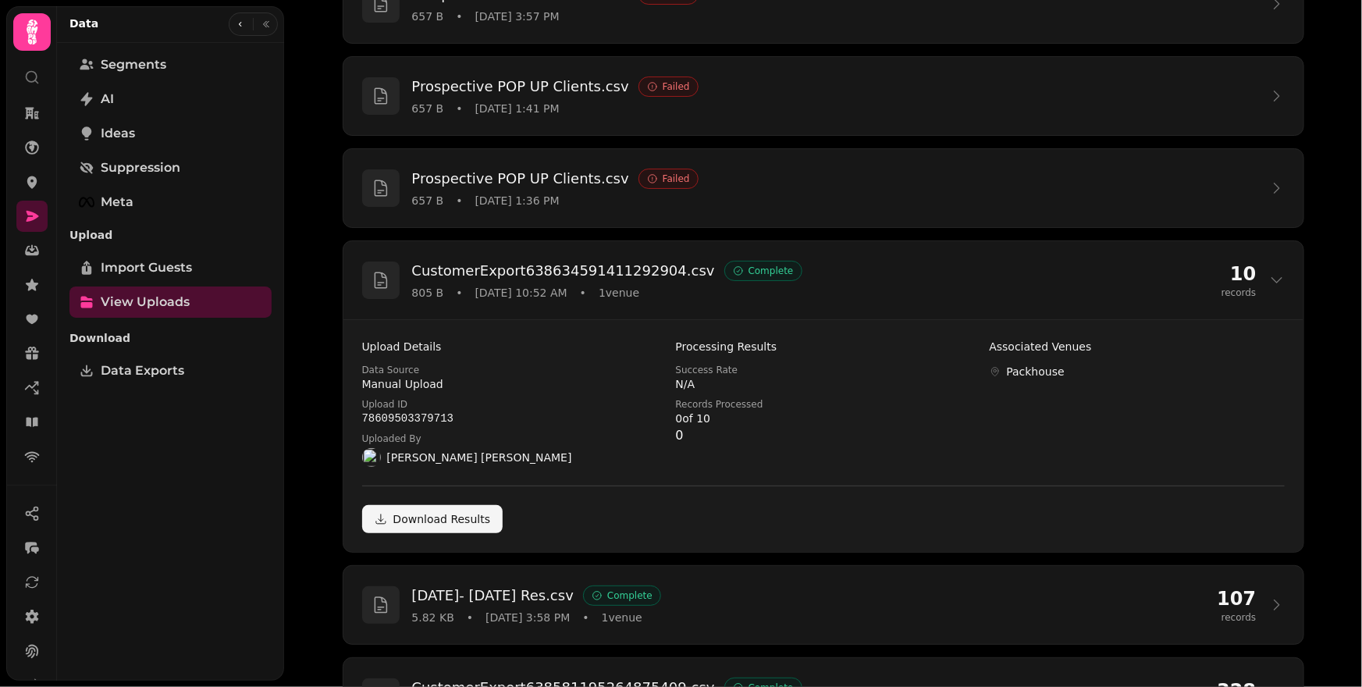
scroll to position [742, 0]
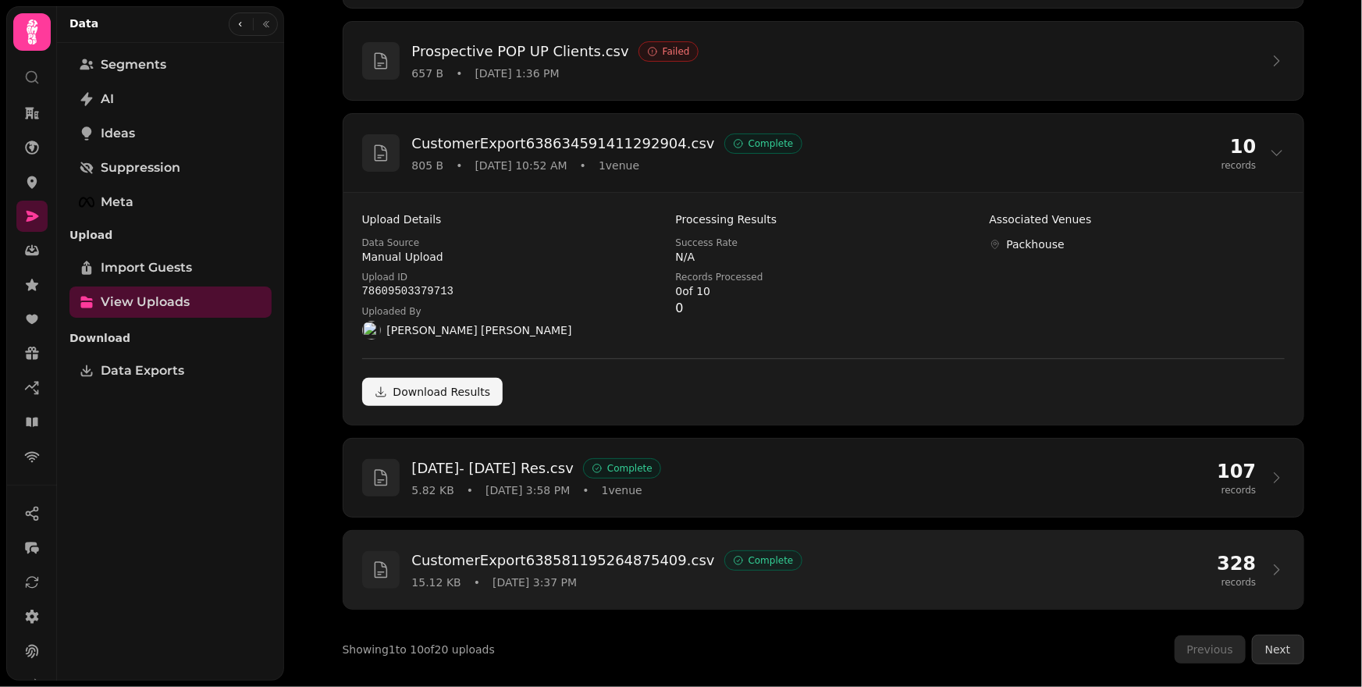
click at [801, 580] on div "15.12 KB • [DATE] 3:37 PM" at bounding box center [808, 583] width 793 height 16
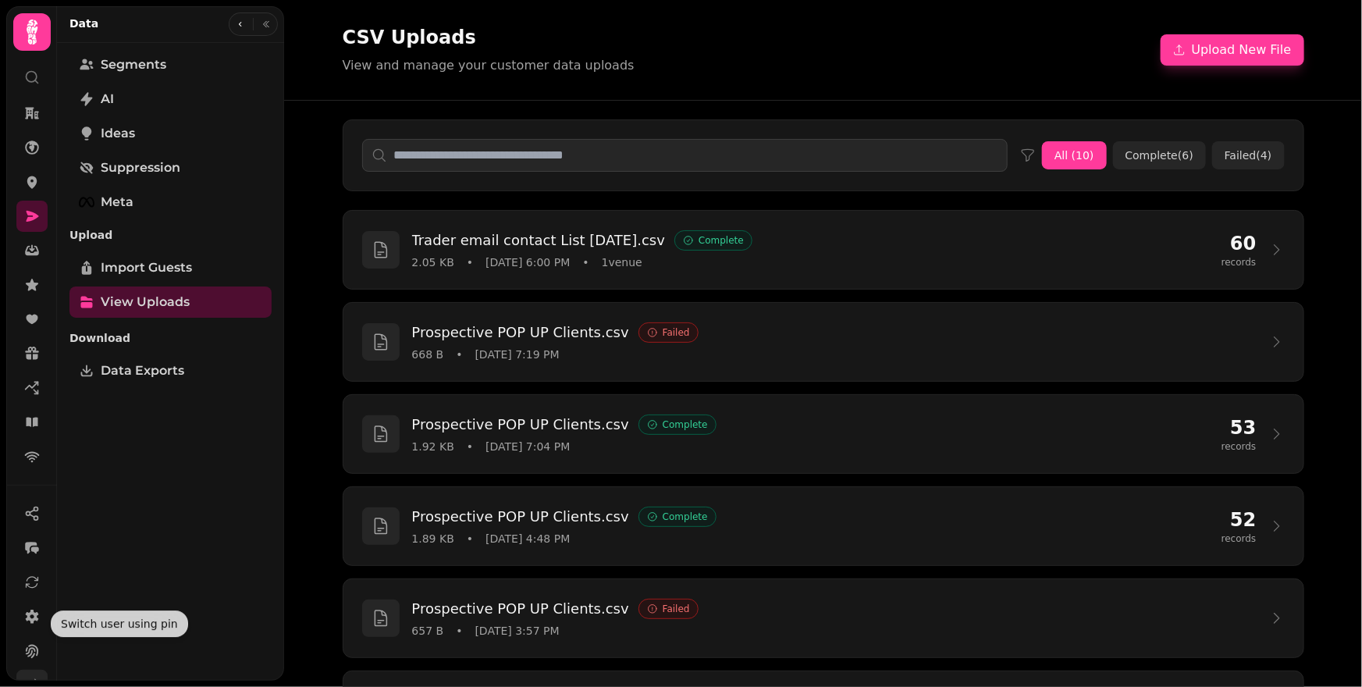
scroll to position [61, 0]
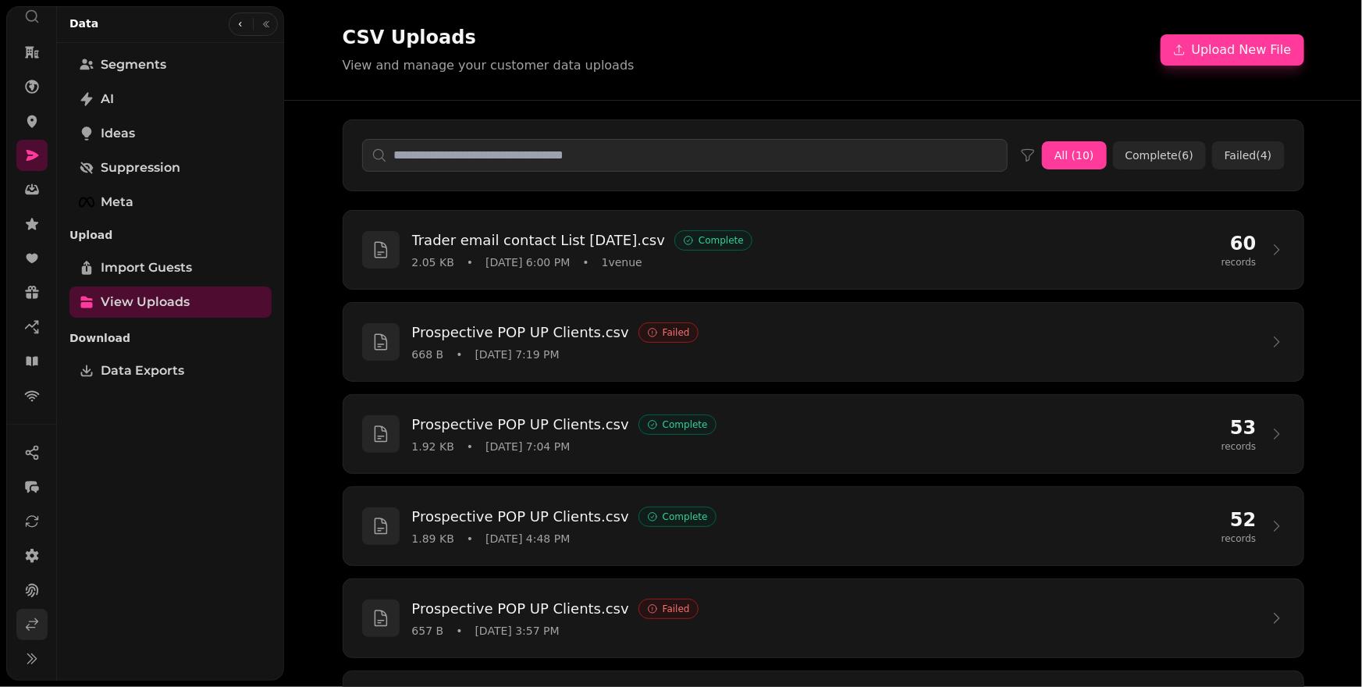
click at [31, 614] on link at bounding box center [31, 624] width 31 height 31
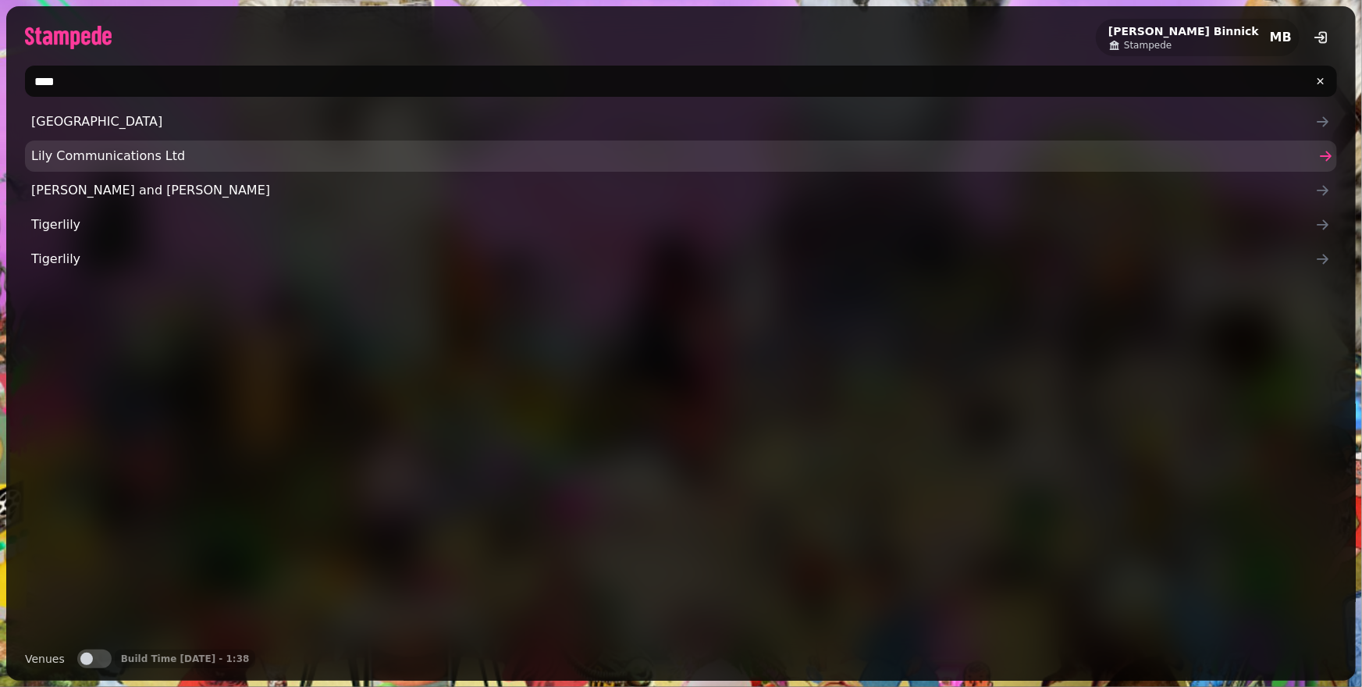
type input "****"
click at [213, 154] on span "Lily Communications Ltd" at bounding box center [673, 156] width 1284 height 19
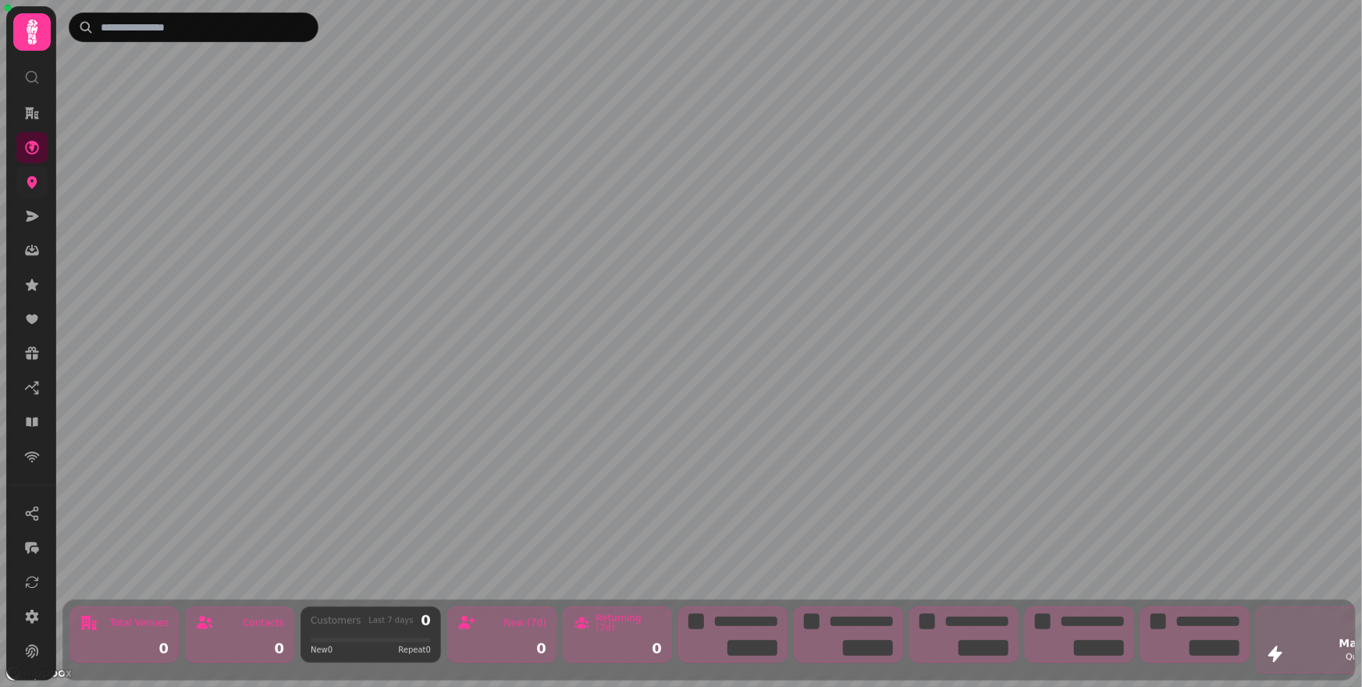
click at [39, 196] on link at bounding box center [31, 181] width 31 height 31
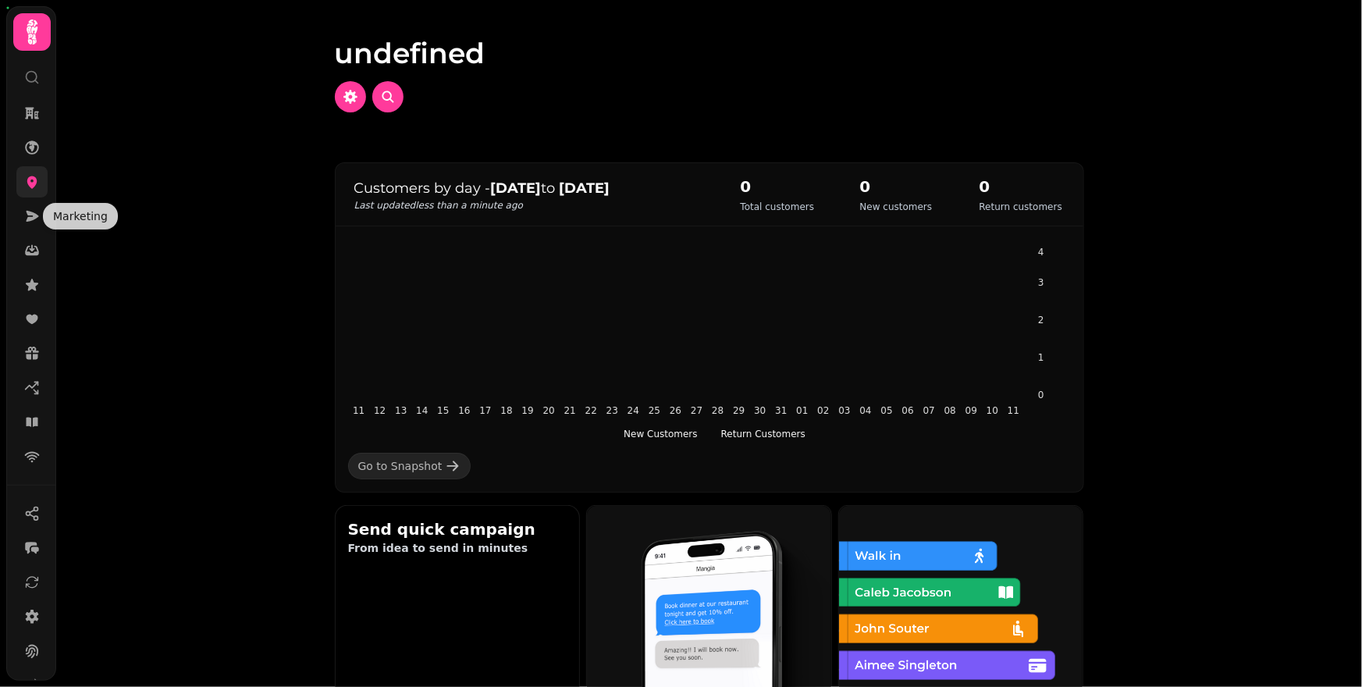
click at [32, 187] on icon at bounding box center [32, 182] width 10 height 12
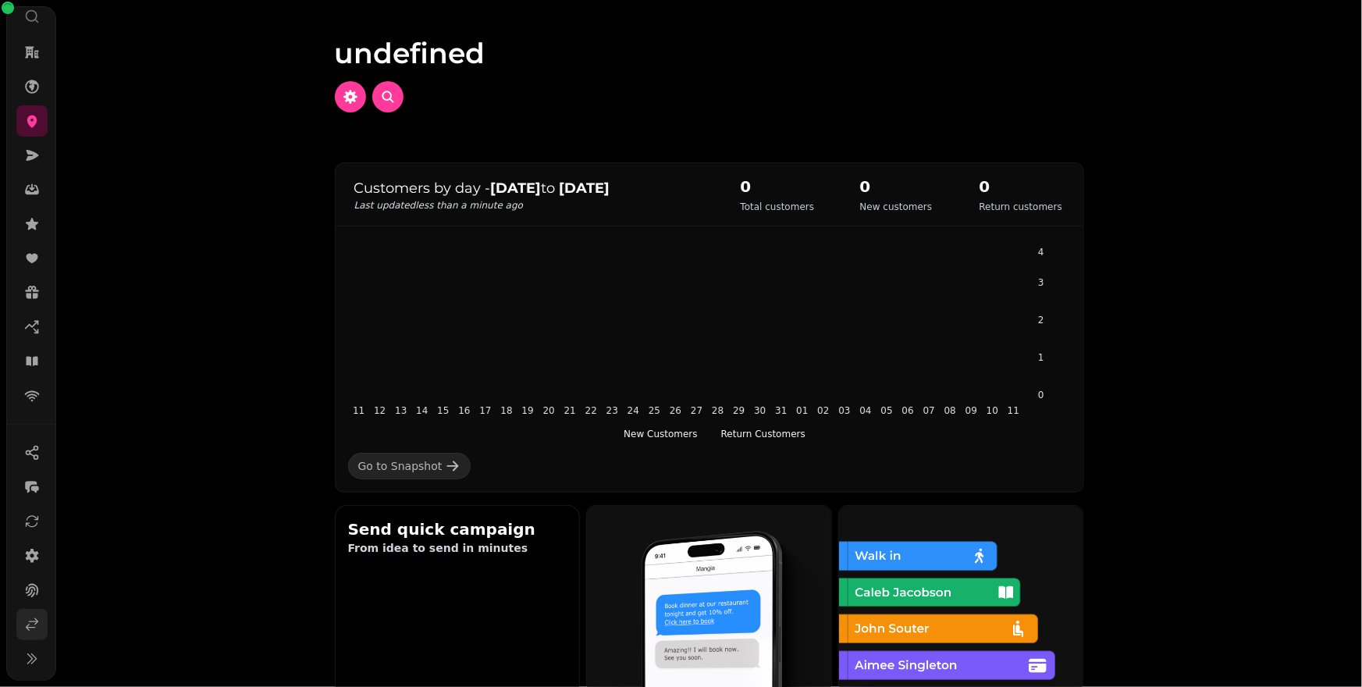
click at [26, 639] on link at bounding box center [31, 624] width 31 height 31
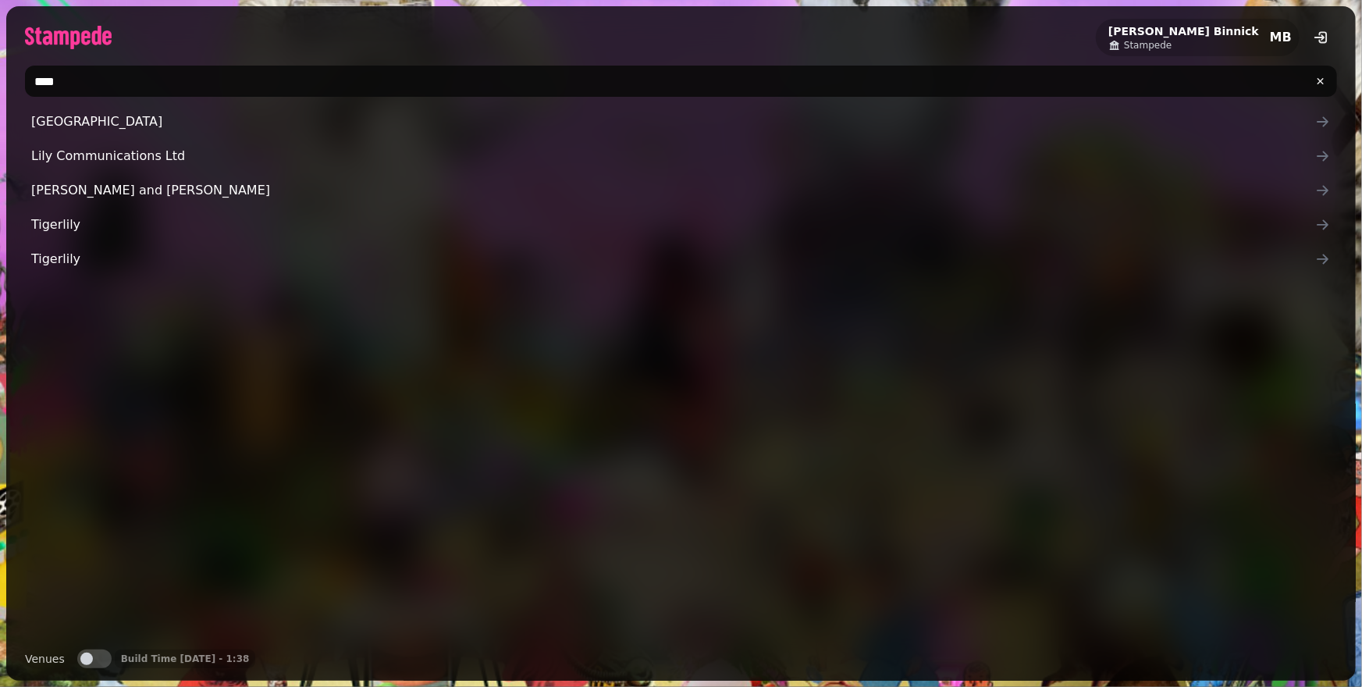
click at [102, 666] on button "Venues" at bounding box center [94, 659] width 34 height 19
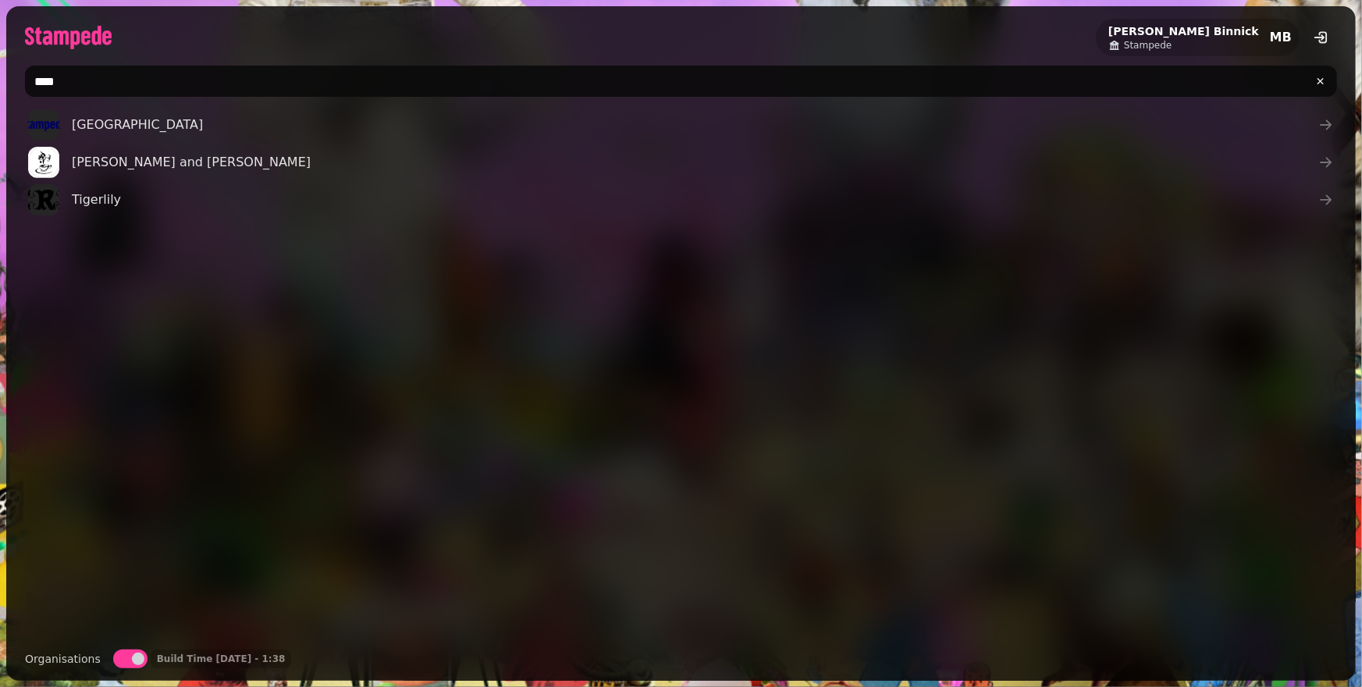
click at [119, 660] on button "Organisations" at bounding box center [130, 659] width 34 height 19
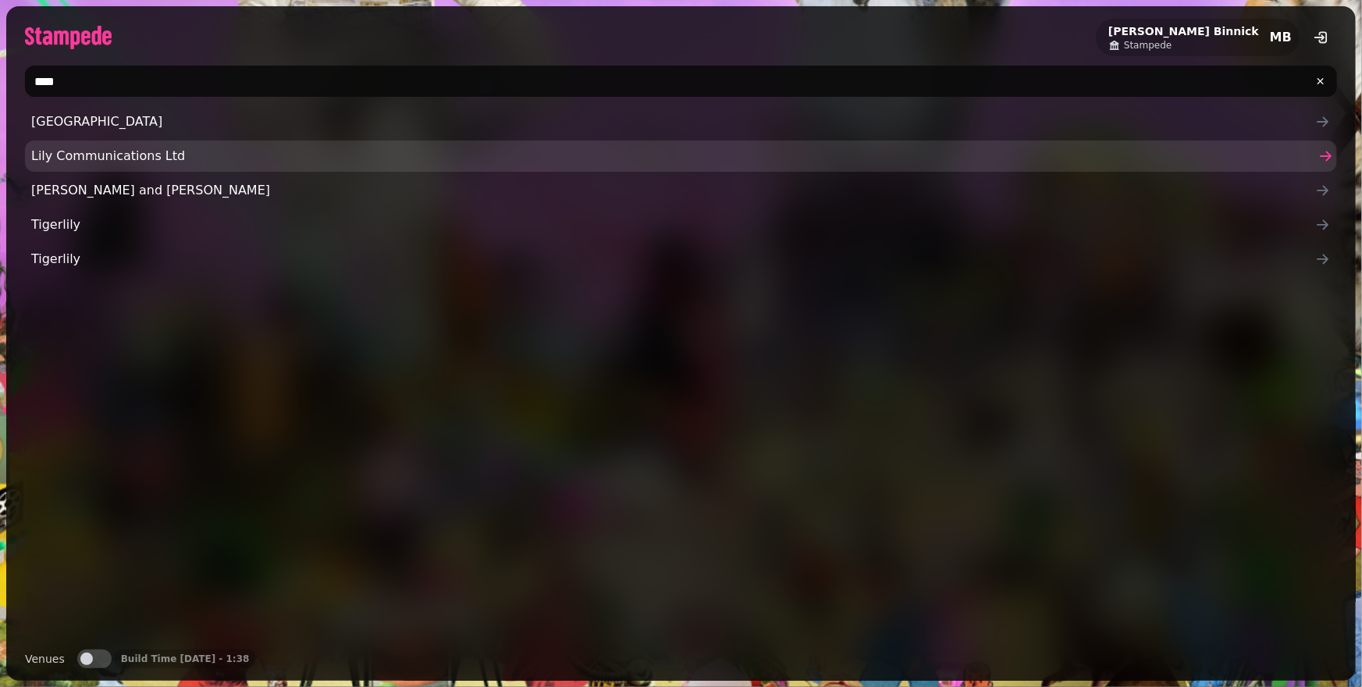
click at [109, 161] on span "Lily Communications Ltd" at bounding box center [673, 156] width 1284 height 19
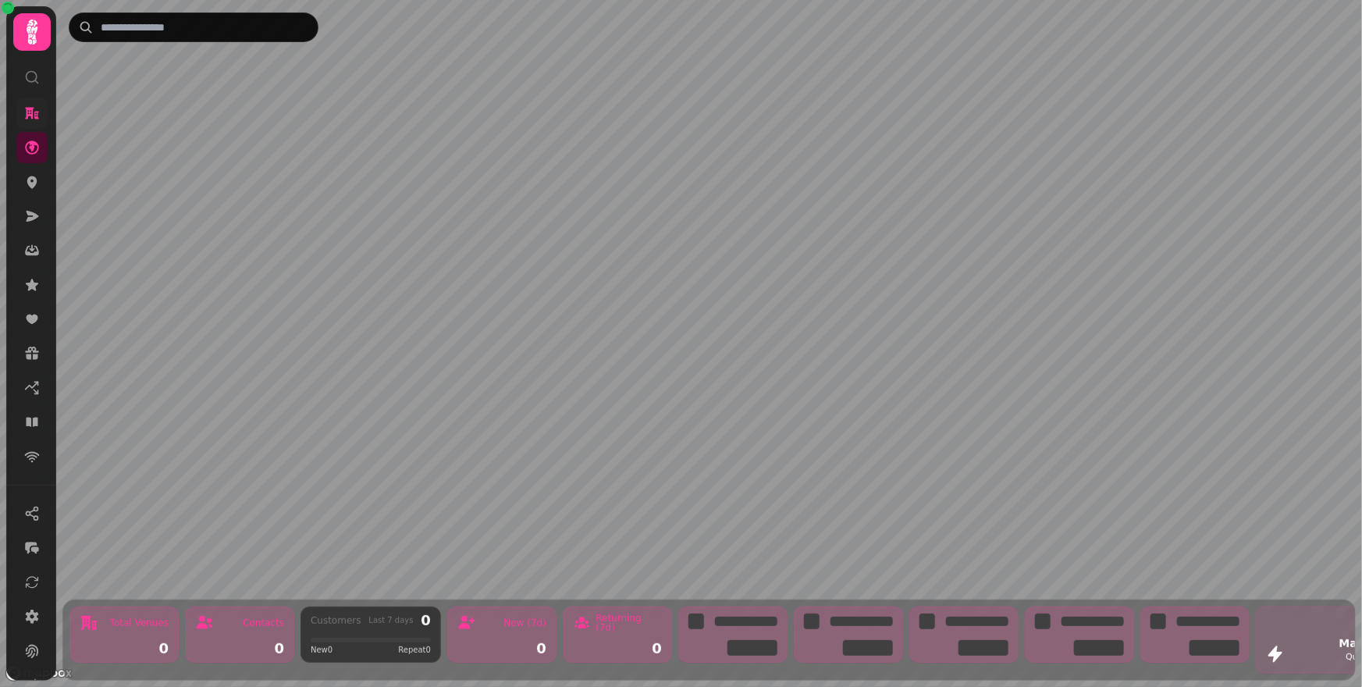
click at [26, 123] on link at bounding box center [31, 113] width 31 height 31
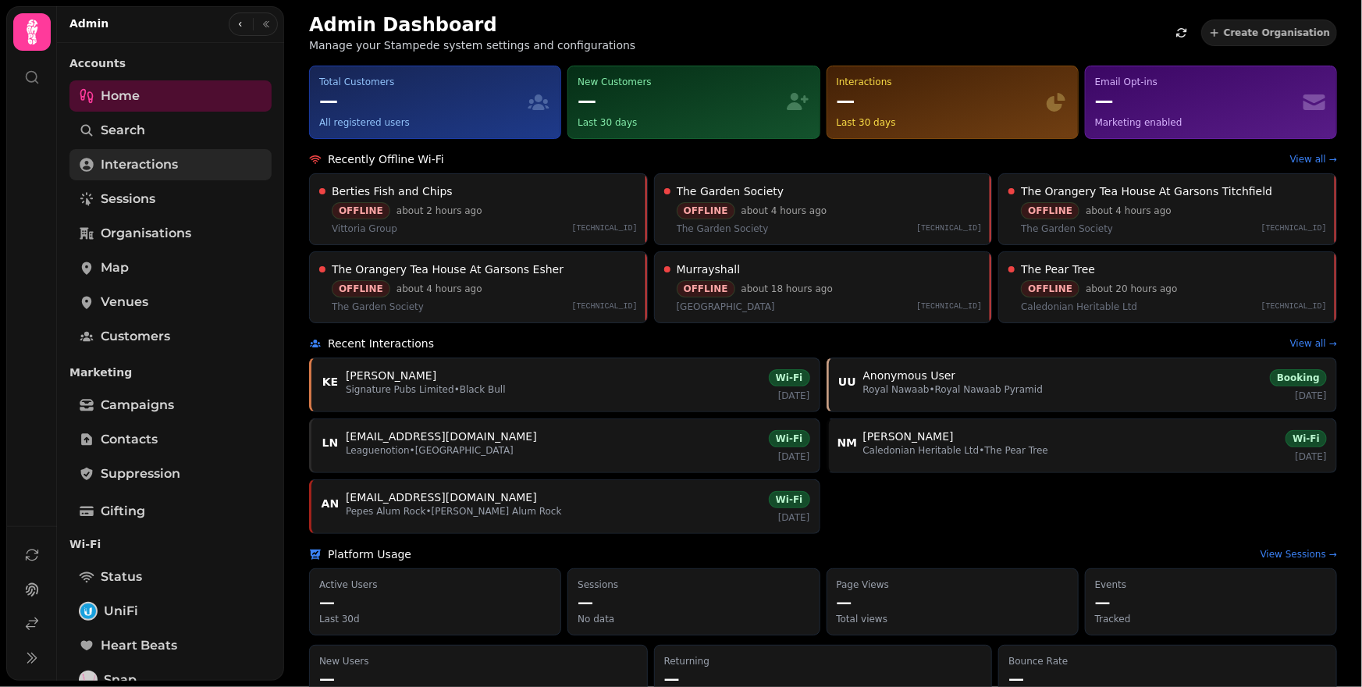
click at [151, 162] on span "Interactions" at bounding box center [139, 164] width 77 height 19
select select "**"
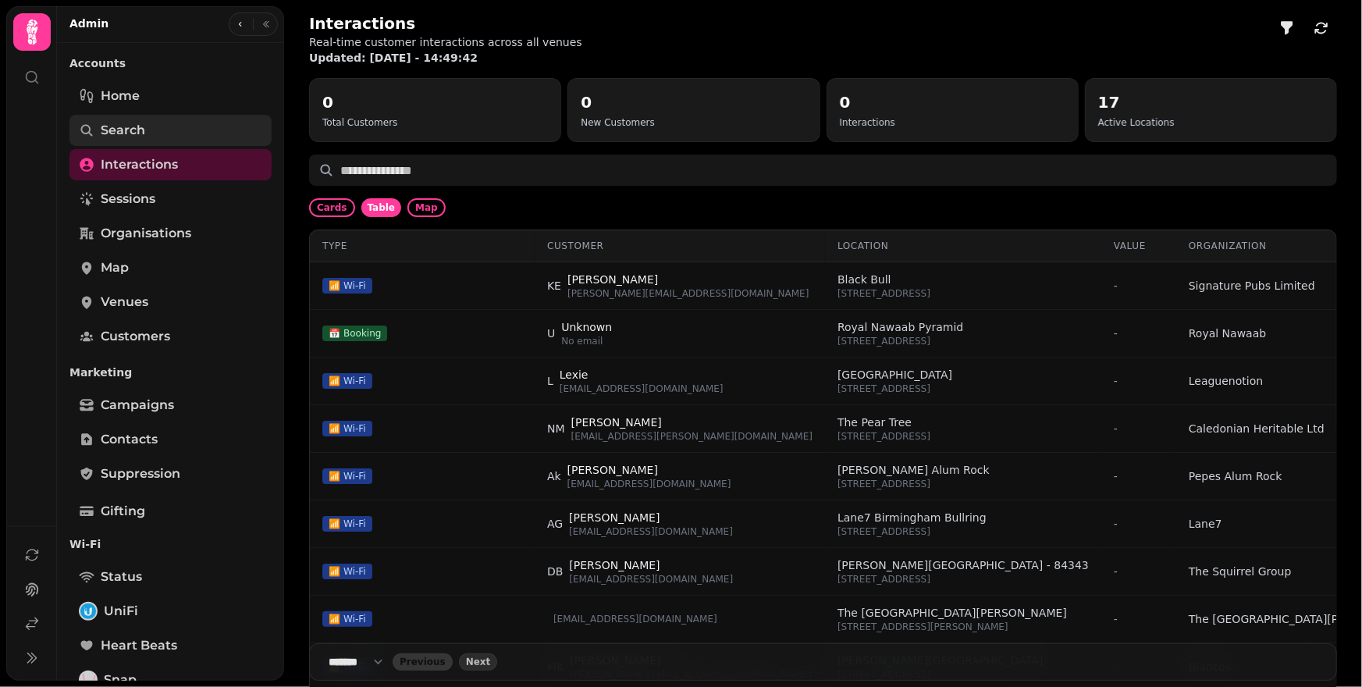
click at [151, 140] on link "Search" at bounding box center [170, 130] width 202 height 31
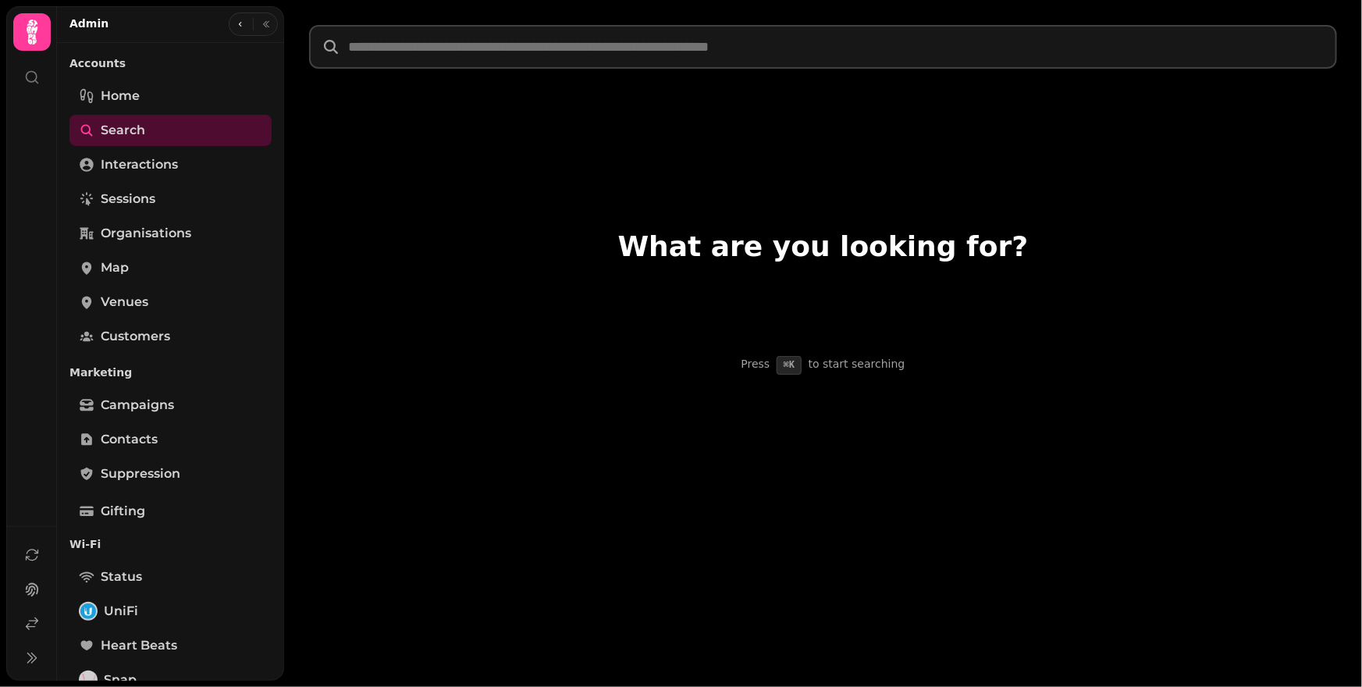
click at [422, 59] on input "text" at bounding box center [823, 47] width 1028 height 44
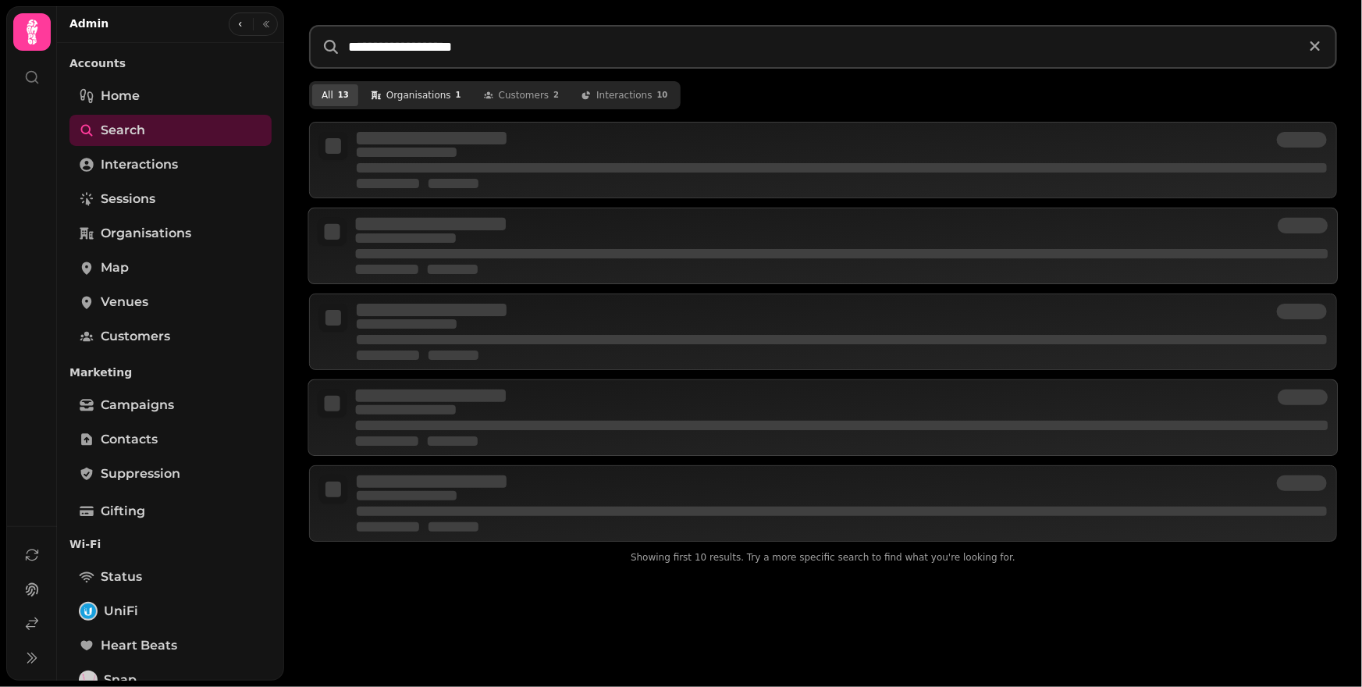
type input "**********"
click at [448, 98] on button "organisation s 1" at bounding box center [415, 95] width 109 height 22
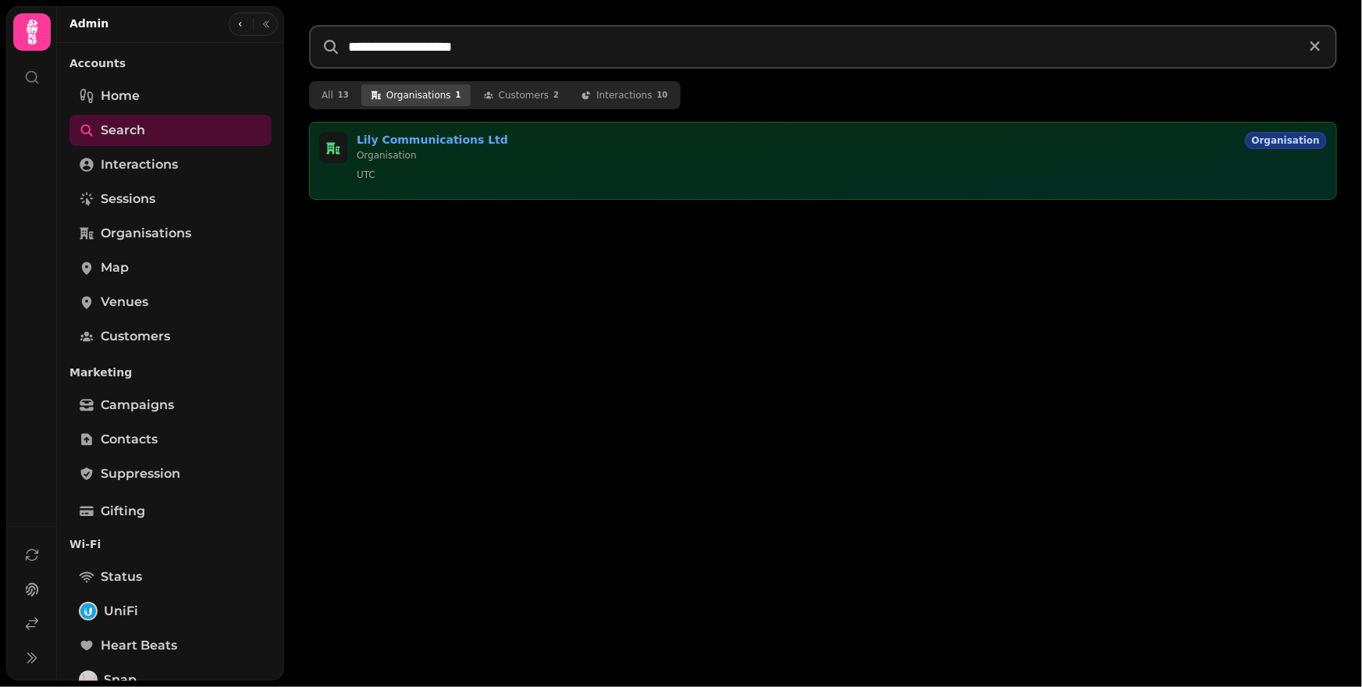
click at [519, 158] on p "Organisation" at bounding box center [798, 155] width 882 height 12
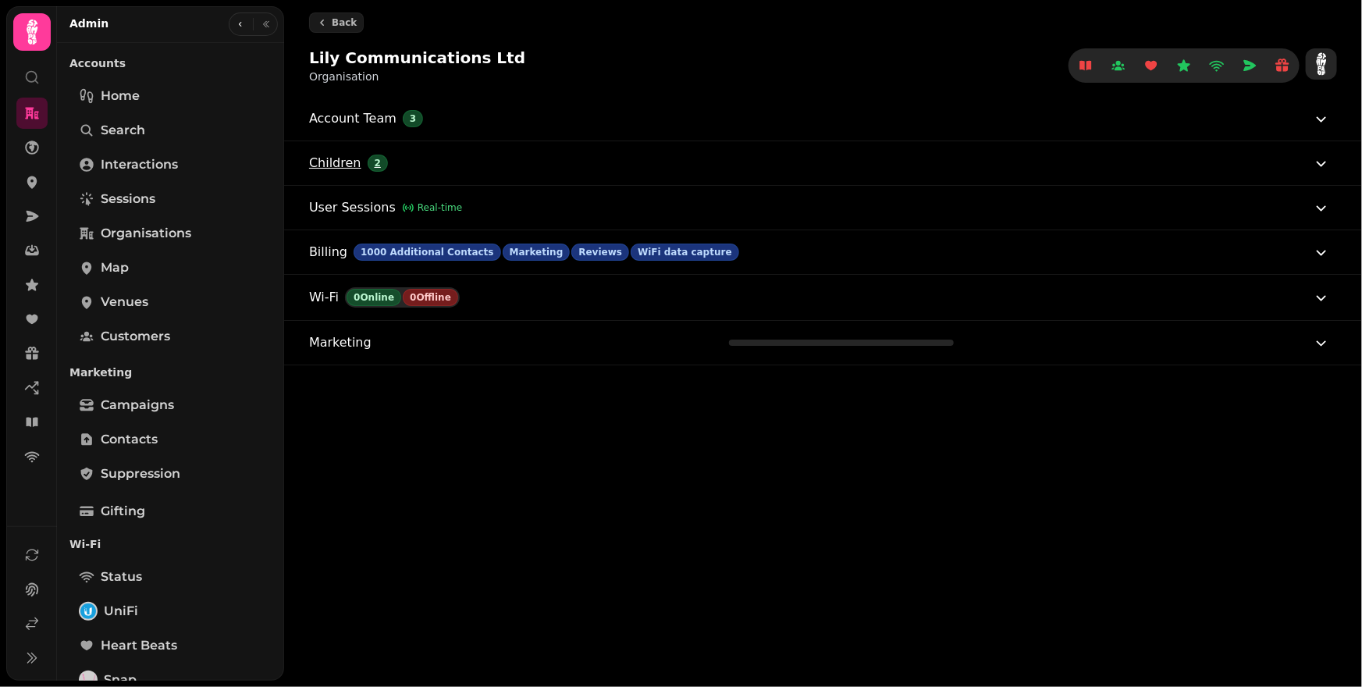
click at [710, 169] on button "Children 2" at bounding box center [820, 163] width 1022 height 44
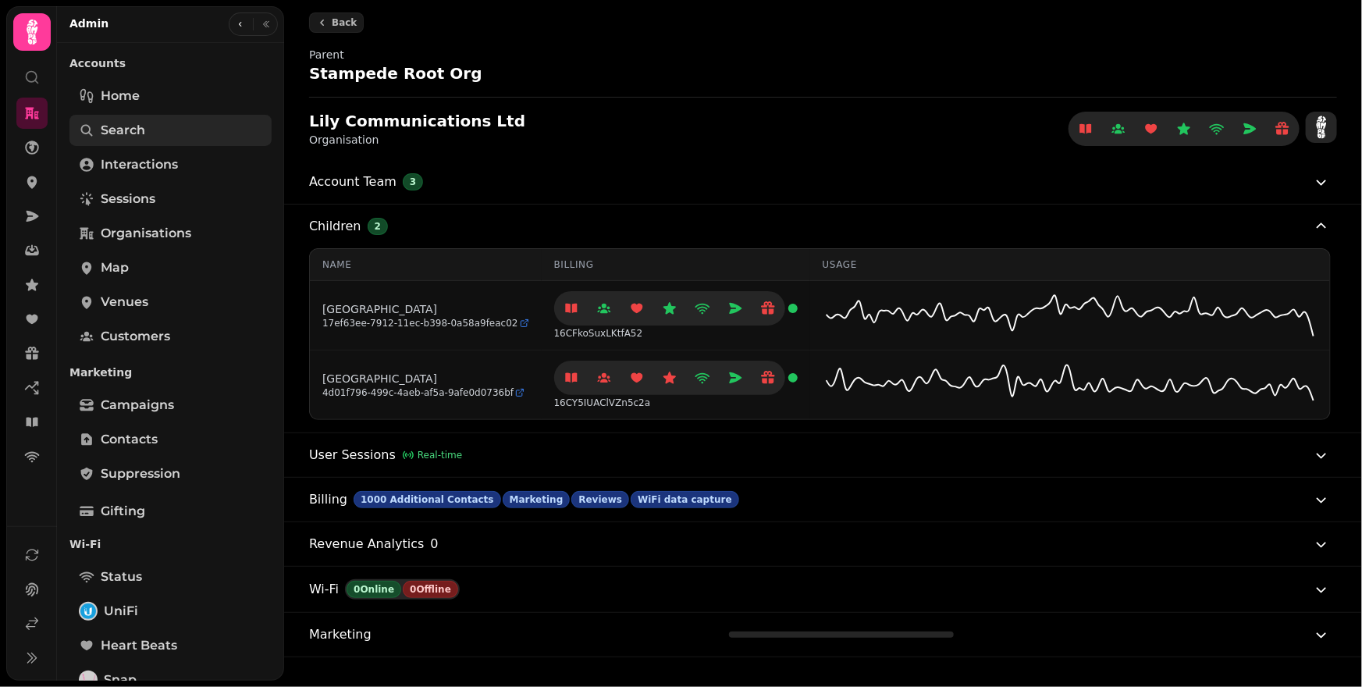
click at [120, 123] on span "Search" at bounding box center [123, 130] width 45 height 19
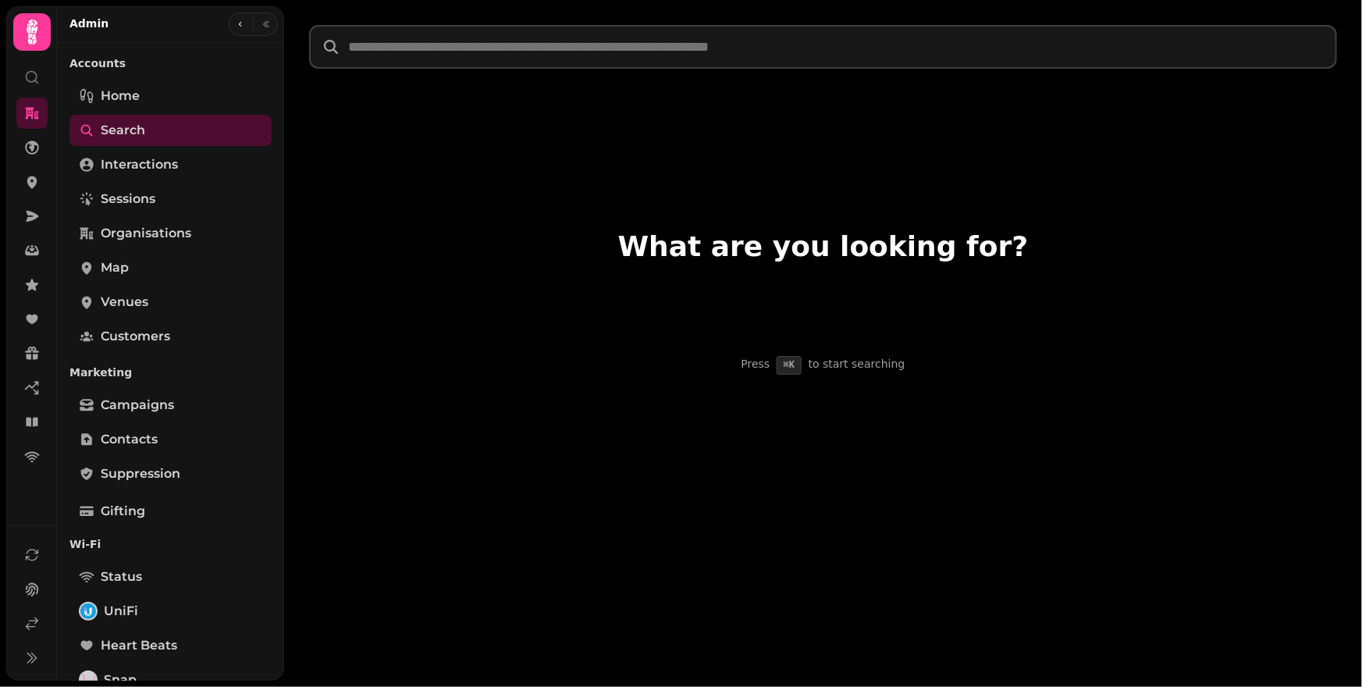
click at [493, 45] on input "text" at bounding box center [823, 47] width 1028 height 44
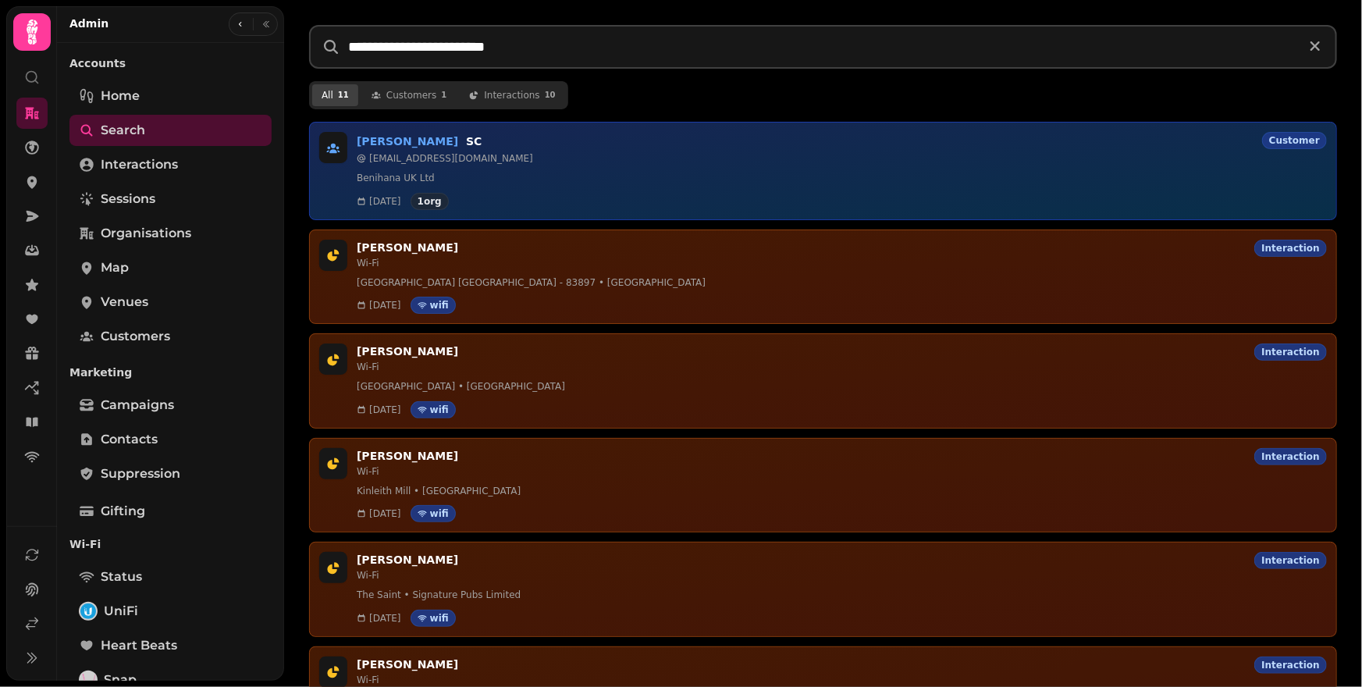
type input "**********"
click at [443, 173] on p "Benihana UK Ltd" at bounding box center [842, 179] width 970 height 16
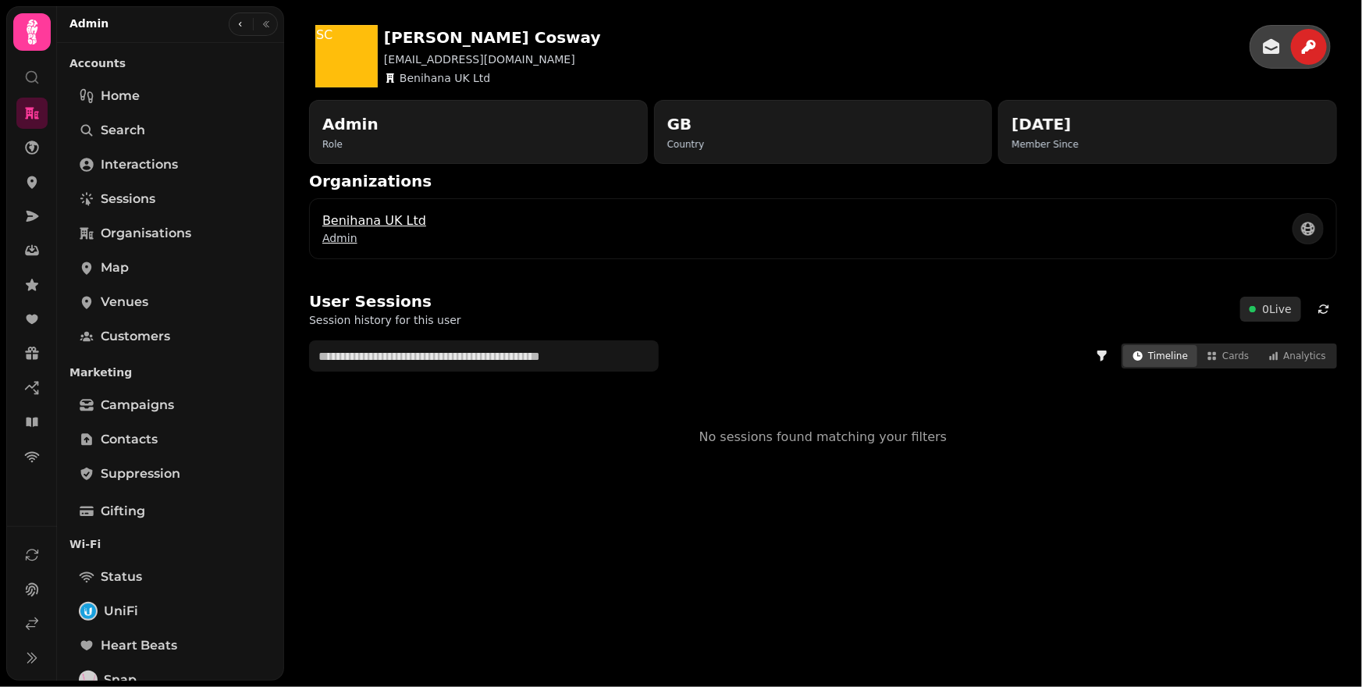
click at [341, 217] on p "Benihana UK Ltd" at bounding box center [374, 221] width 104 height 19
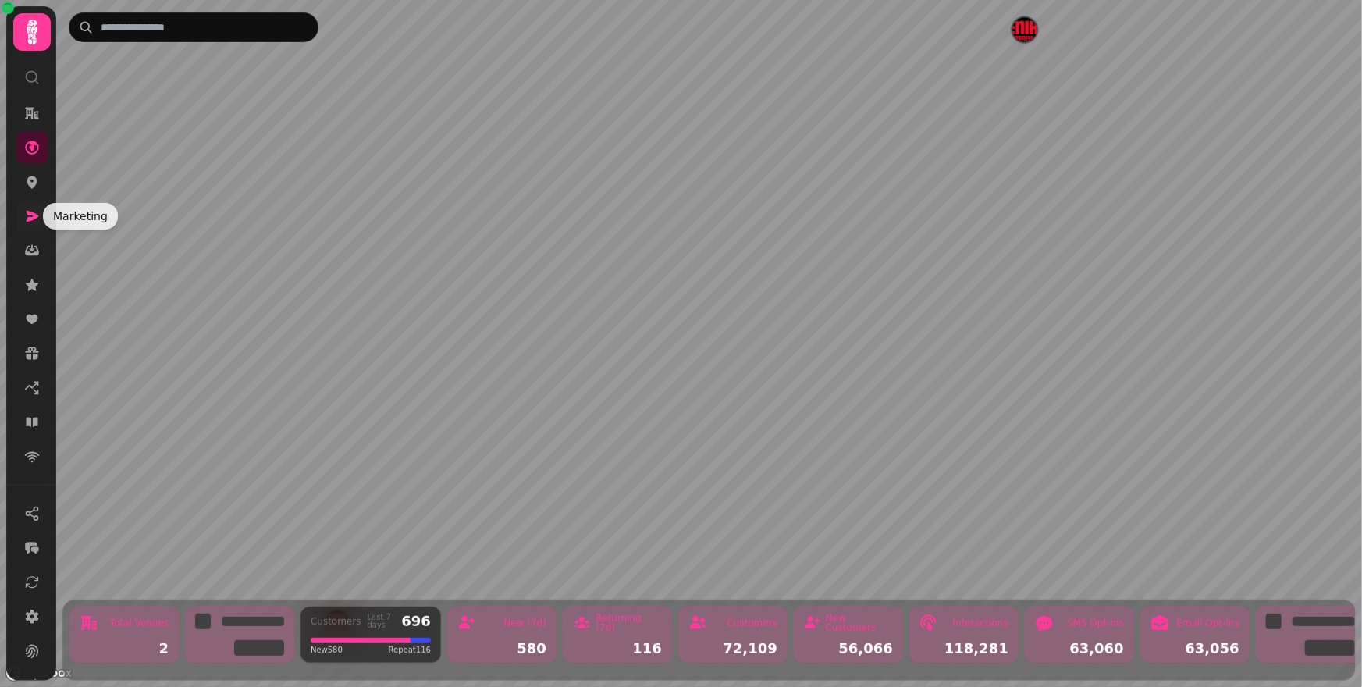
click at [34, 212] on icon at bounding box center [32, 216] width 16 height 16
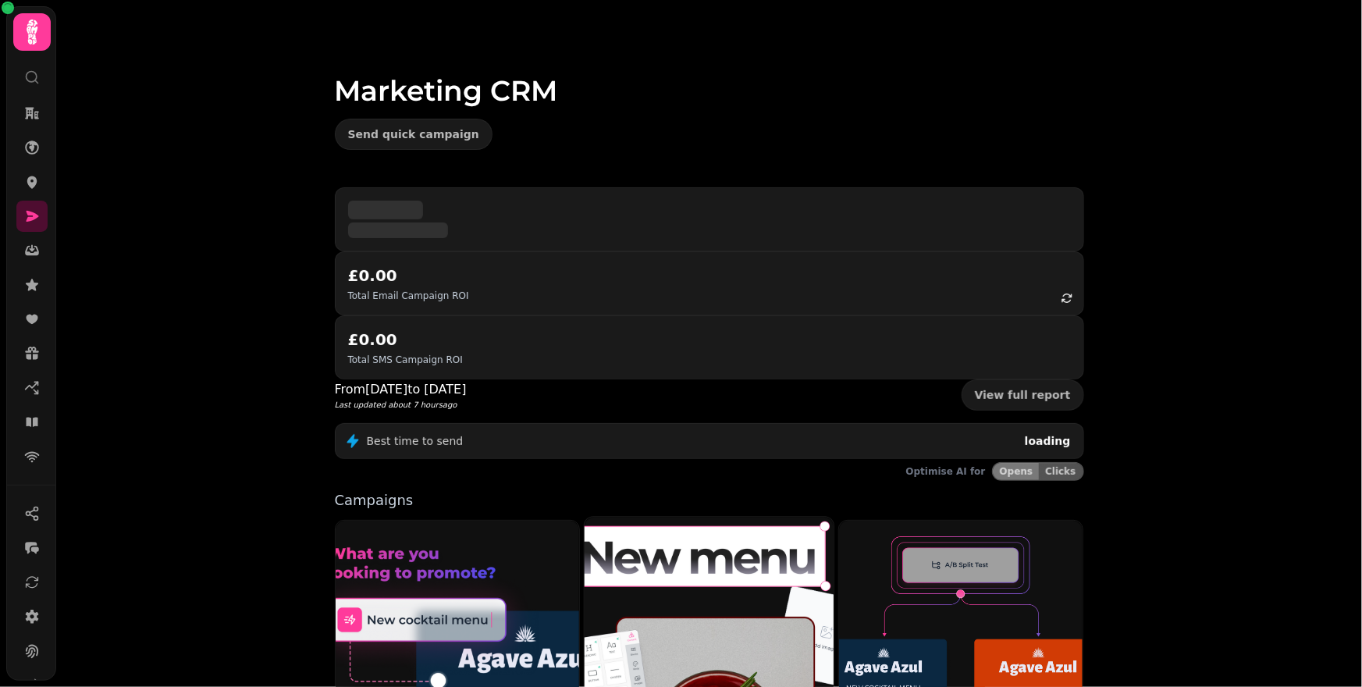
scroll to position [287, 0]
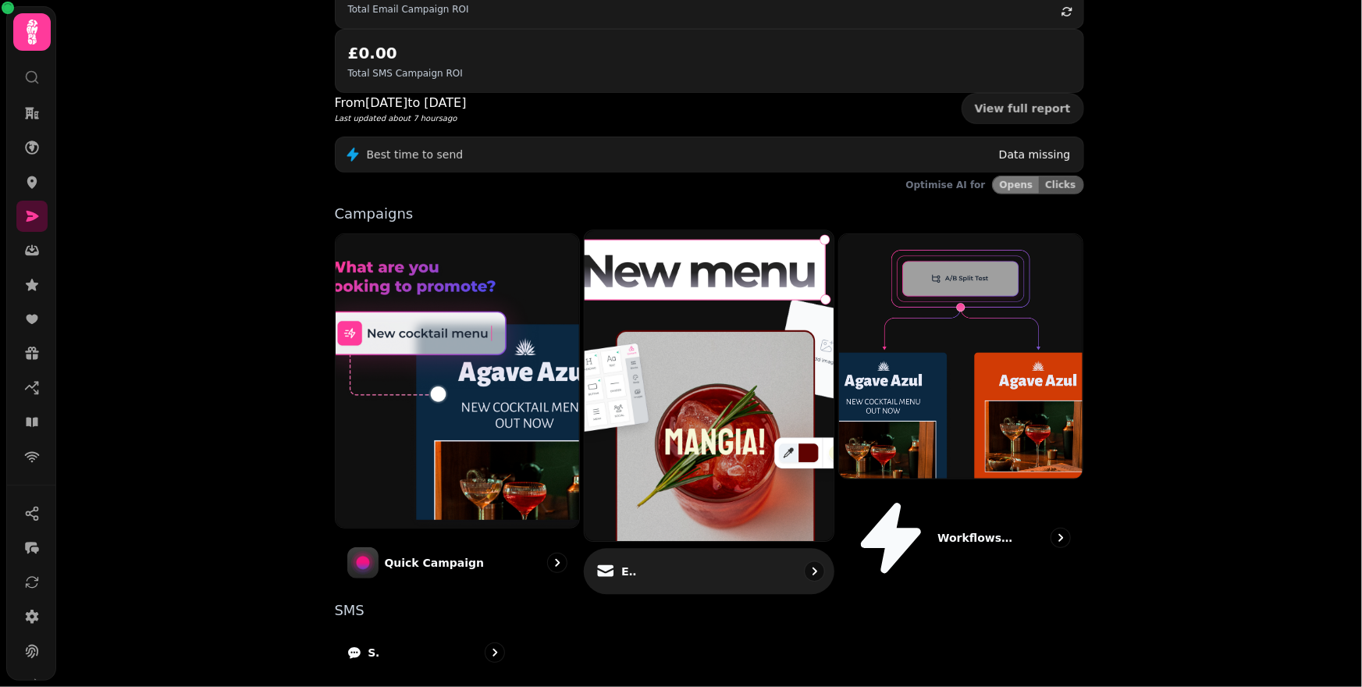
click at [621, 564] on p "Email" at bounding box center [629, 572] width 16 height 16
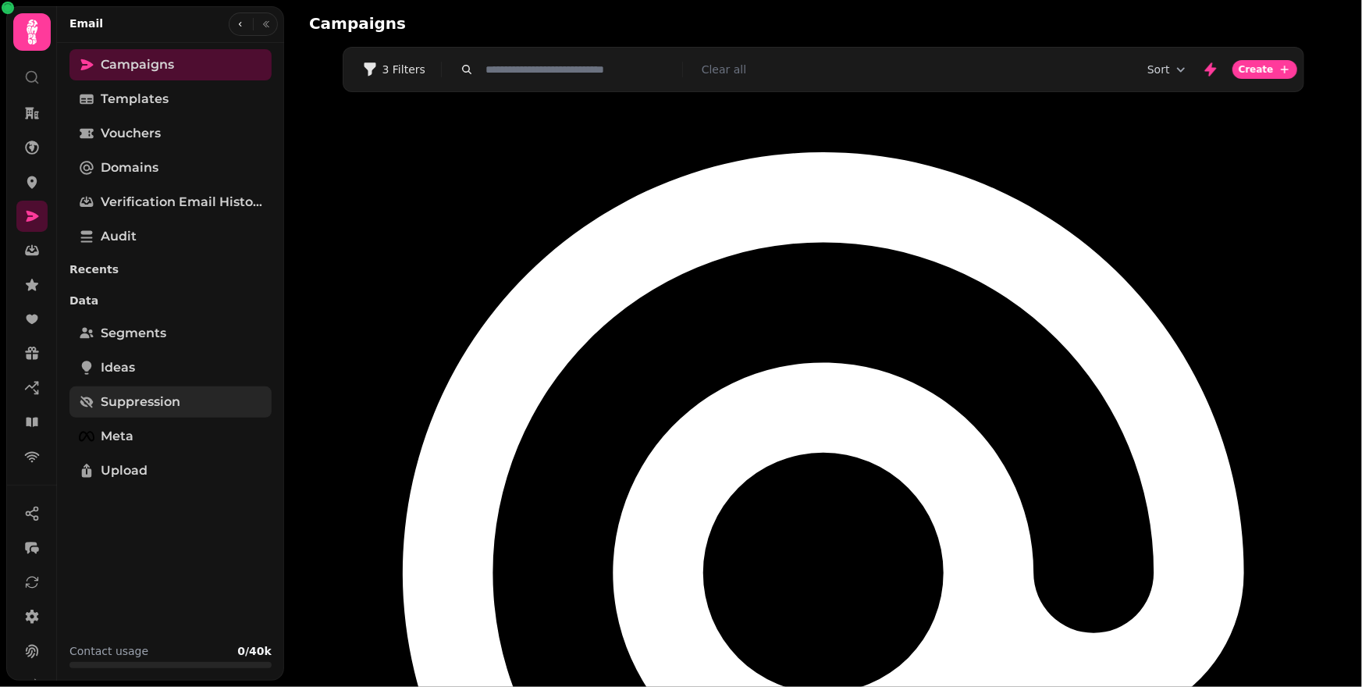
click at [153, 395] on span "Suppression" at bounding box center [141, 402] width 80 height 19
select select "**"
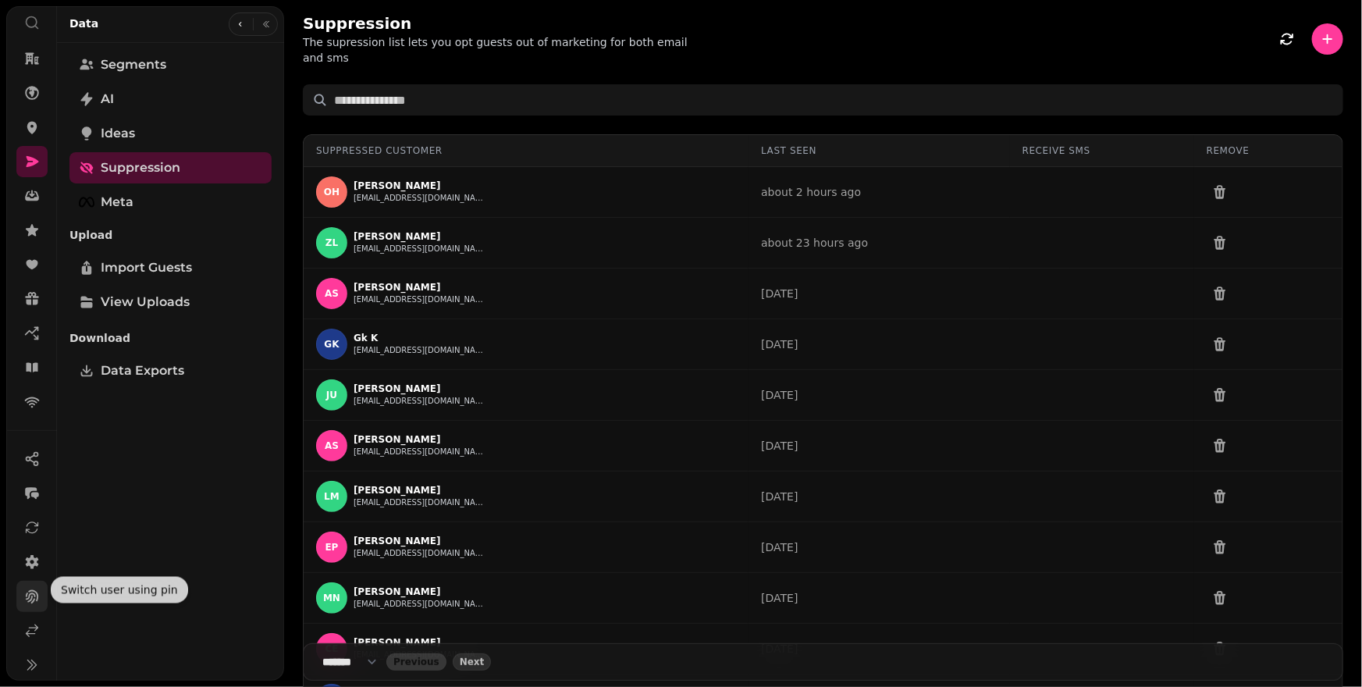
scroll to position [61, 0]
click at [30, 625] on icon at bounding box center [32, 625] width 16 height 16
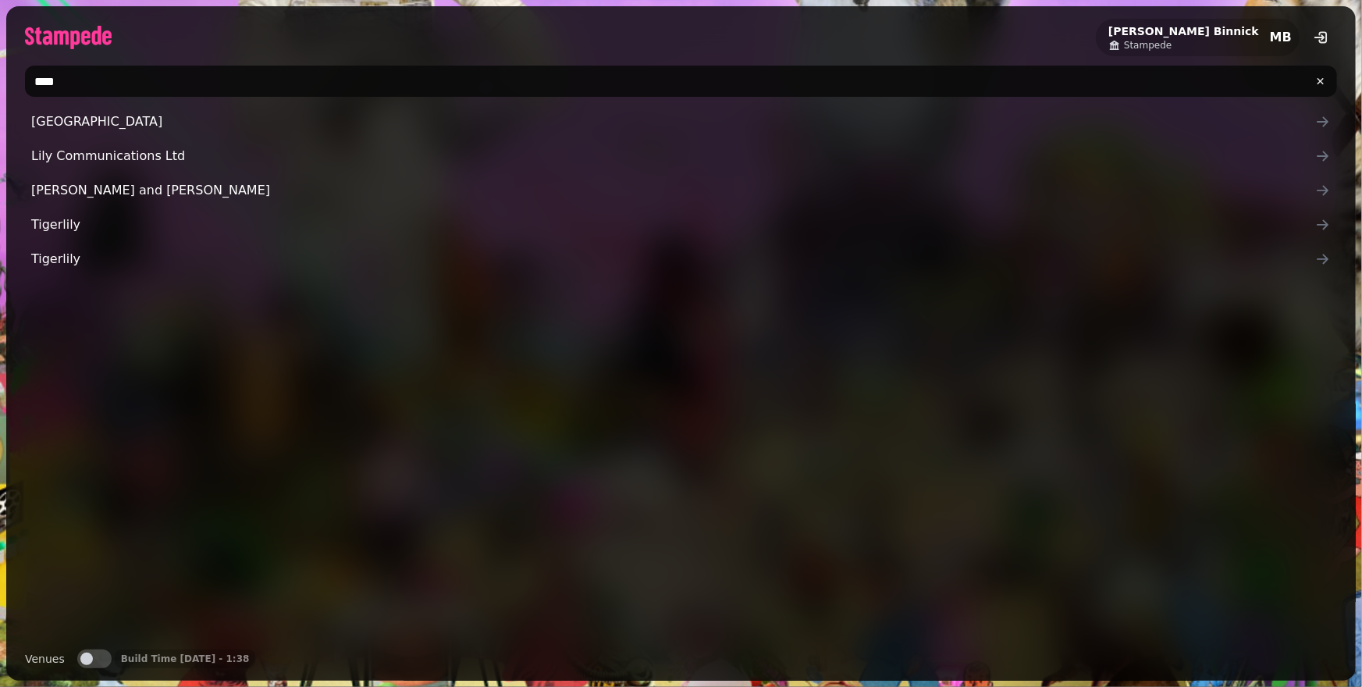
drag, startPoint x: 260, startPoint y: 77, endPoint x: 13, endPoint y: 69, distance: 246.9
click at [13, 69] on div "****" at bounding box center [681, 81] width 1350 height 44
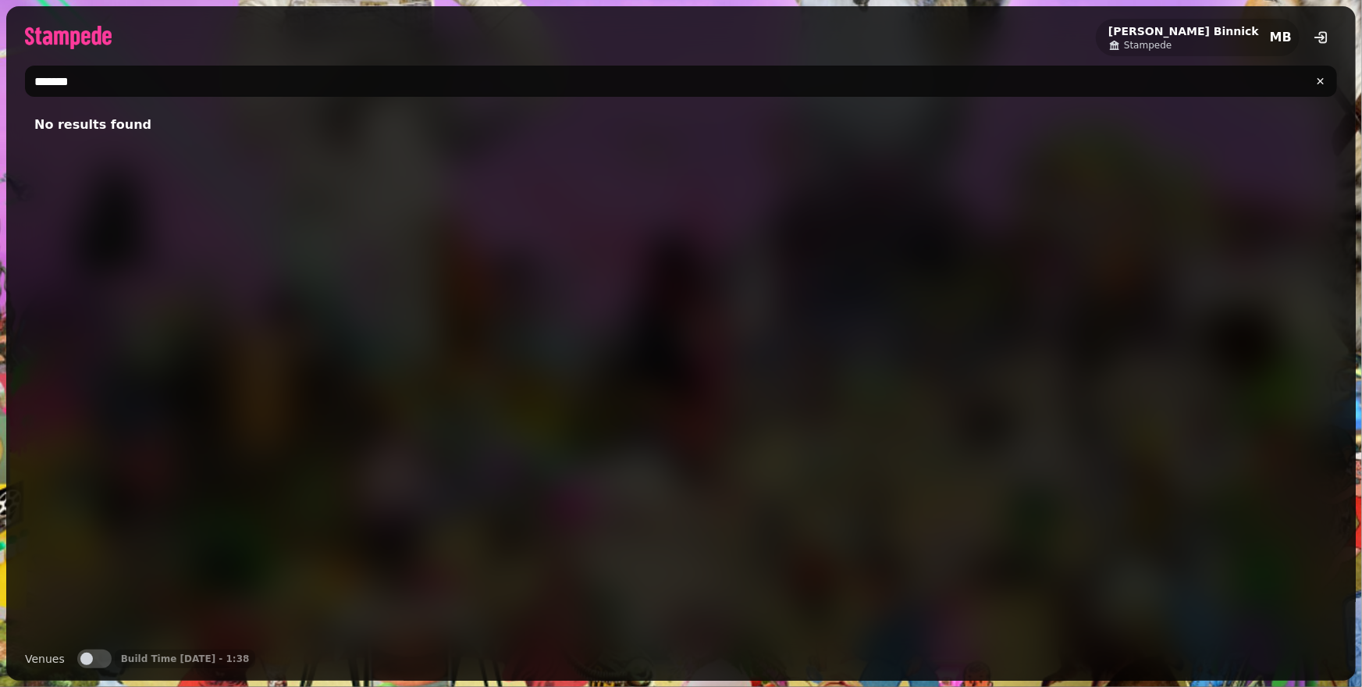
click at [80, 658] on span "button" at bounding box center [86, 659] width 12 height 12
click at [116, 57] on div "[PERSON_NAME] MB ******* No results found Organisations Organisations Build Tim…" at bounding box center [681, 343] width 1350 height 675
click at [121, 91] on input "*******" at bounding box center [681, 81] width 1312 height 31
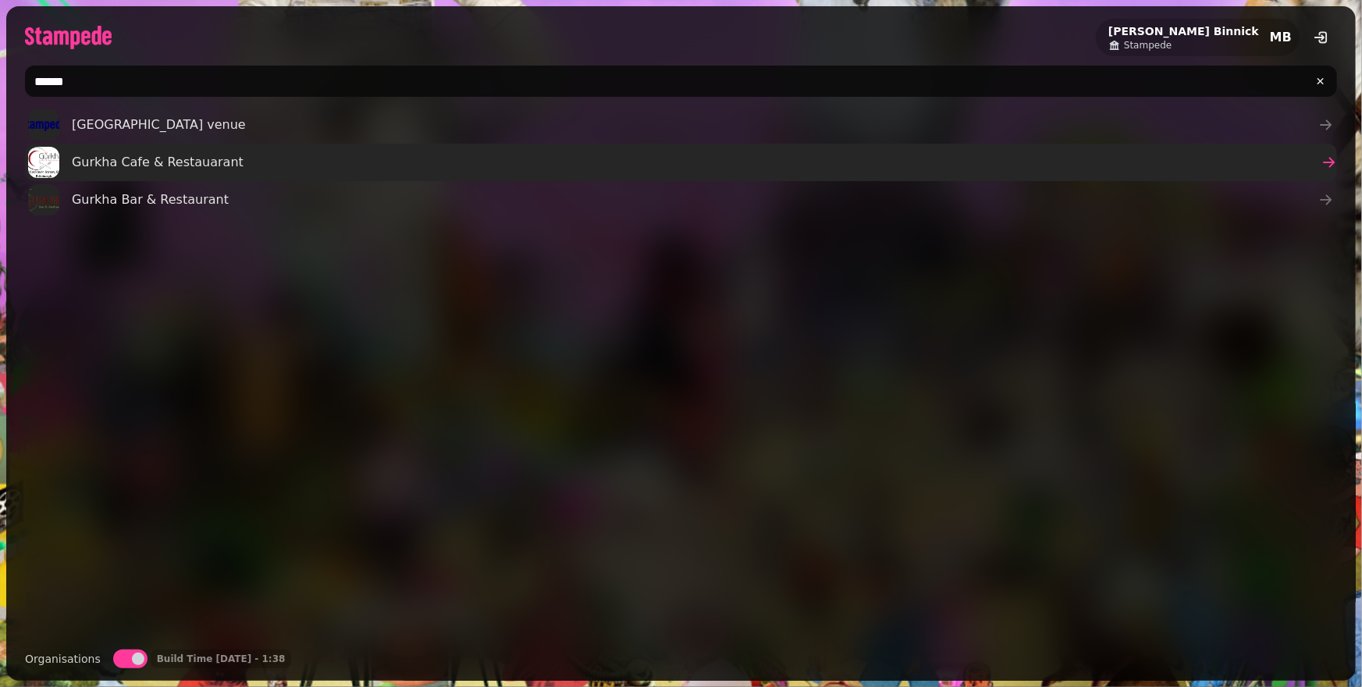
type input "******"
click at [166, 158] on span "Gurkha Cafe & Restauarant" at bounding box center [158, 162] width 172 height 19
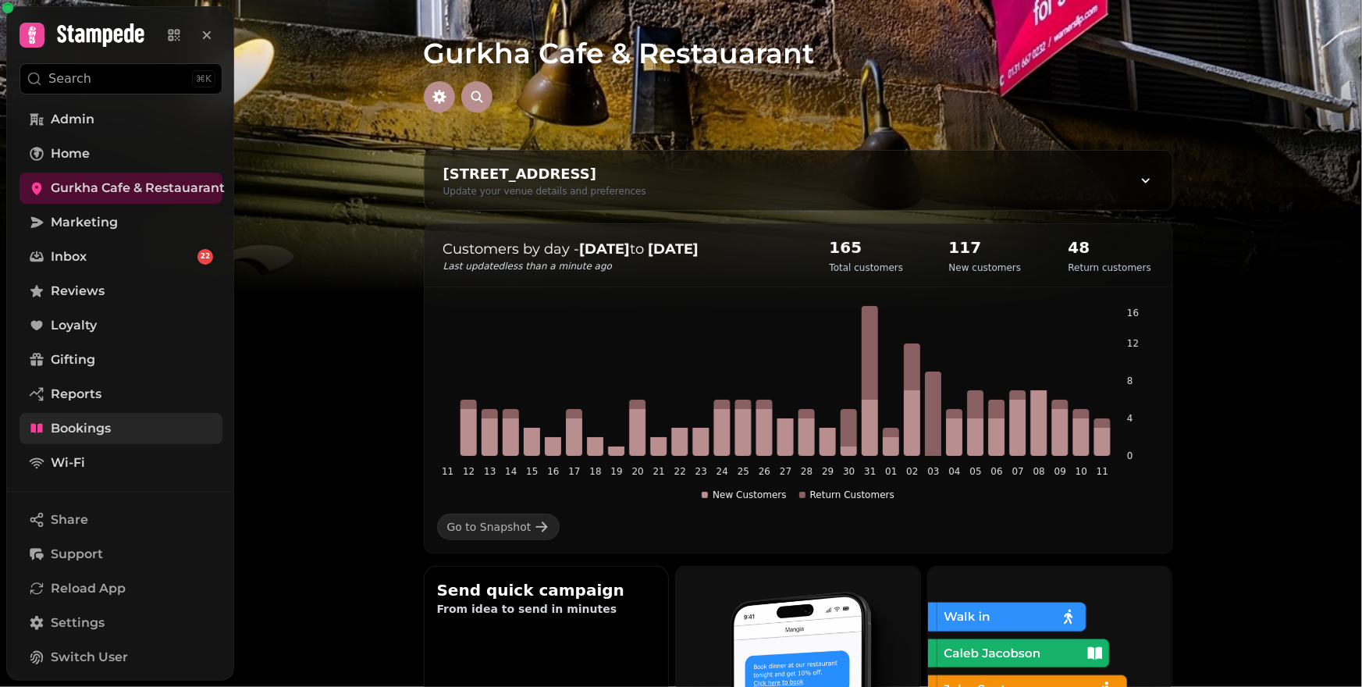
click at [118, 420] on link "Bookings" at bounding box center [121, 428] width 203 height 31
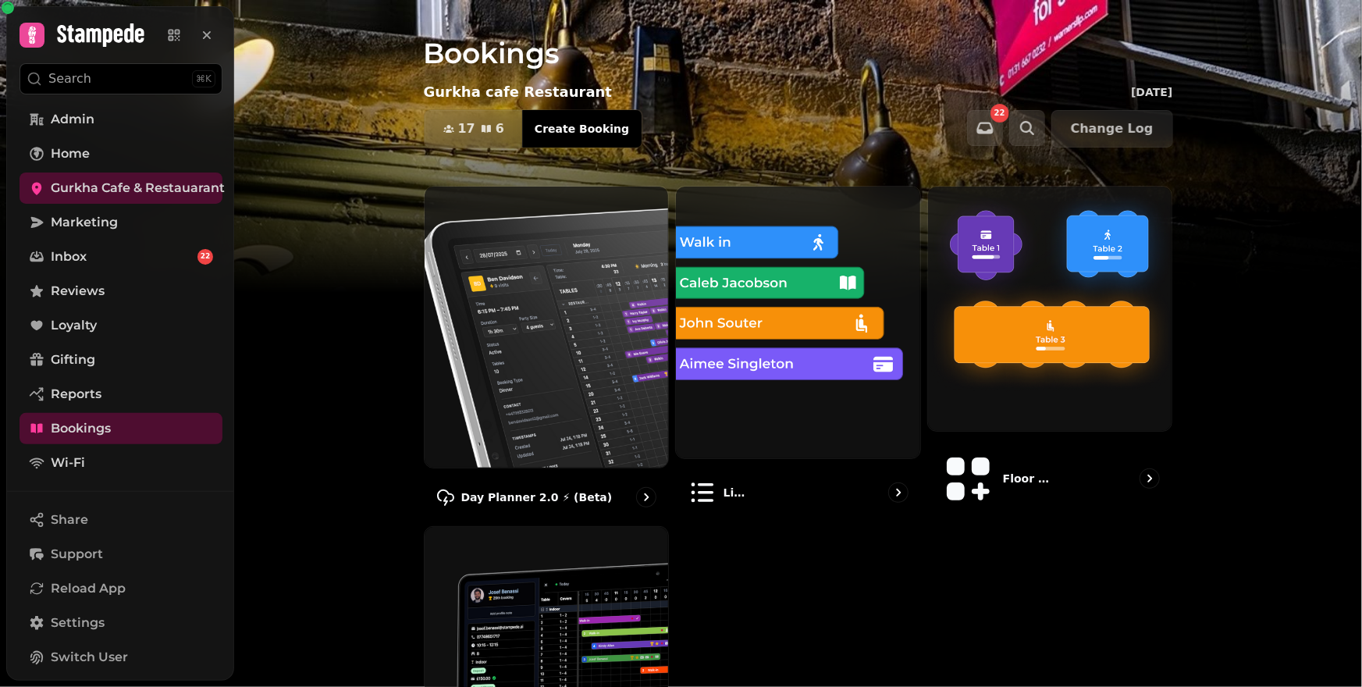
scroll to position [808, 0]
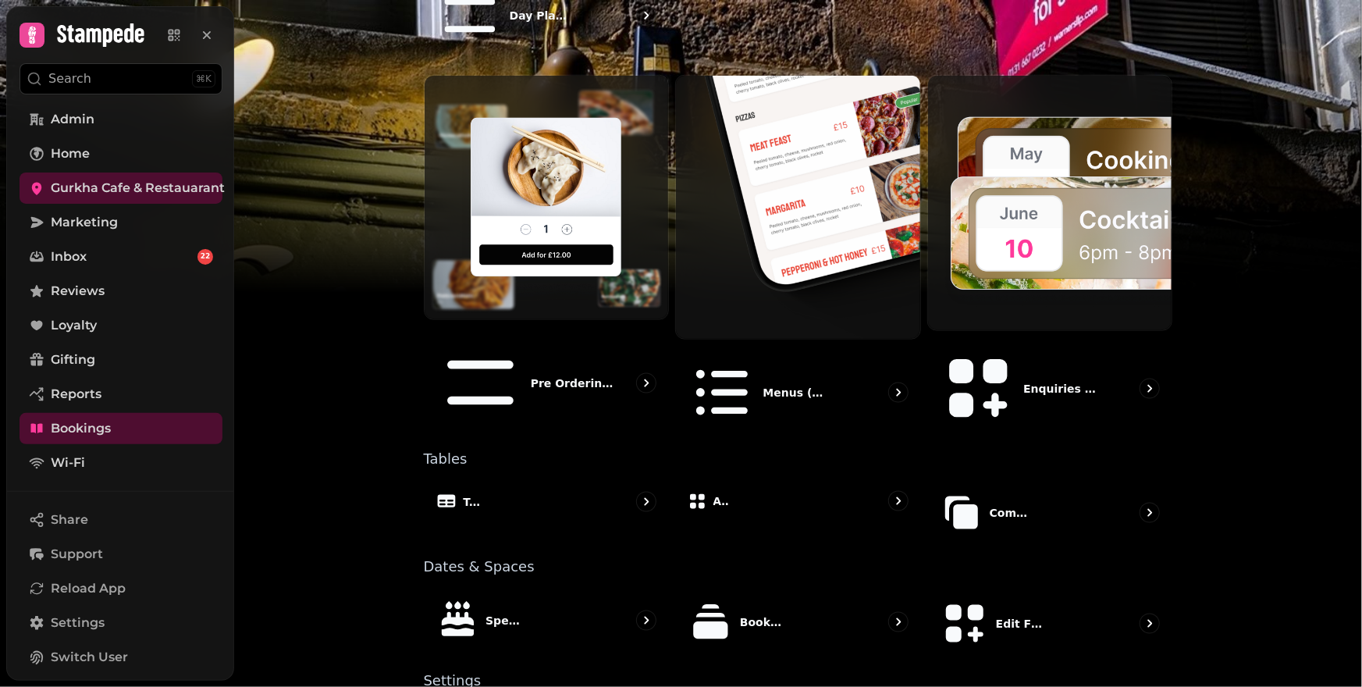
select select "*"
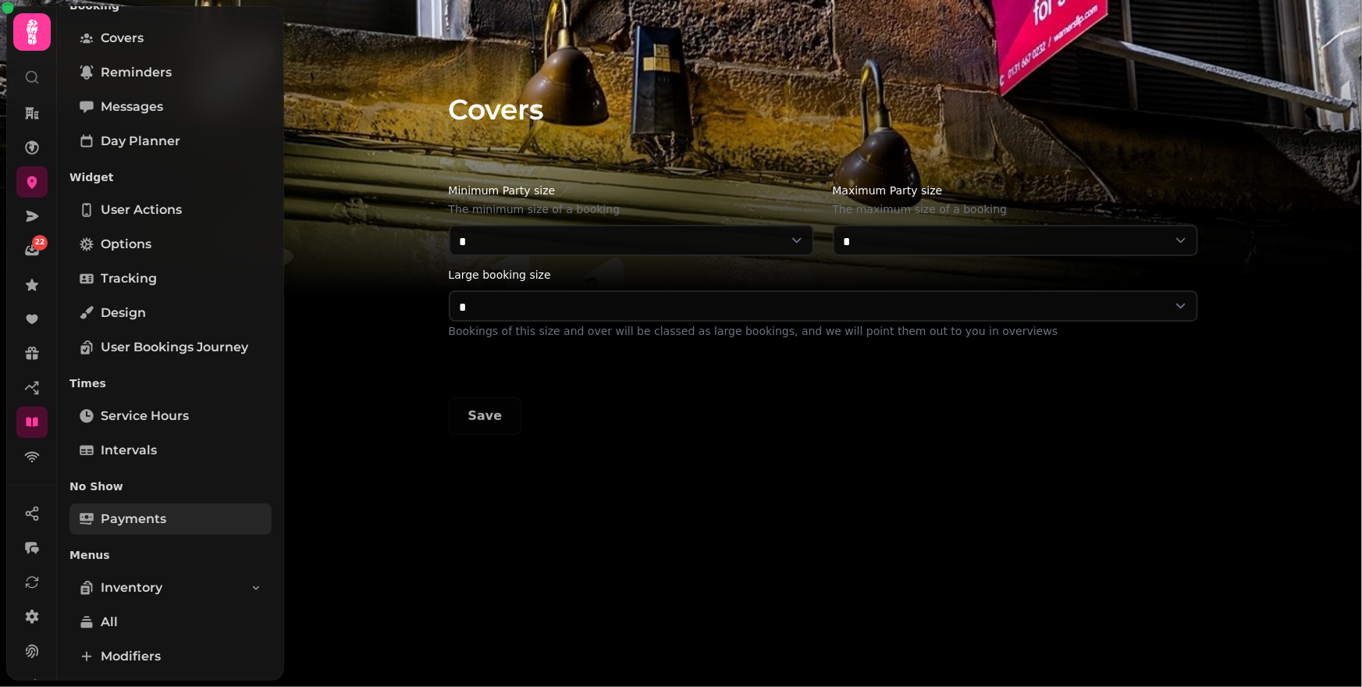
scroll to position [93, 0]
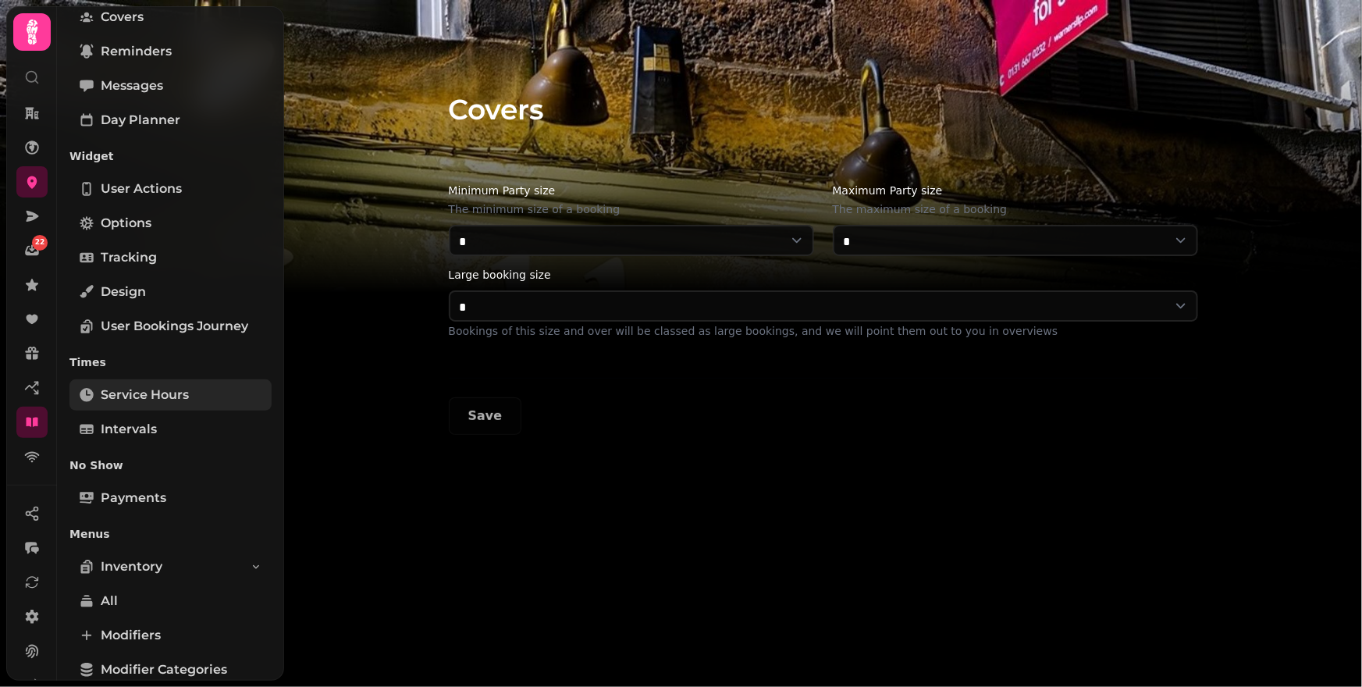
click at [160, 409] on link "Service Hours" at bounding box center [170, 394] width 202 height 31
select select "**********"
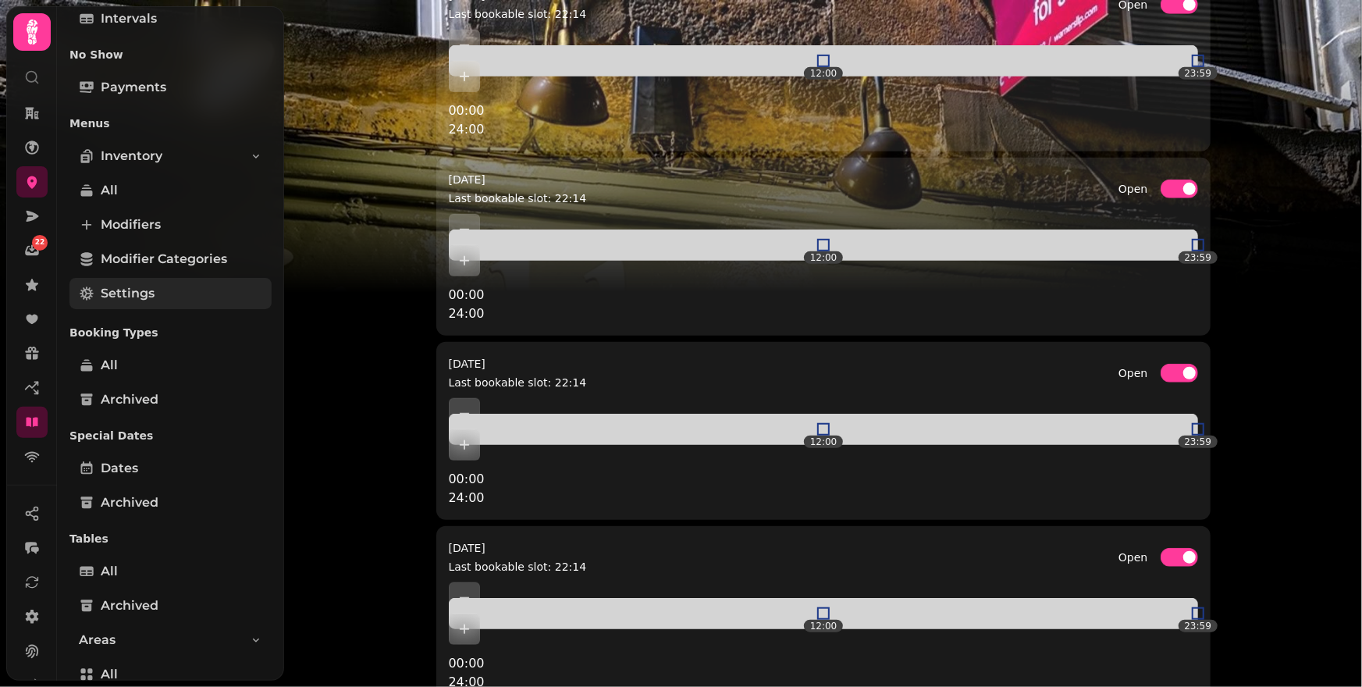
scroll to position [587, 0]
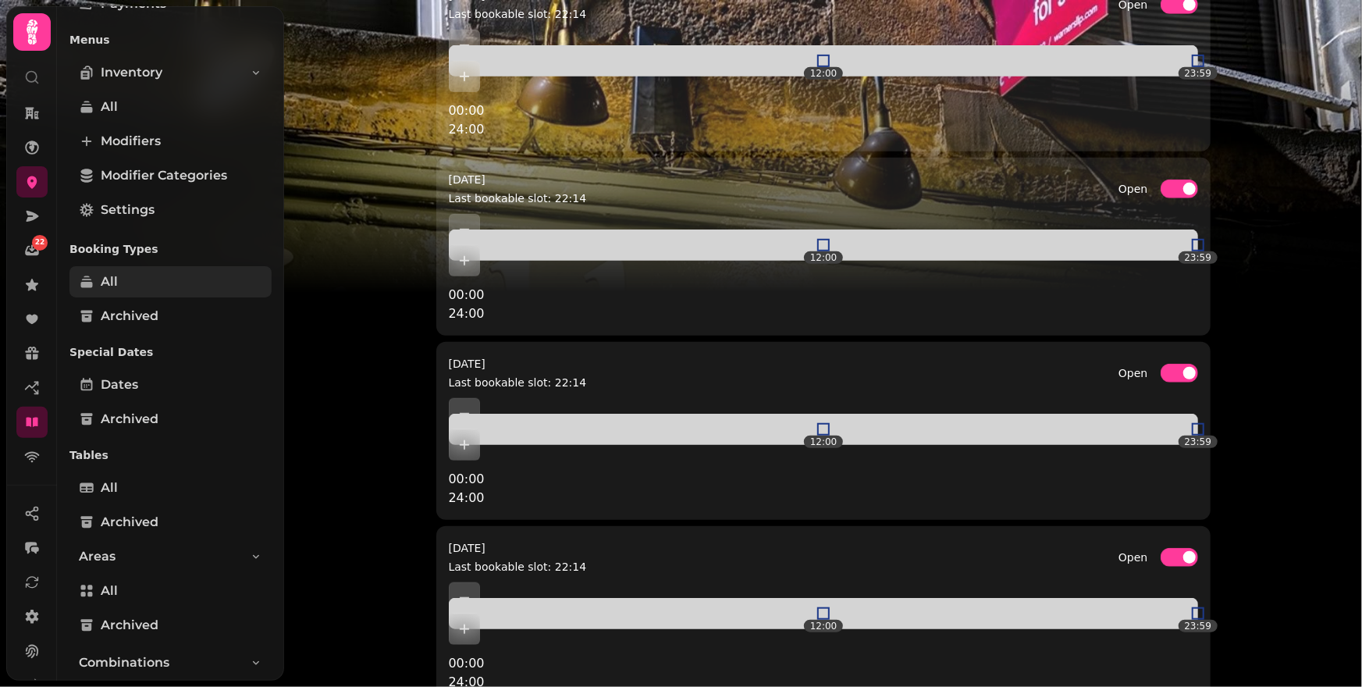
click at [142, 294] on link "All" at bounding box center [170, 281] width 202 height 31
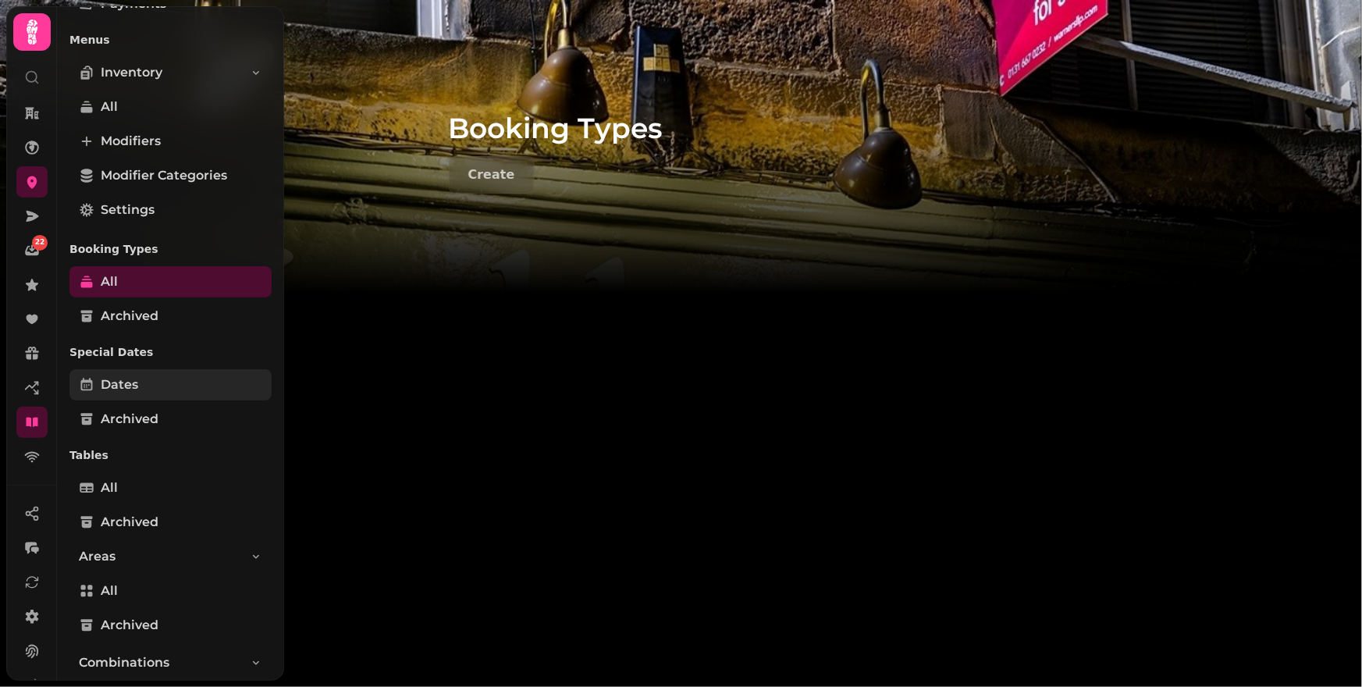
click at [145, 381] on link "Dates" at bounding box center [170, 384] width 202 height 31
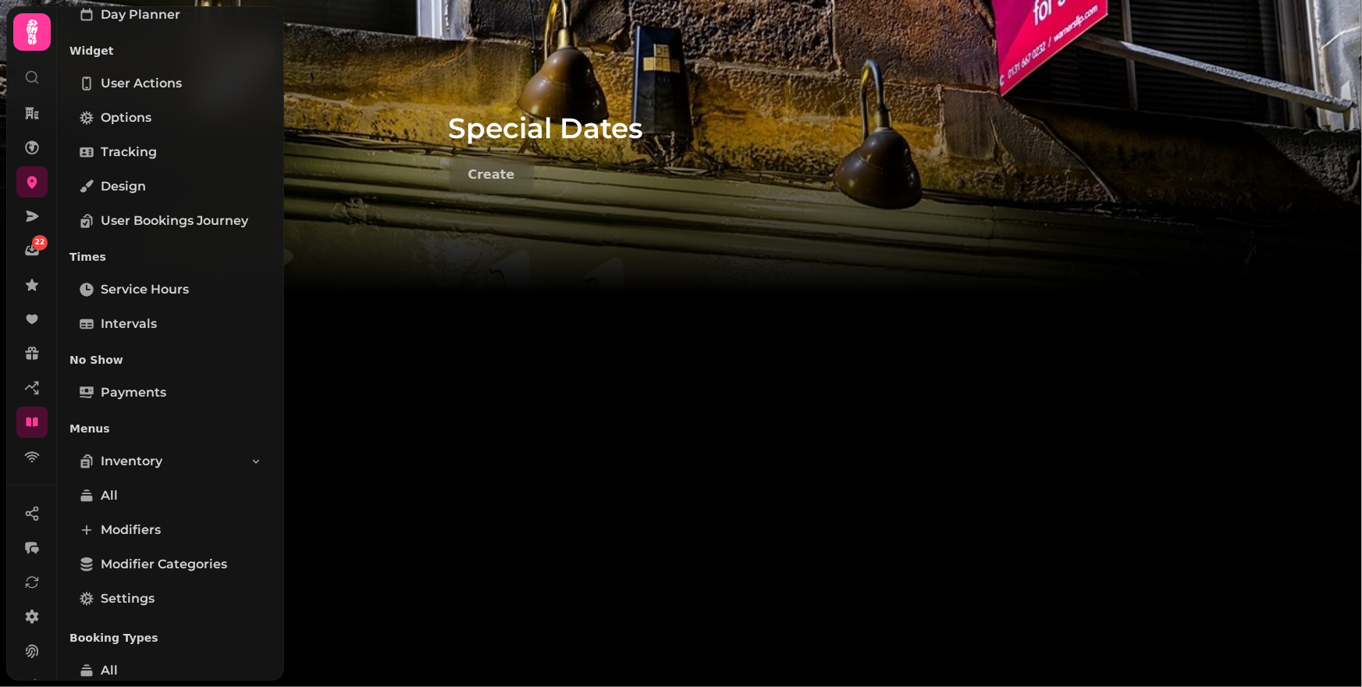
scroll to position [78, 0]
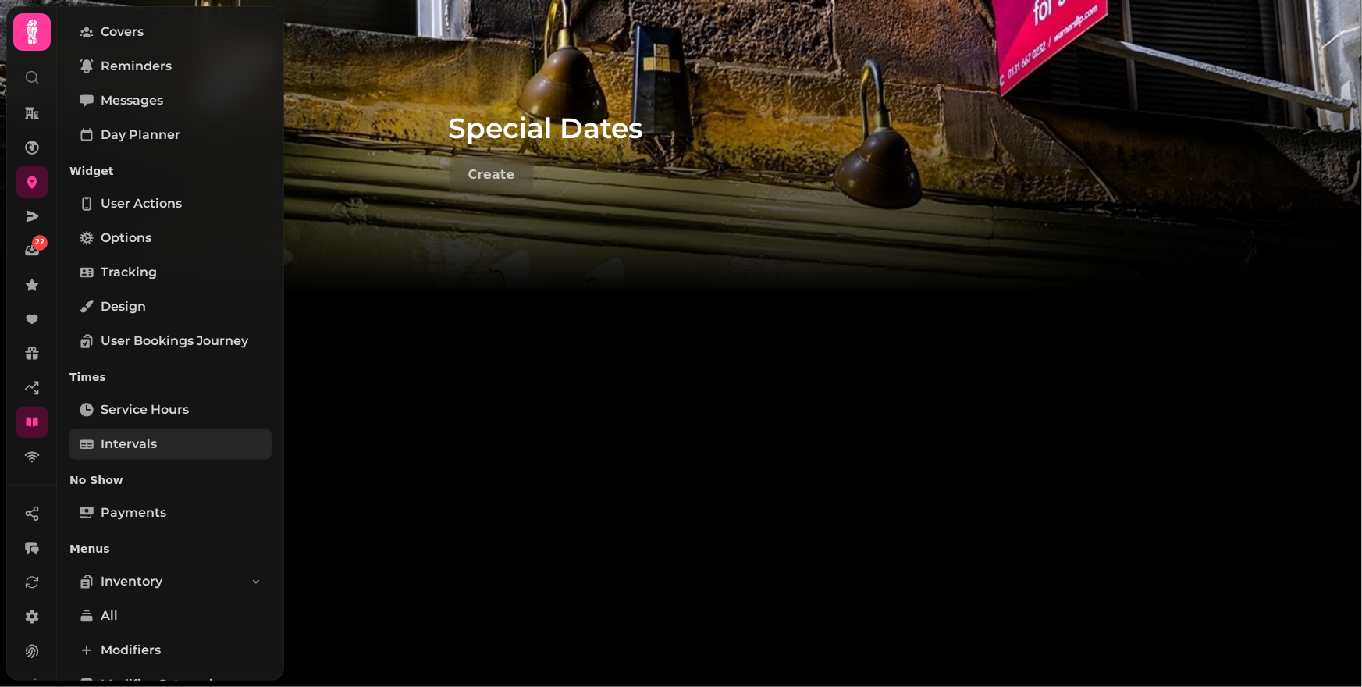
click at [139, 450] on span "Intervals" at bounding box center [129, 444] width 56 height 19
select select "****"
select select "*"
select select "****"
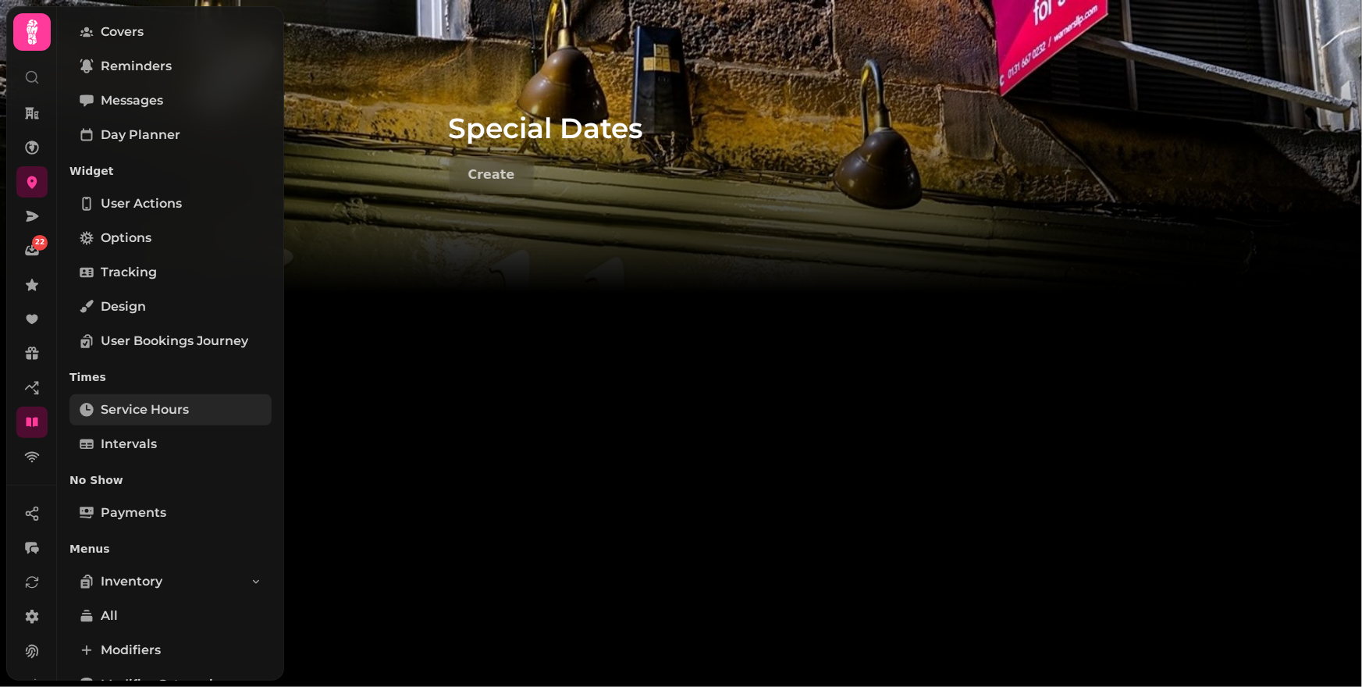
select select "*"
select select "****"
select select "*"
select select "****"
select select "*"
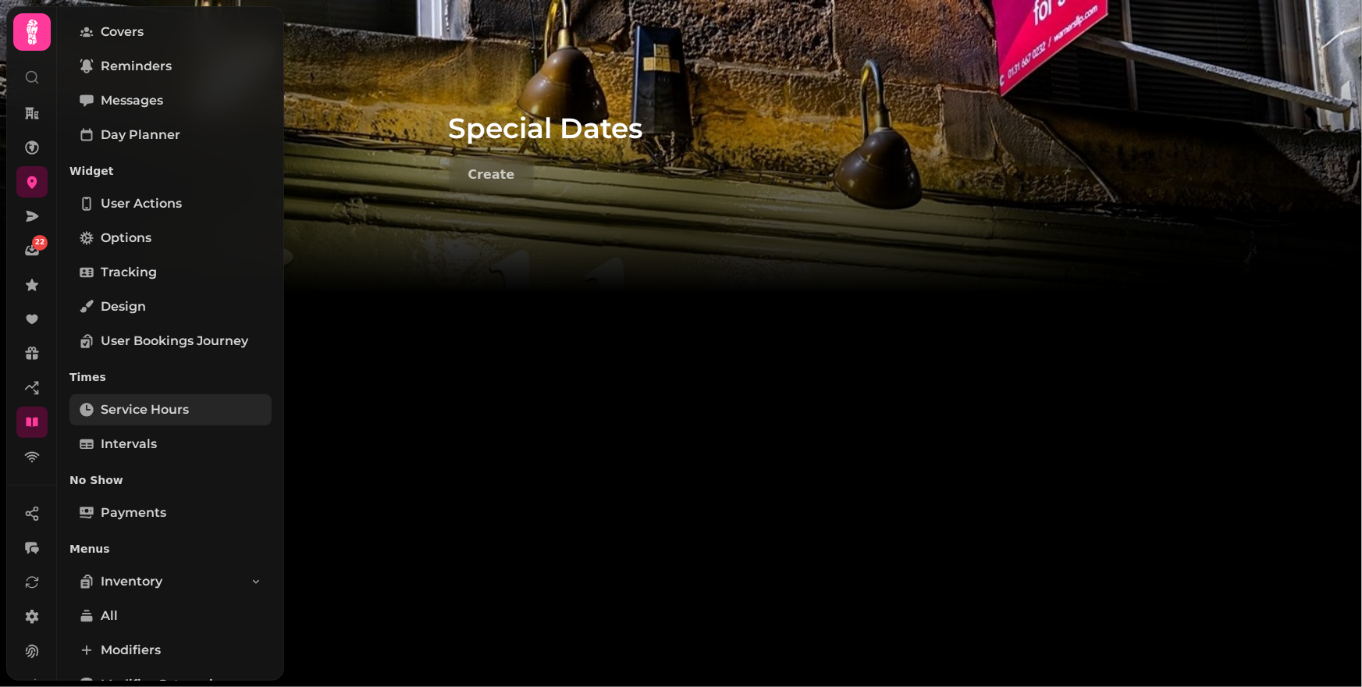
select select "****"
select select "*"
select select "****"
select select "*"
select select "***"
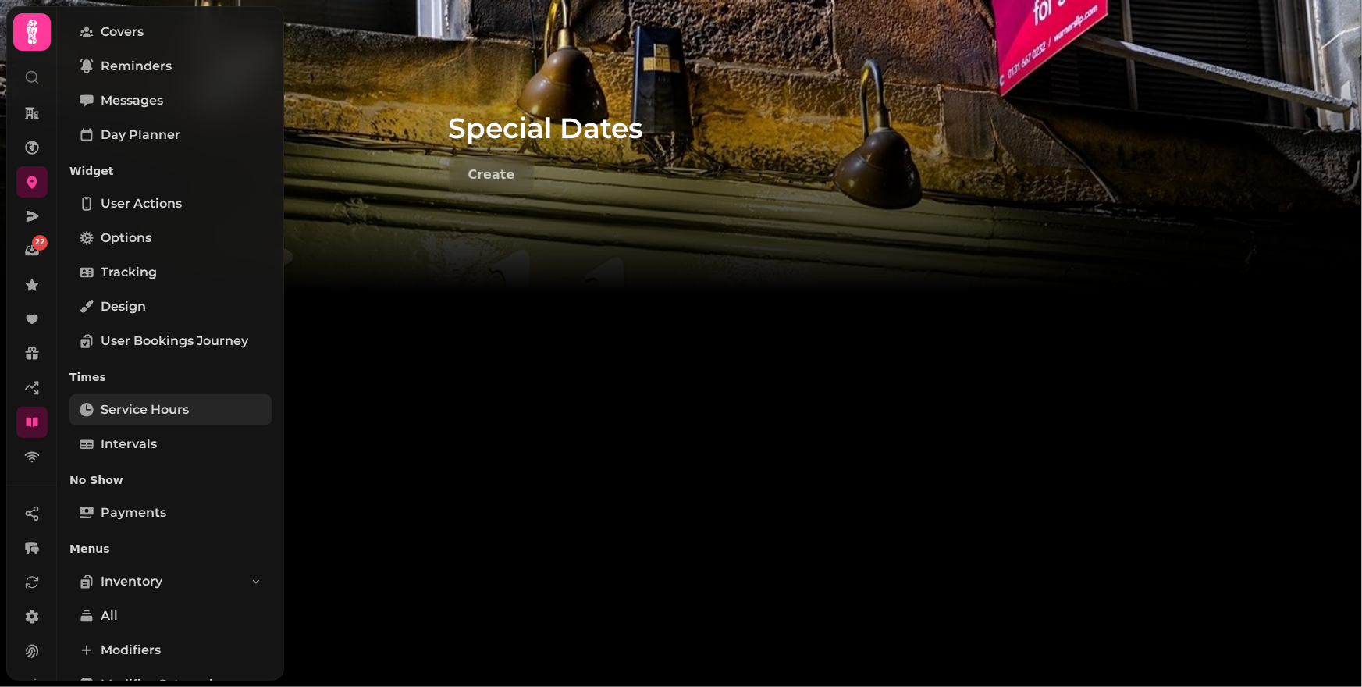
select select "***"
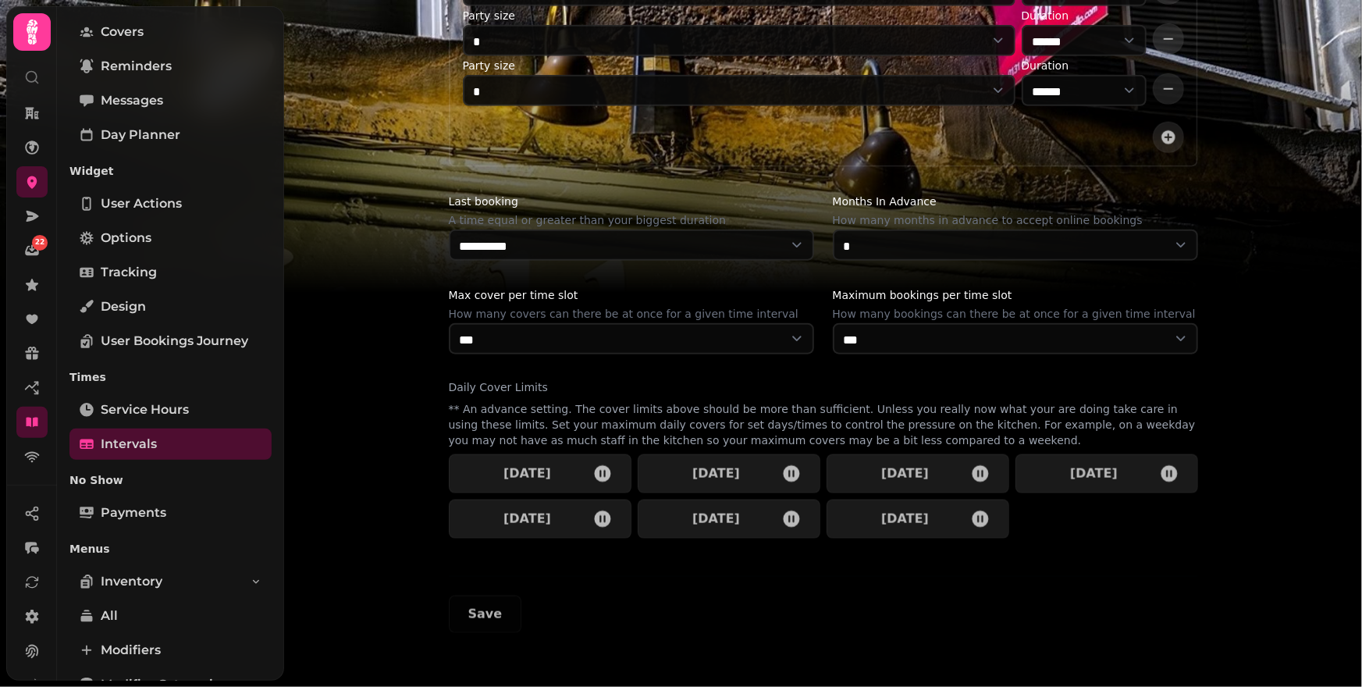
scroll to position [707, 0]
click at [200, 415] on link "Service Hours" at bounding box center [170, 409] width 202 height 31
select select "**********"
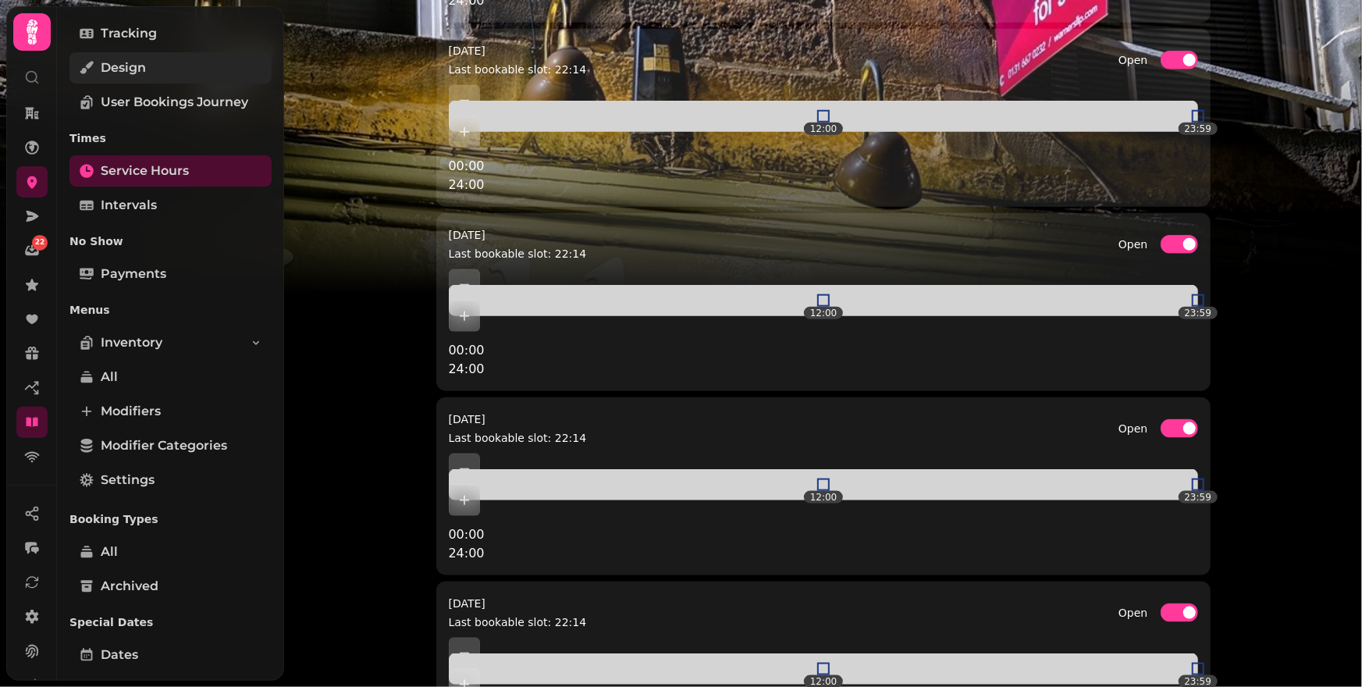
scroll to position [418, 0]
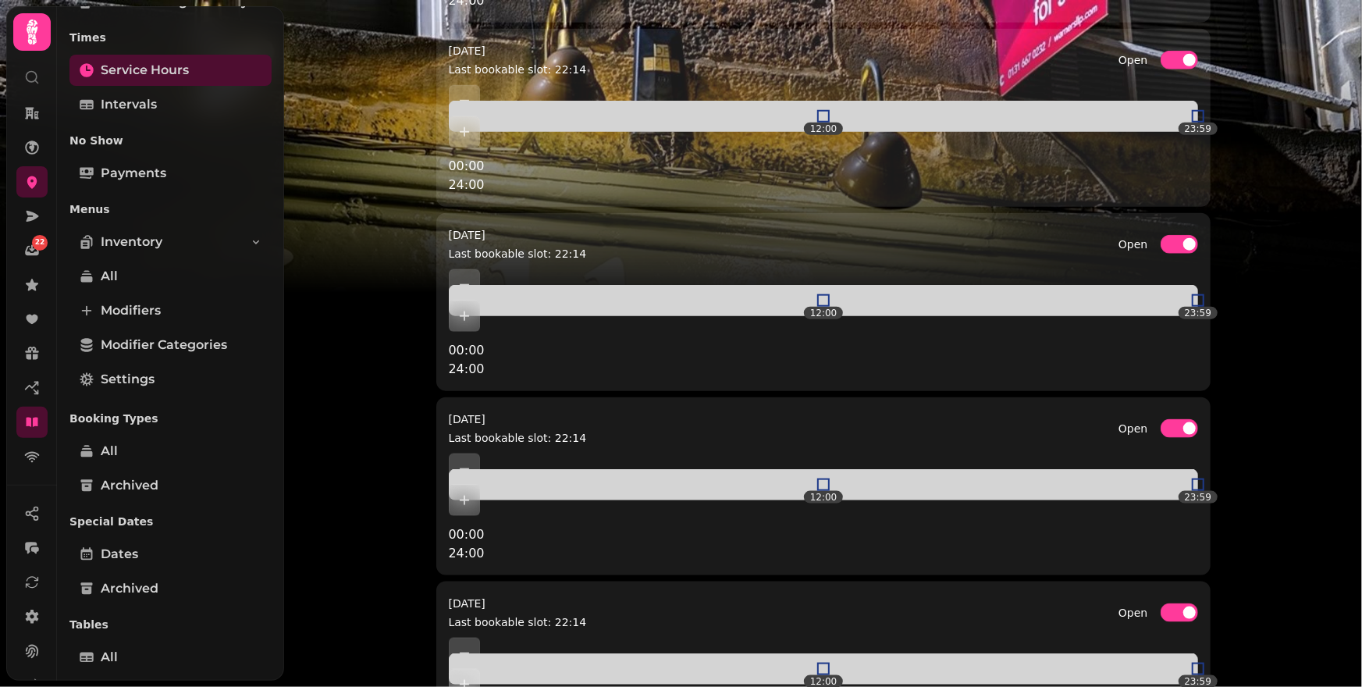
click at [338, 283] on img at bounding box center [681, 195] width 1362 height 390
click at [1263, 152] on img at bounding box center [681, 195] width 1362 height 390
